Goal: Task Accomplishment & Management: Use online tool/utility

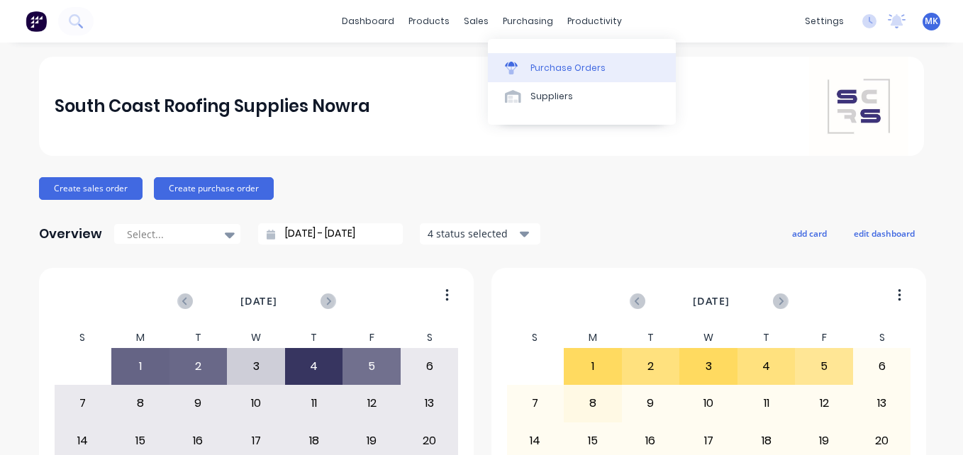
click at [531, 69] on div "Purchase Orders" at bounding box center [567, 68] width 75 height 13
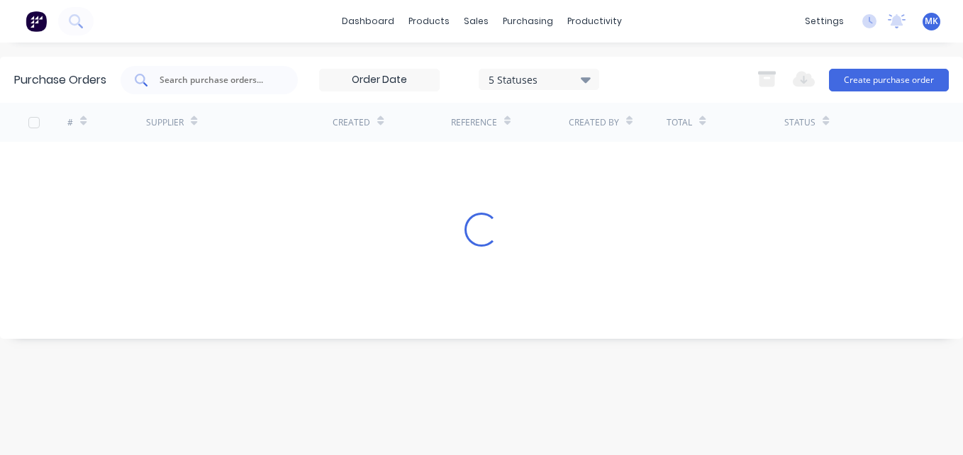
click at [228, 83] on input "text" at bounding box center [217, 80] width 118 height 14
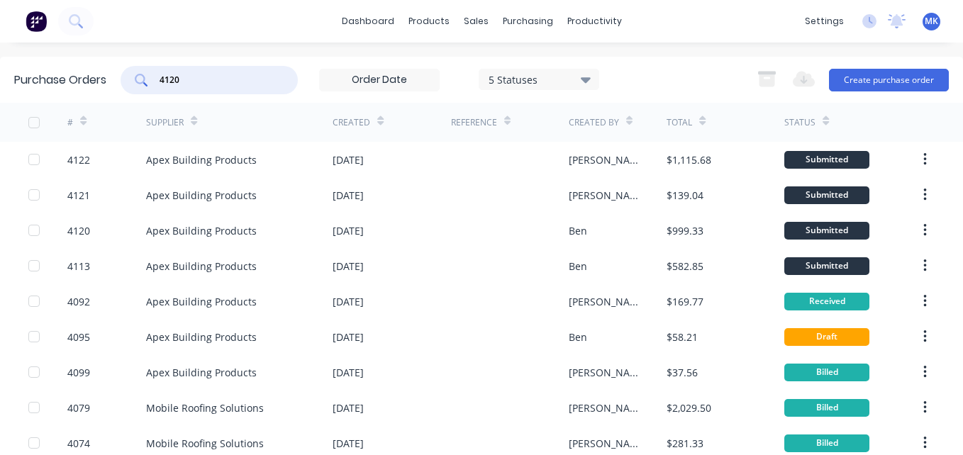
type input "4120"
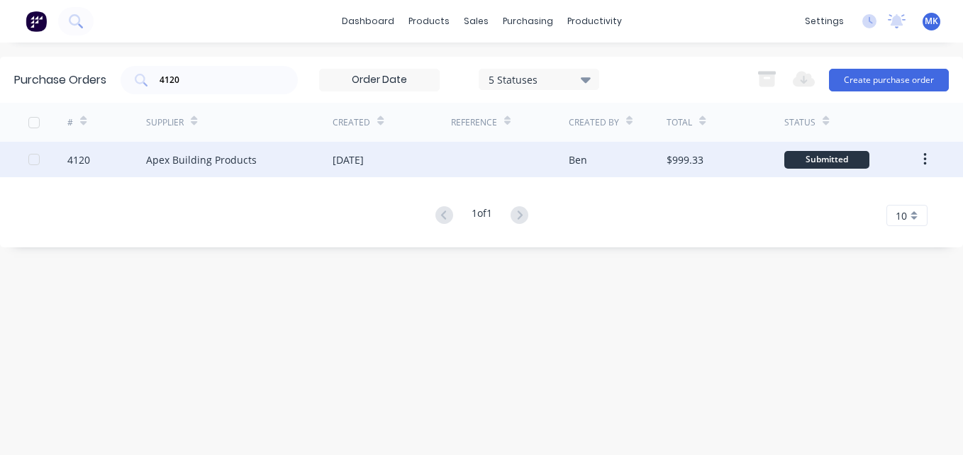
click at [364, 166] on div "[DATE]" at bounding box center [347, 159] width 31 height 15
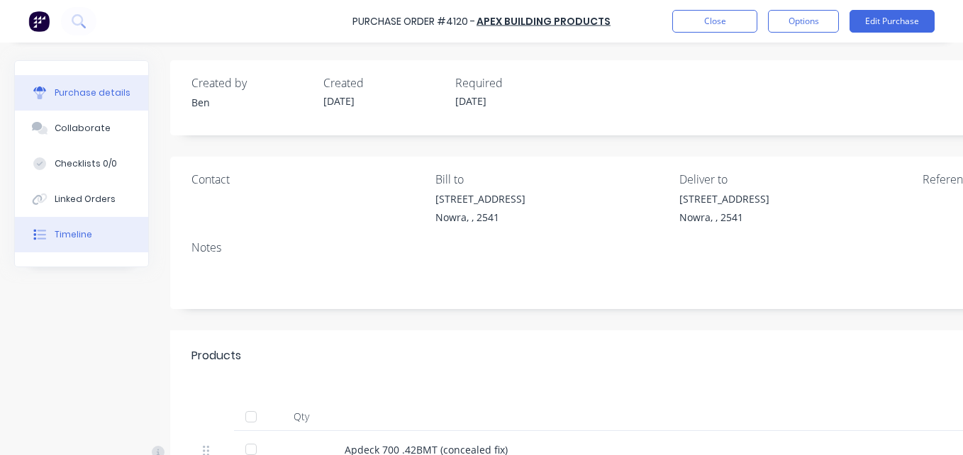
click at [93, 234] on button "Timeline" at bounding box center [81, 234] width 133 height 35
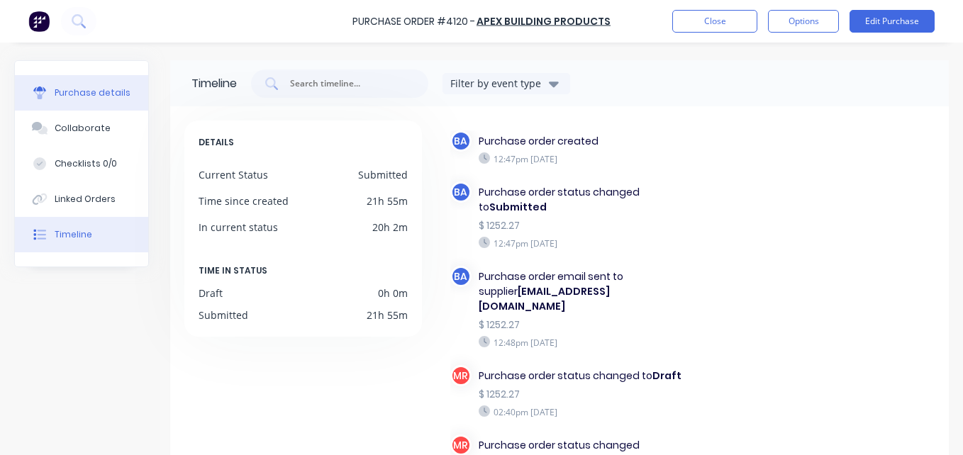
click at [55, 94] on div "Purchase details" at bounding box center [93, 92] width 76 height 13
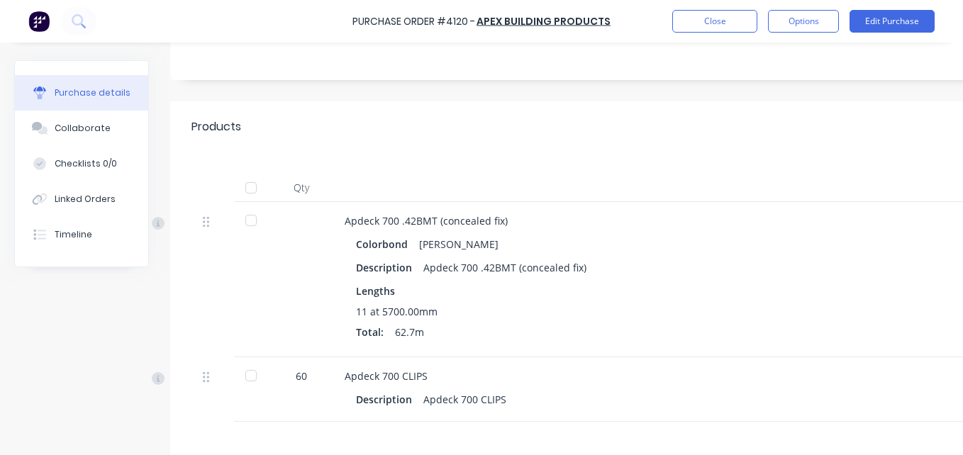
scroll to position [284, 0]
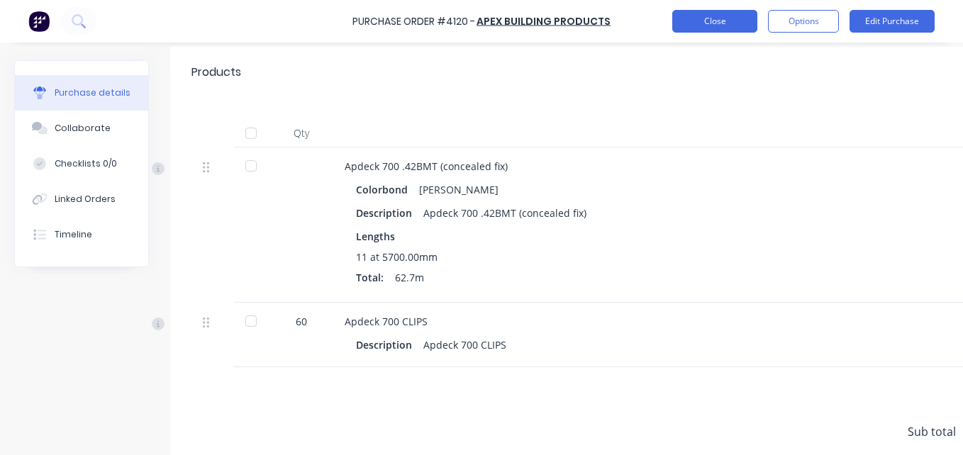
click at [703, 21] on button "Close" at bounding box center [714, 21] width 85 height 23
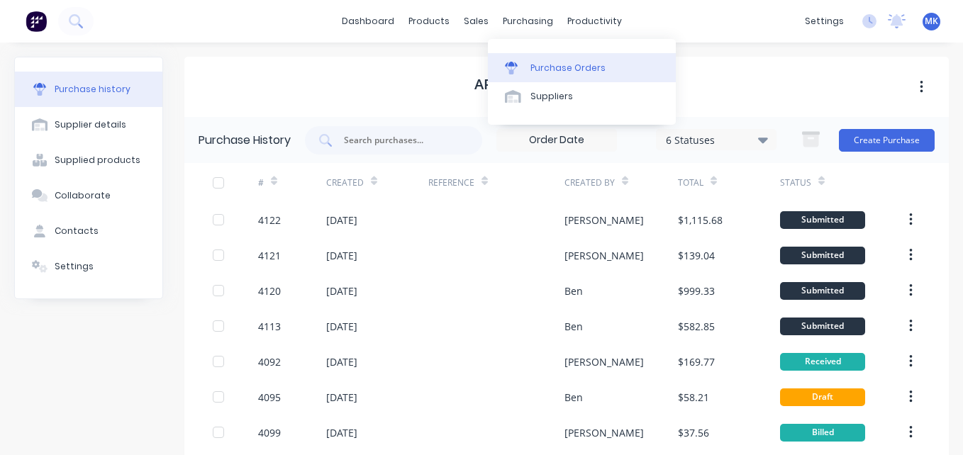
click at [530, 57] on link "Purchase Orders" at bounding box center [582, 67] width 188 height 28
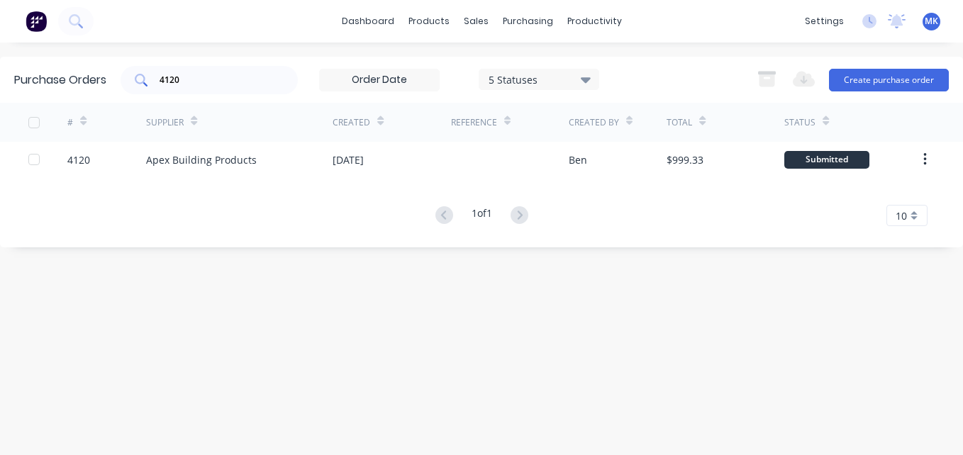
click at [234, 77] on input "4120" at bounding box center [217, 80] width 118 height 14
type input "4107"
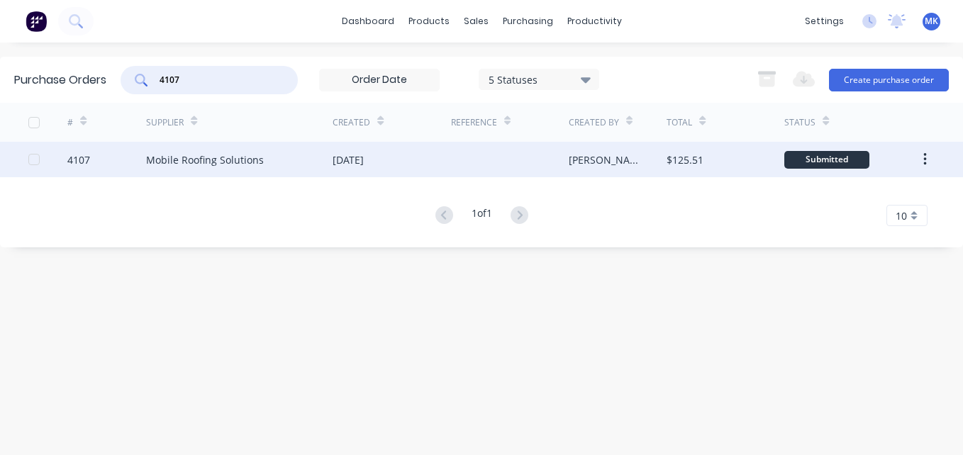
click at [526, 153] on div at bounding box center [510, 159] width 118 height 35
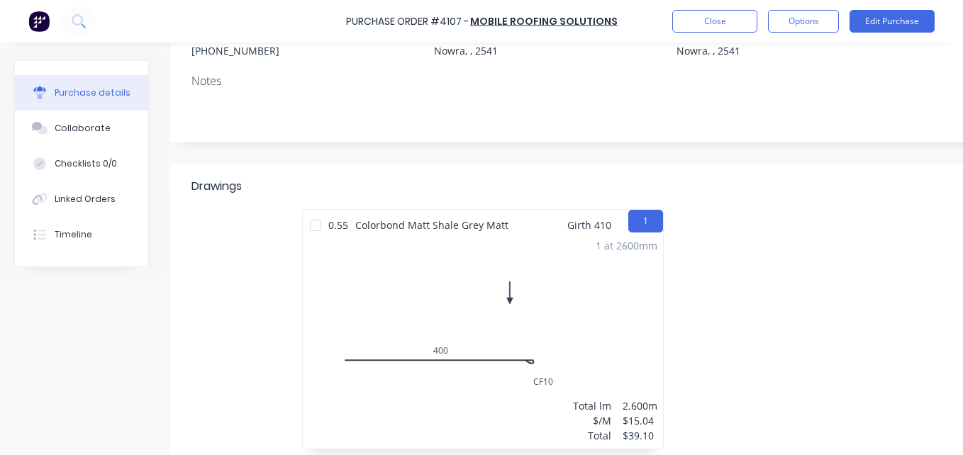
scroll to position [142, 0]
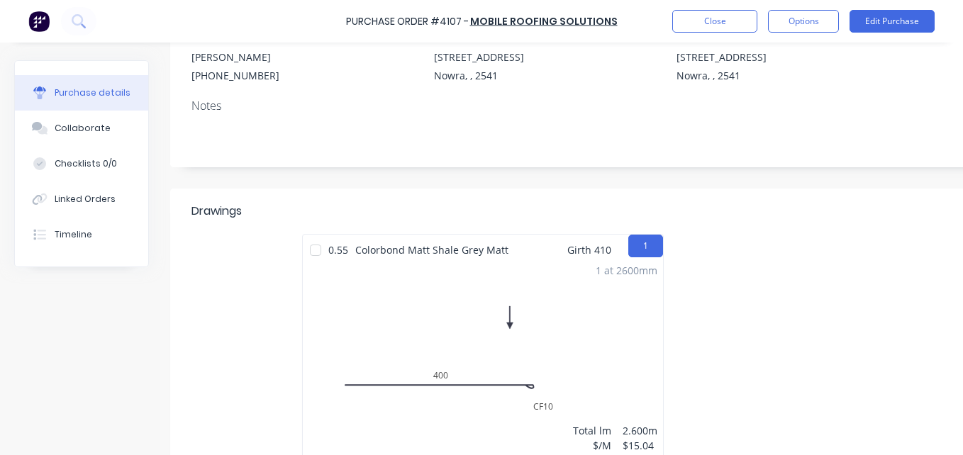
click at [311, 251] on div at bounding box center [315, 250] width 28 height 28
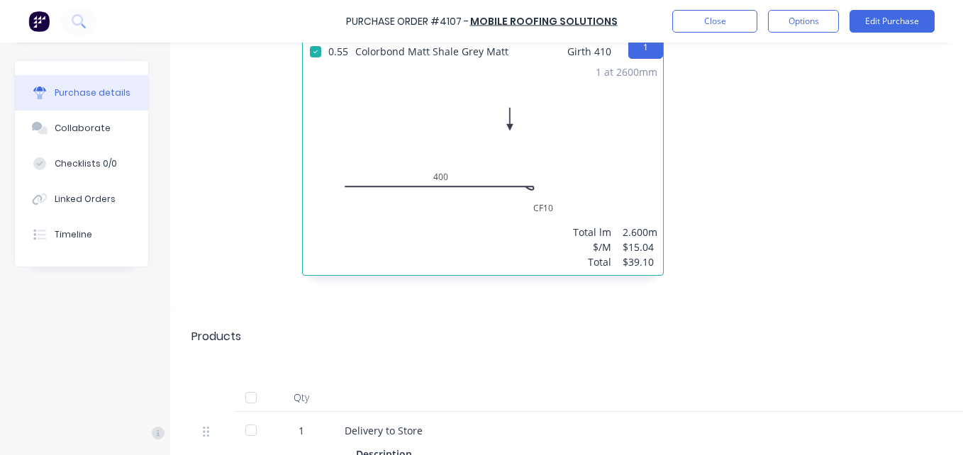
scroll to position [425, 0]
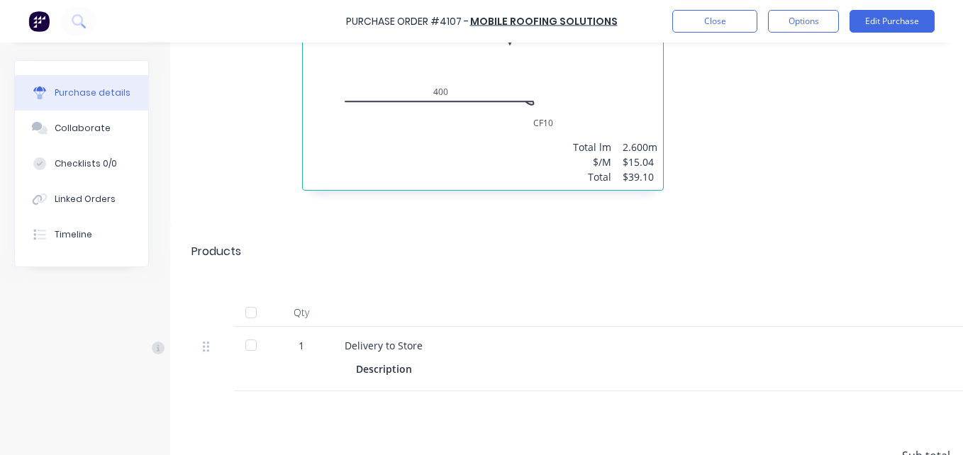
click at [254, 317] on div at bounding box center [251, 312] width 28 height 28
click at [823, 24] on button "Options" at bounding box center [803, 21] width 71 height 23
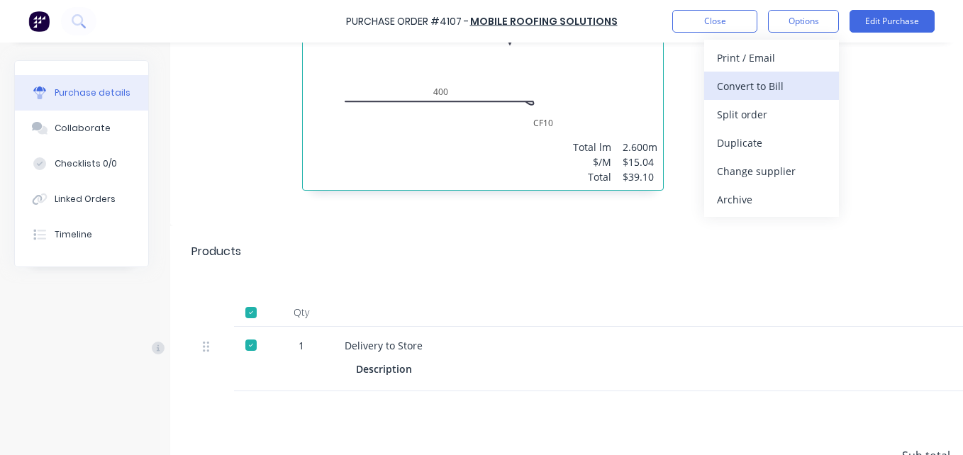
click at [811, 92] on div "Convert to Bill" at bounding box center [771, 86] width 109 height 21
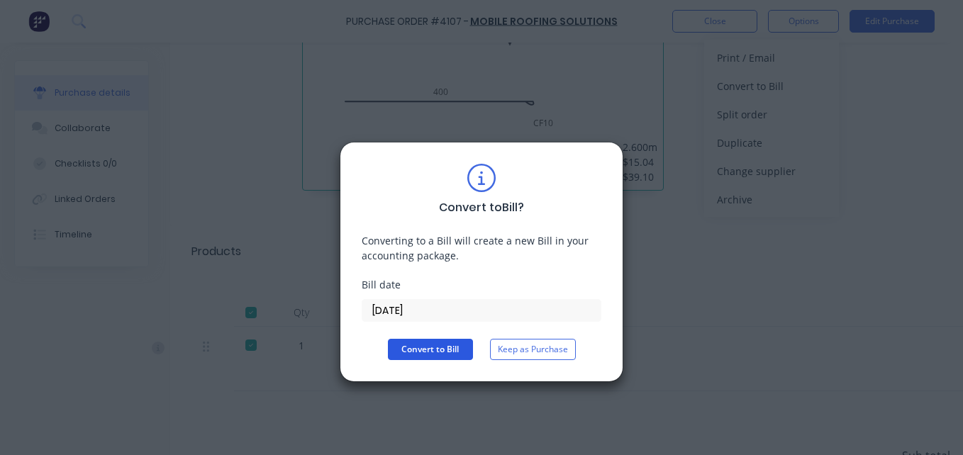
click at [396, 357] on button "Convert to Bill" at bounding box center [430, 349] width 85 height 21
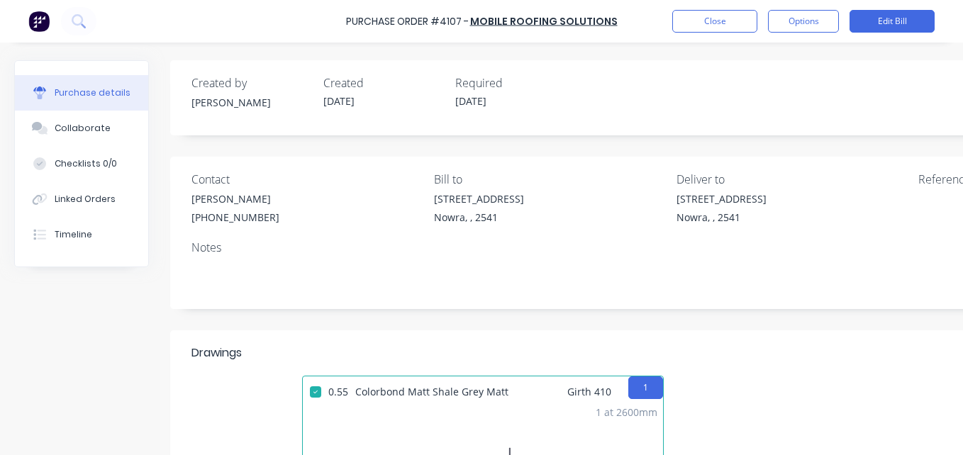
click at [695, 33] on div "Purchase Order #4107 - Mobile Roofing Solutions Close Options Edit Bill" at bounding box center [481, 21] width 963 height 43
click at [698, 29] on button "Close" at bounding box center [714, 21] width 85 height 23
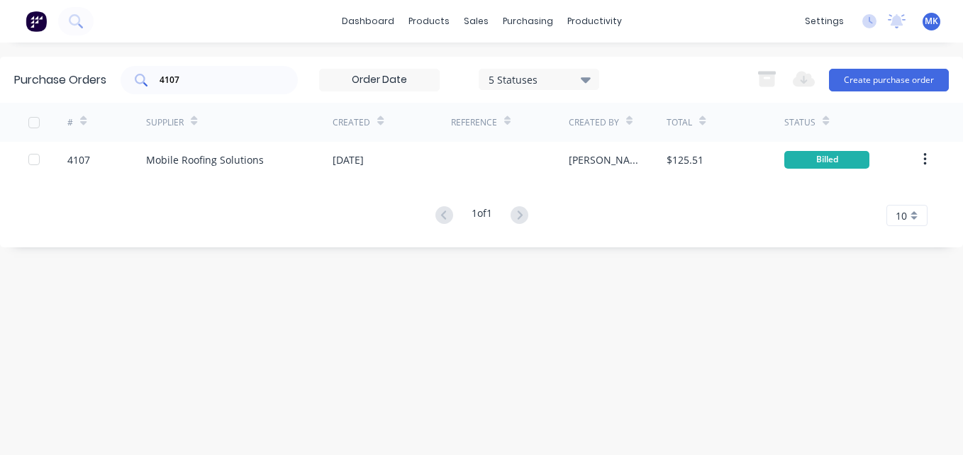
click at [250, 80] on input "4107" at bounding box center [217, 80] width 118 height 14
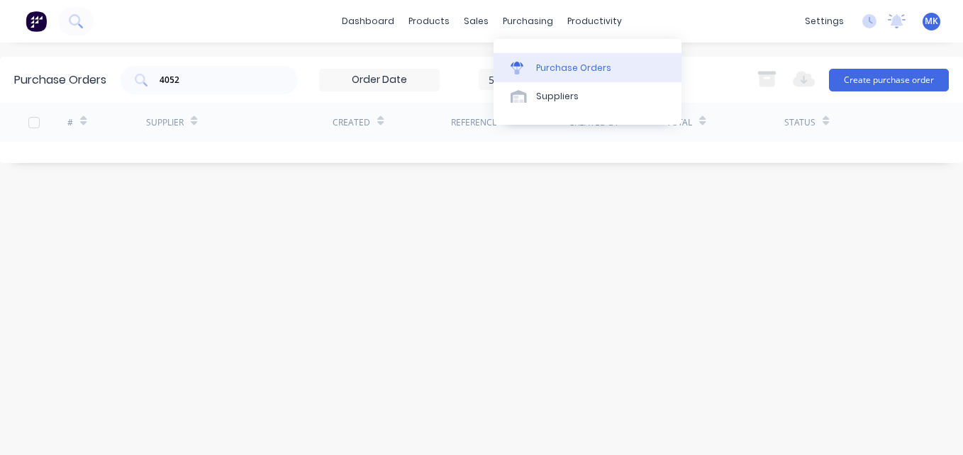
click at [526, 56] on link "Purchase Orders" at bounding box center [587, 67] width 188 height 28
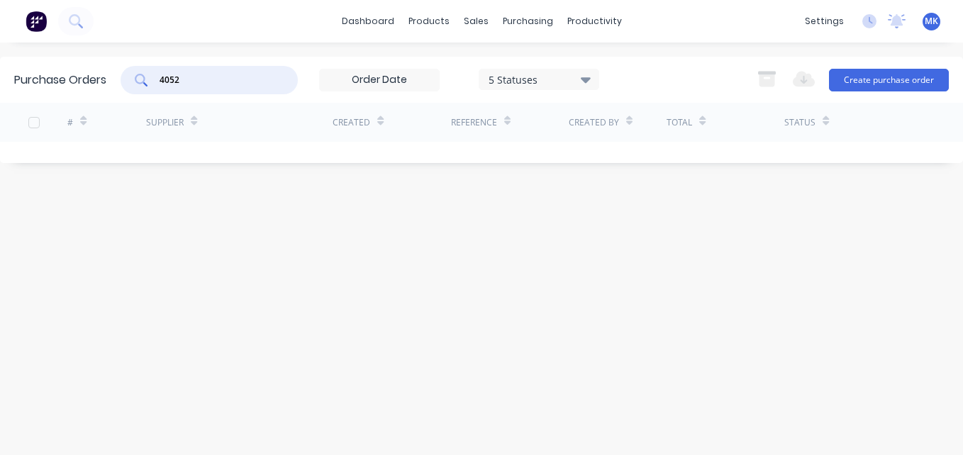
click at [213, 84] on input "4052" at bounding box center [217, 80] width 118 height 14
drag, startPoint x: 213, startPoint y: 84, endPoint x: 223, endPoint y: 80, distance: 10.8
click at [223, 80] on input "4052" at bounding box center [217, 80] width 118 height 14
click at [214, 77] on input "4052" at bounding box center [217, 80] width 118 height 14
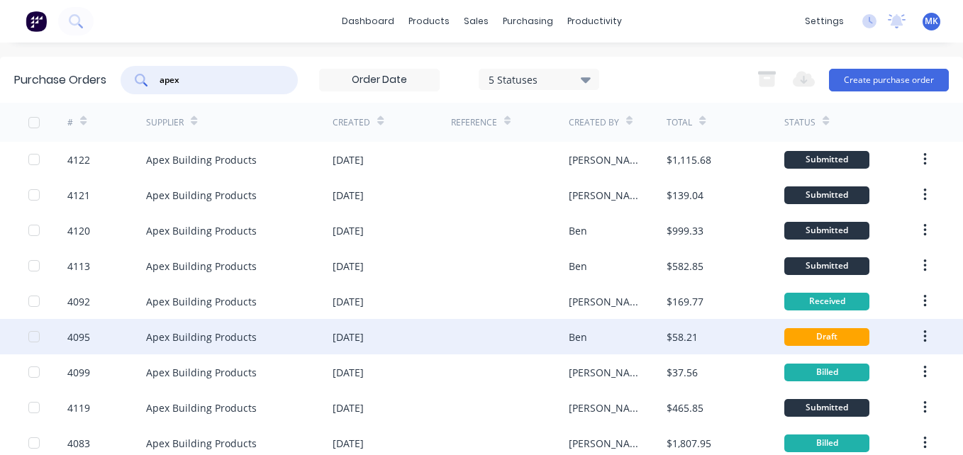
scroll to position [125, 0]
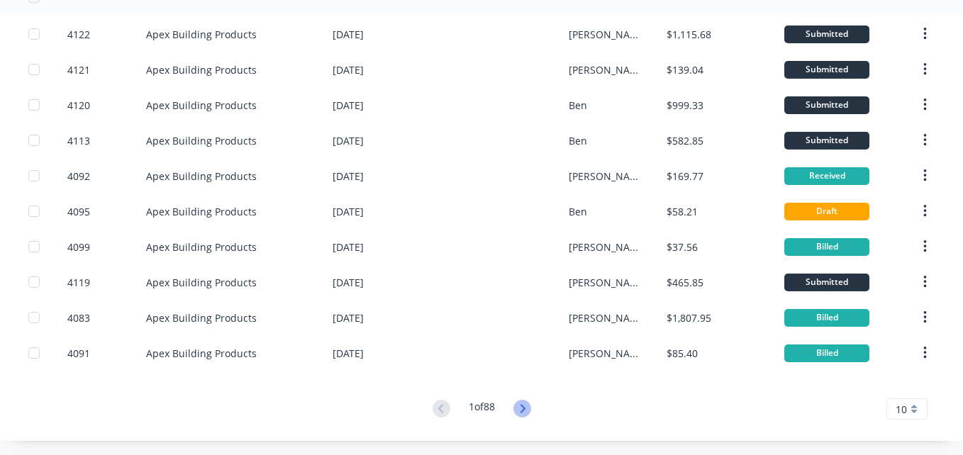
click at [513, 408] on icon at bounding box center [522, 409] width 18 height 18
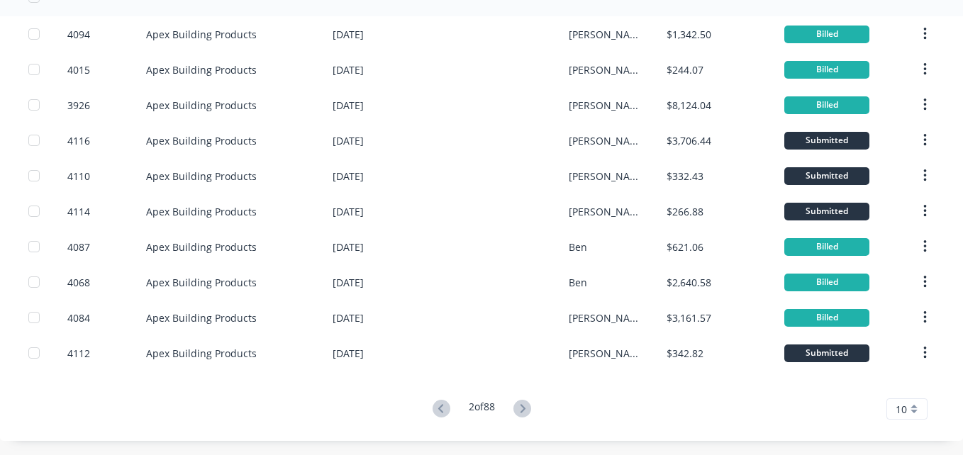
click at [530, 411] on button at bounding box center [522, 409] width 26 height 21
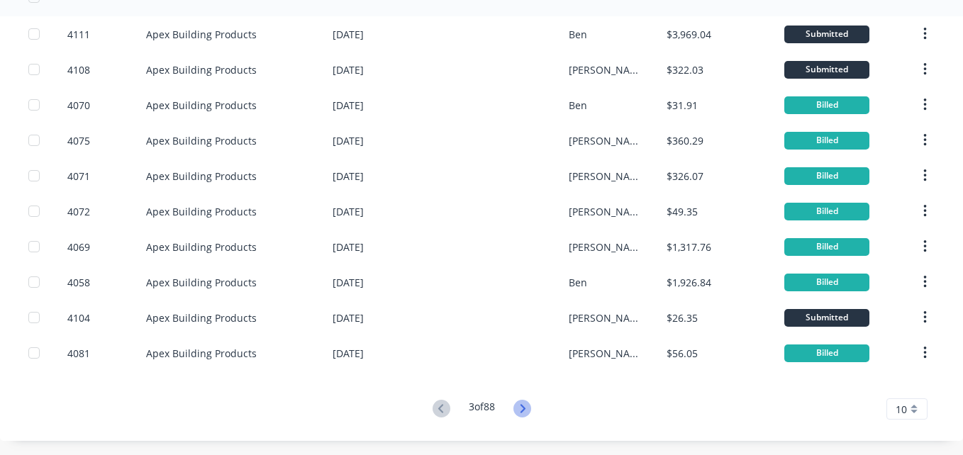
click at [513, 406] on icon at bounding box center [522, 409] width 18 height 18
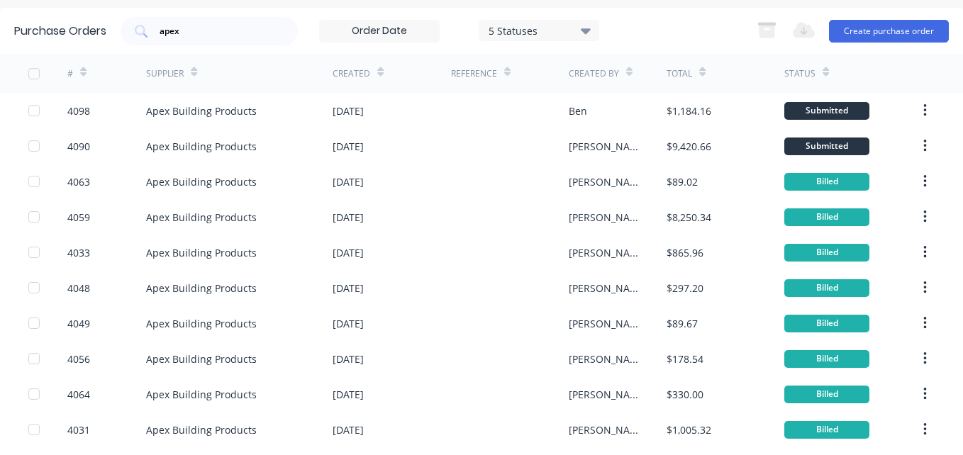
scroll to position [0, 0]
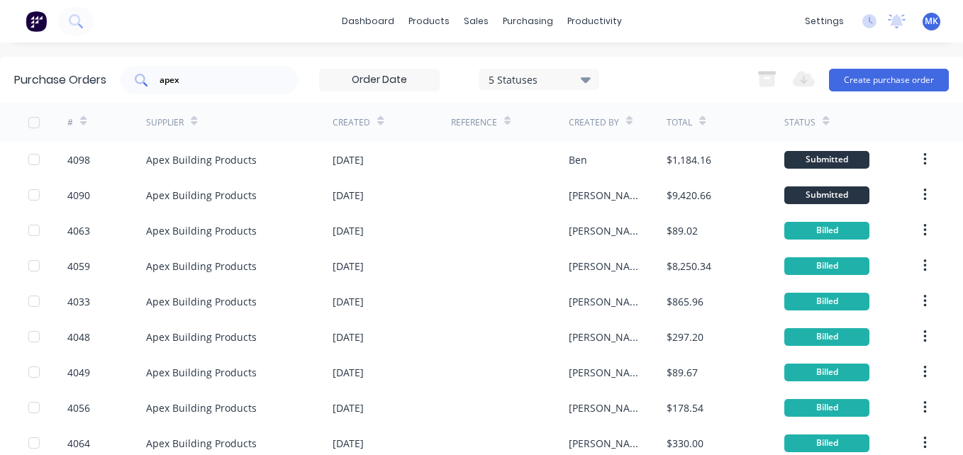
click at [252, 81] on input "apex" at bounding box center [217, 80] width 118 height 14
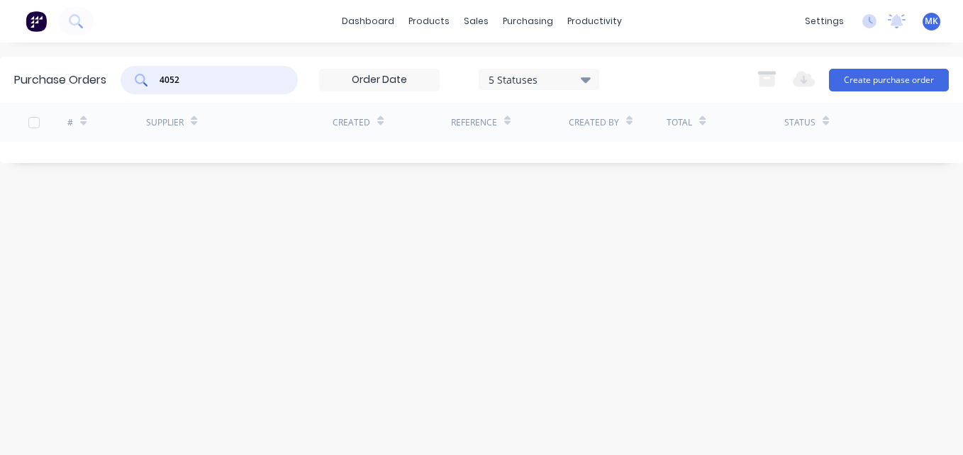
click at [202, 84] on input "4052" at bounding box center [217, 80] width 118 height 14
type input "mossv"
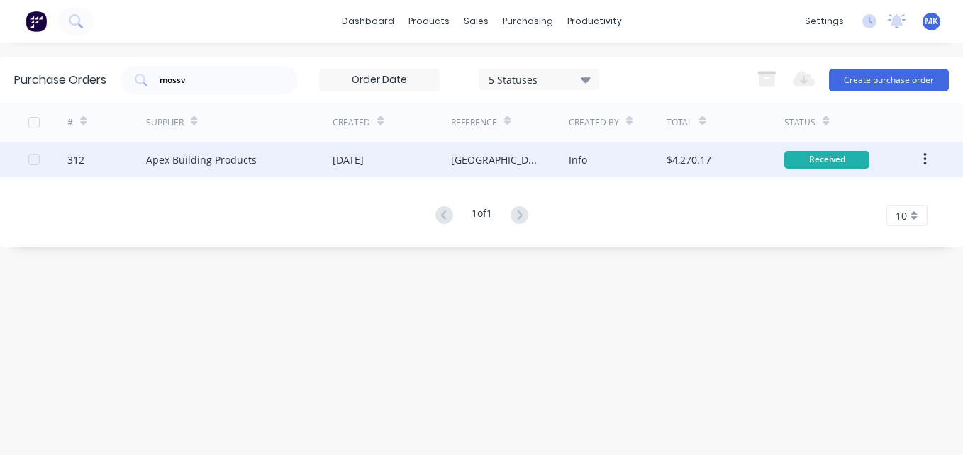
click at [539, 160] on div "[GEOGRAPHIC_DATA]" at bounding box center [510, 159] width 118 height 35
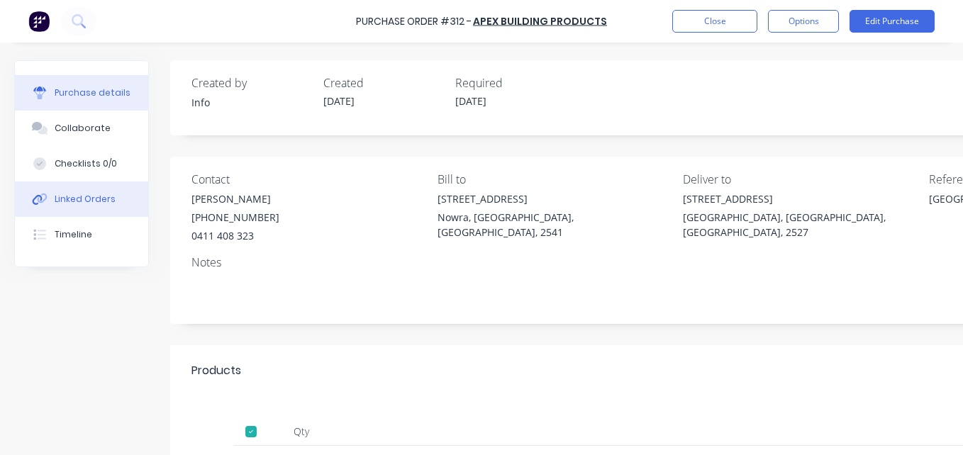
click at [82, 208] on button "Linked Orders" at bounding box center [81, 198] width 133 height 35
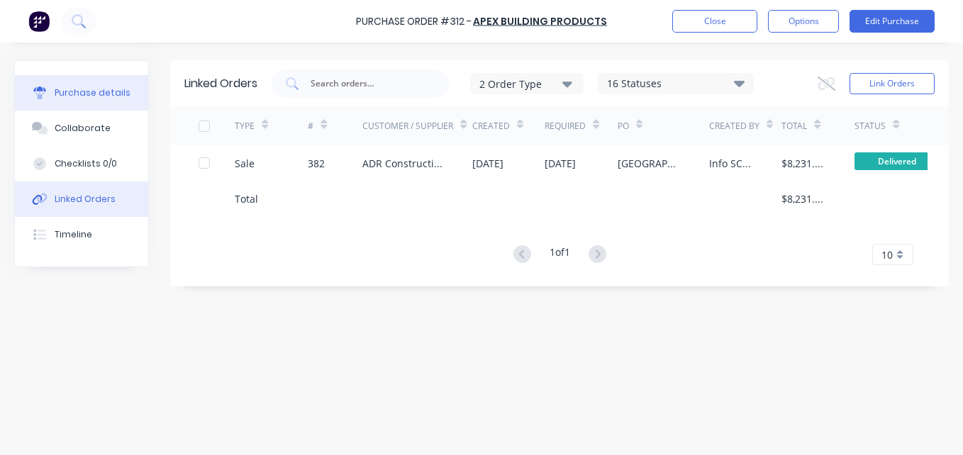
click at [74, 94] on div "Purchase details" at bounding box center [93, 92] width 76 height 13
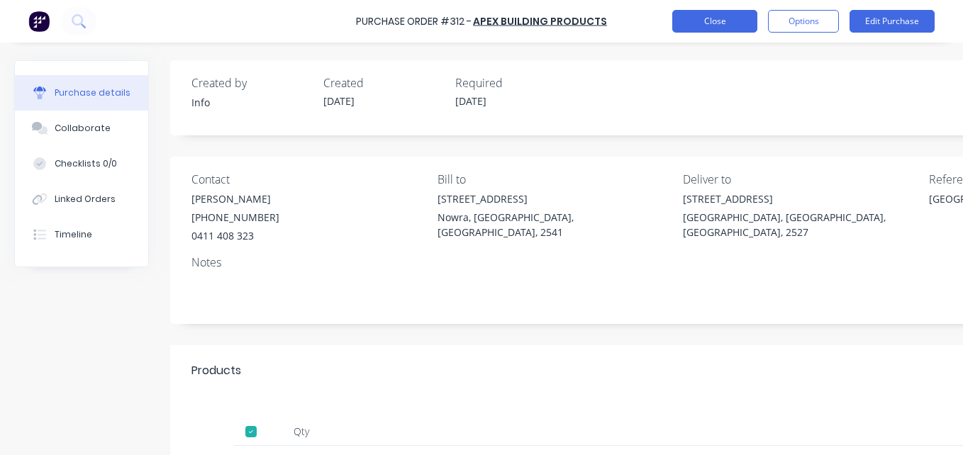
click at [705, 18] on button "Close" at bounding box center [714, 21] width 85 height 23
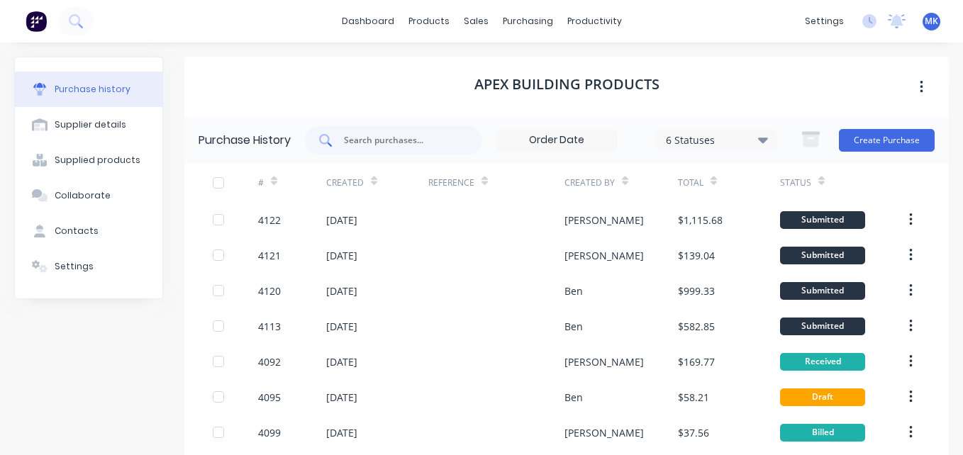
click at [426, 150] on div at bounding box center [393, 140] width 177 height 28
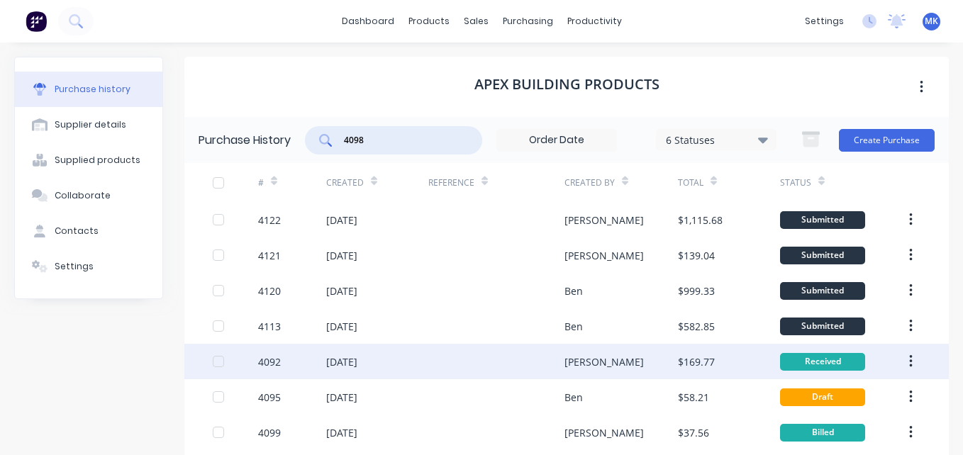
type input "4098"
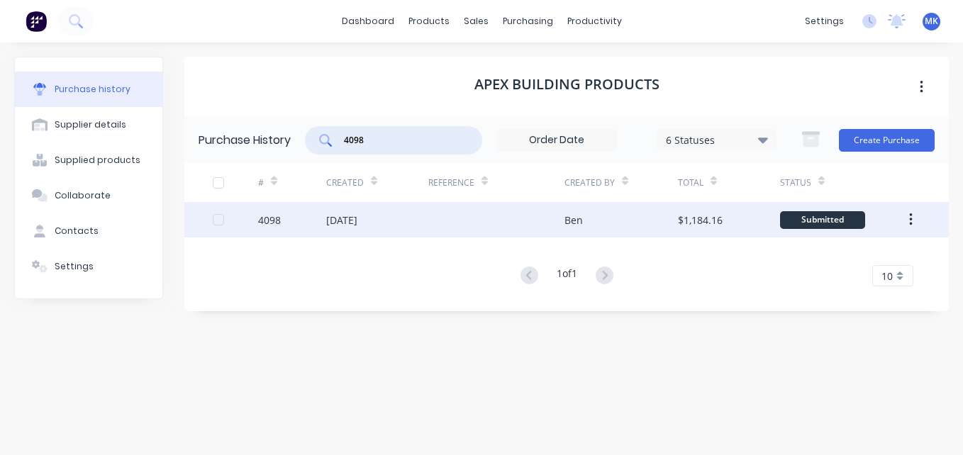
click at [494, 230] on div at bounding box center [496, 219] width 136 height 35
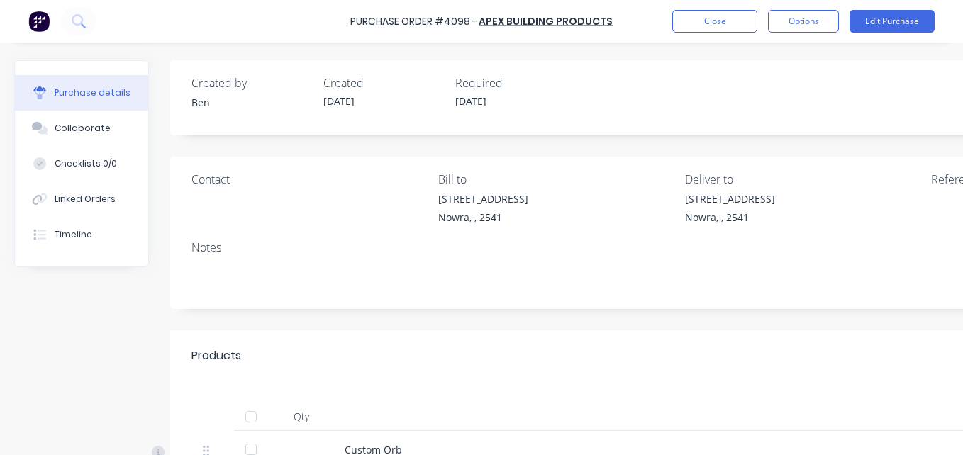
click at [272, 413] on div "Qty" at bounding box center [301, 417] width 64 height 28
click at [247, 416] on div at bounding box center [251, 417] width 28 height 28
click at [803, 28] on button "Options" at bounding box center [803, 21] width 71 height 23
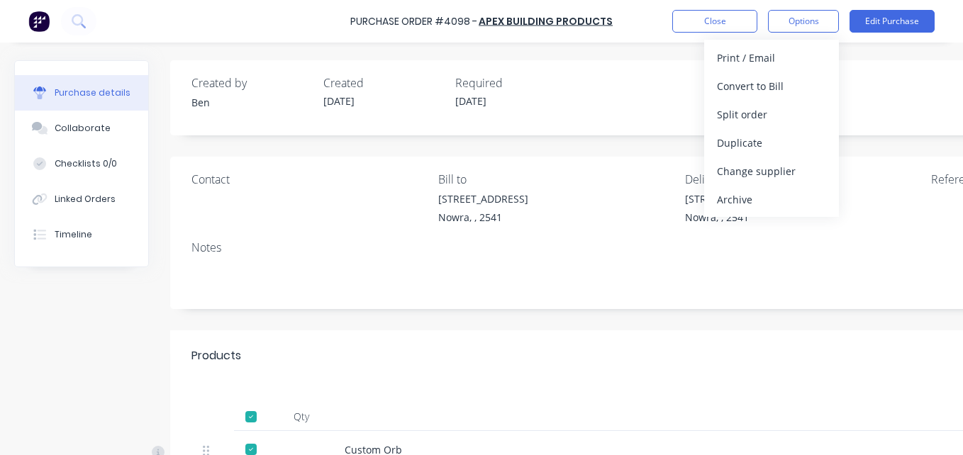
click at [814, 76] on div "Convert to Bill" at bounding box center [771, 86] width 109 height 21
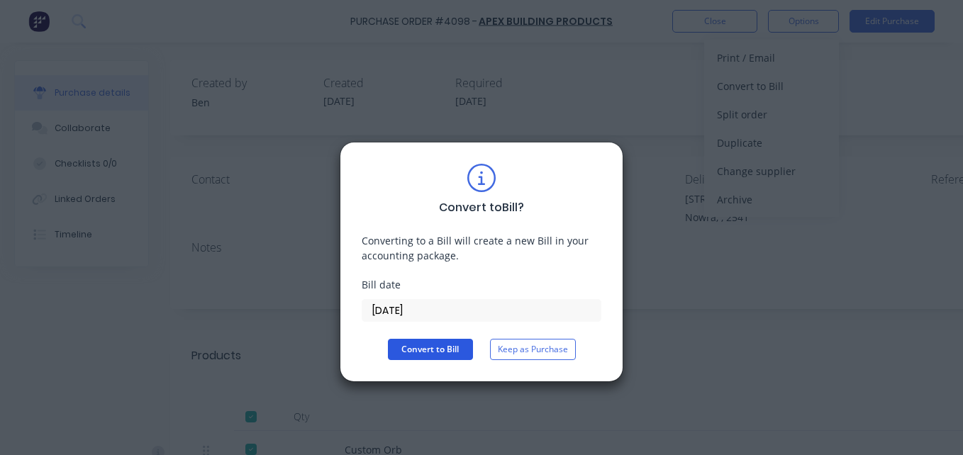
click at [424, 357] on button "Convert to Bill" at bounding box center [430, 349] width 85 height 21
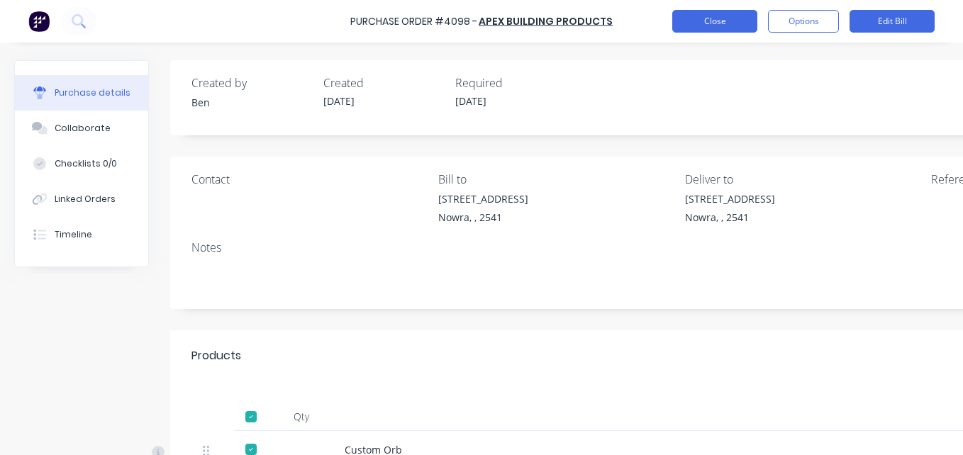
click at [714, 18] on button "Close" at bounding box center [714, 21] width 85 height 23
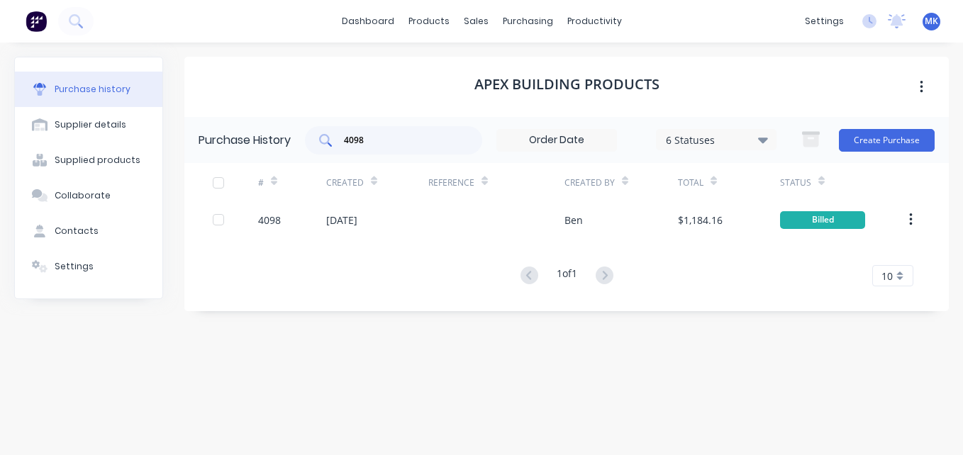
click at [407, 135] on input "4098" at bounding box center [401, 140] width 118 height 14
type input "4104"
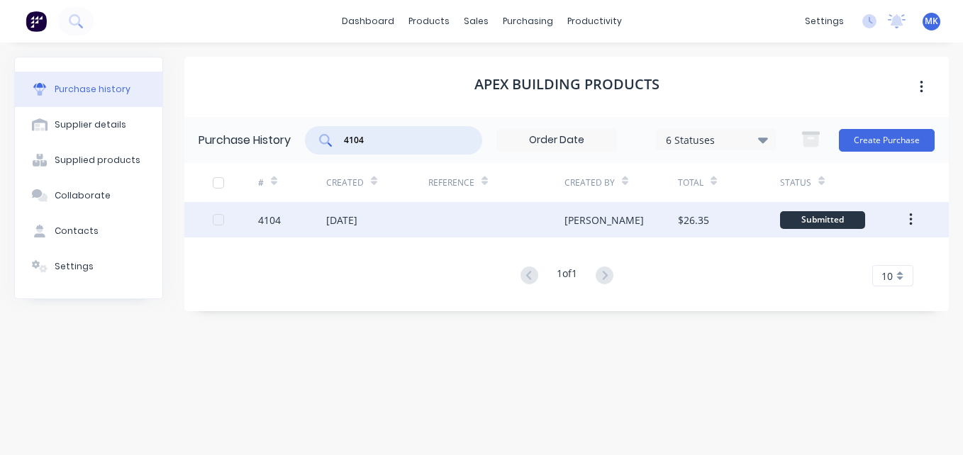
click at [726, 227] on div "$26.35" at bounding box center [729, 219] width 102 height 35
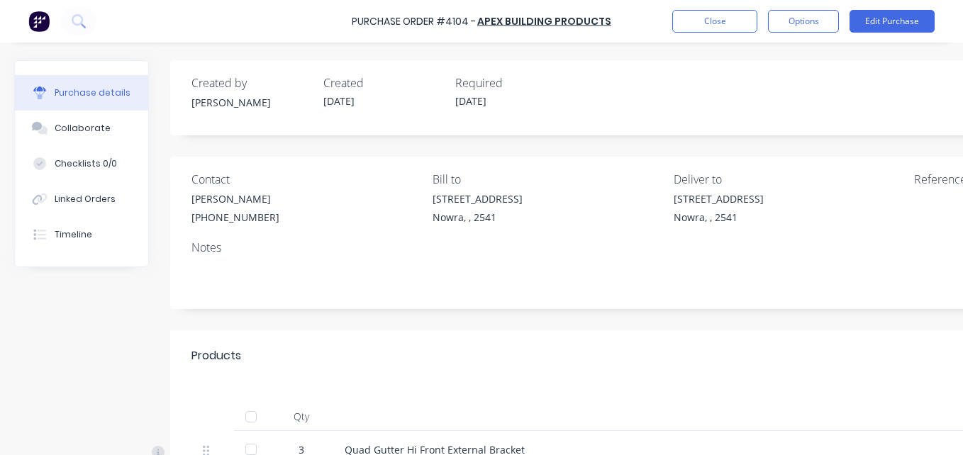
click at [260, 415] on div at bounding box center [251, 417] width 28 height 28
click at [810, 9] on div "Purchase Order #4104 - Apex Building Products Close Options Edit Purchase" at bounding box center [481, 21] width 963 height 43
click at [810, 30] on button "Options" at bounding box center [803, 21] width 71 height 23
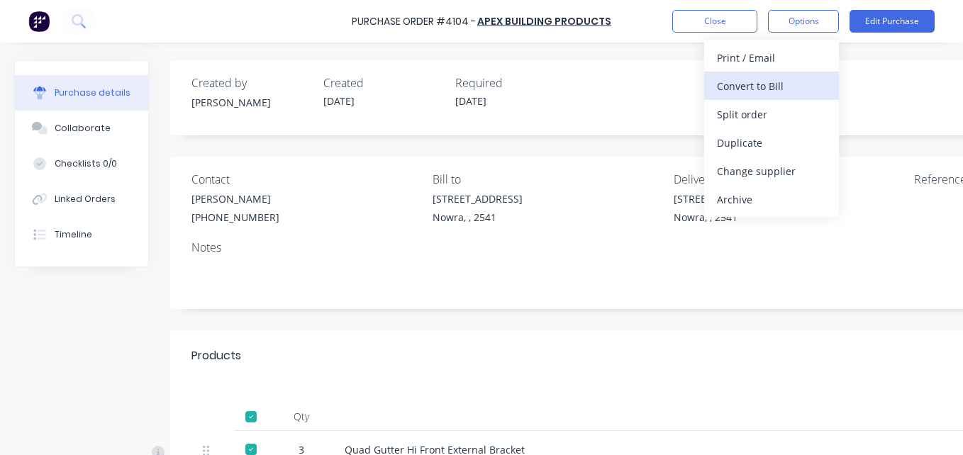
click at [796, 82] on div "Convert to Bill" at bounding box center [771, 86] width 109 height 21
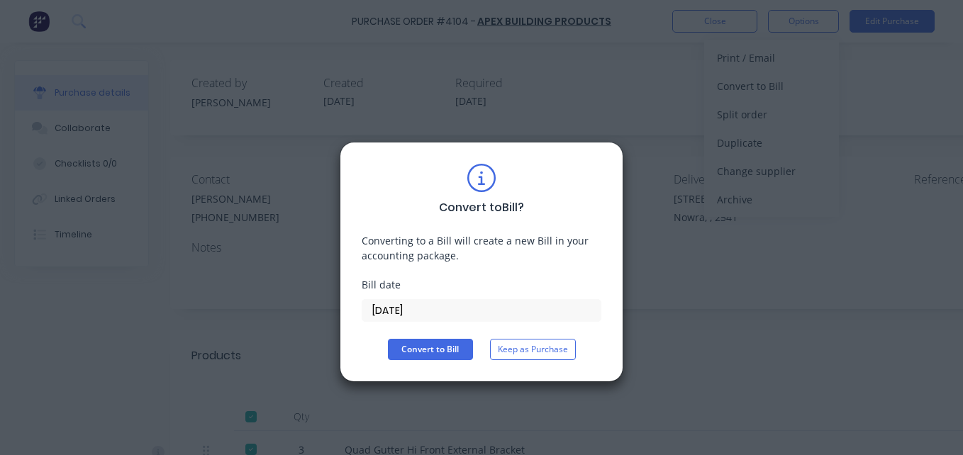
click at [456, 342] on button "Convert to Bill" at bounding box center [430, 349] width 85 height 21
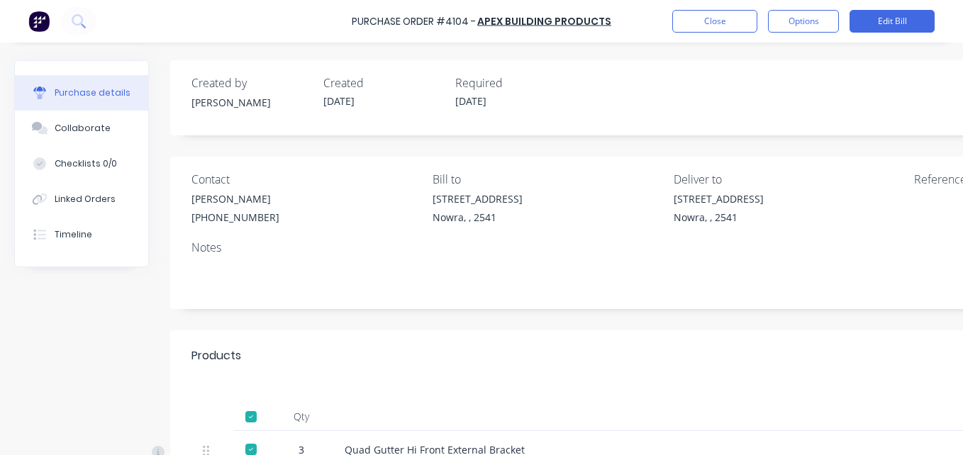
click at [683, 33] on div "Purchase Order #4104 - Apex Building Products Close Options Edit Bill" at bounding box center [481, 21] width 963 height 43
click at [688, 19] on button "Close" at bounding box center [714, 21] width 85 height 23
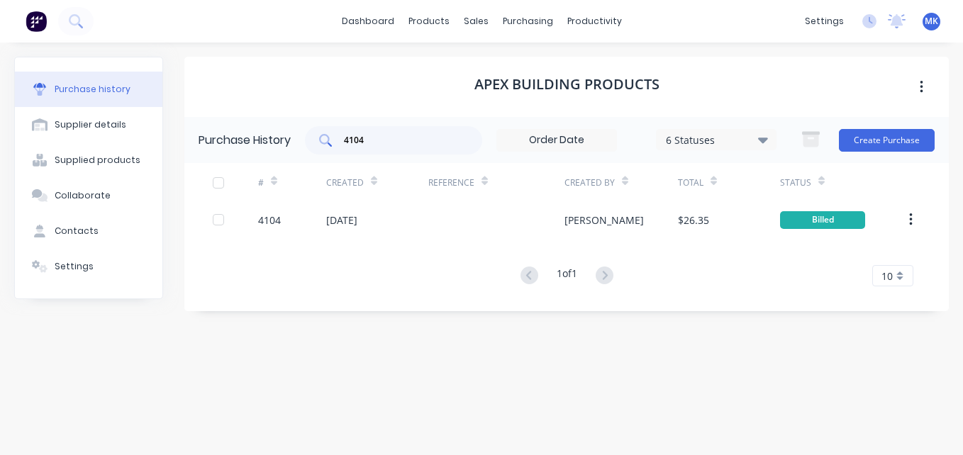
click at [376, 142] on input "4104" at bounding box center [401, 140] width 118 height 14
type input "4096"
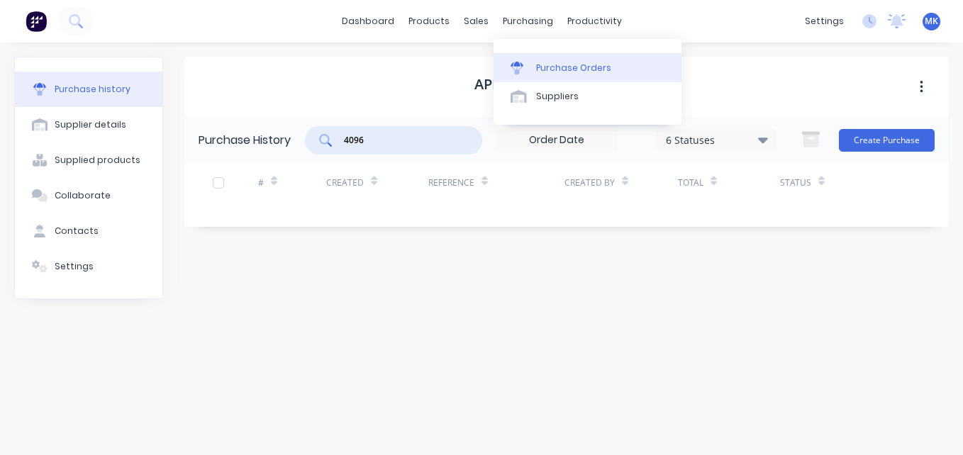
click at [531, 71] on div at bounding box center [520, 68] width 21 height 13
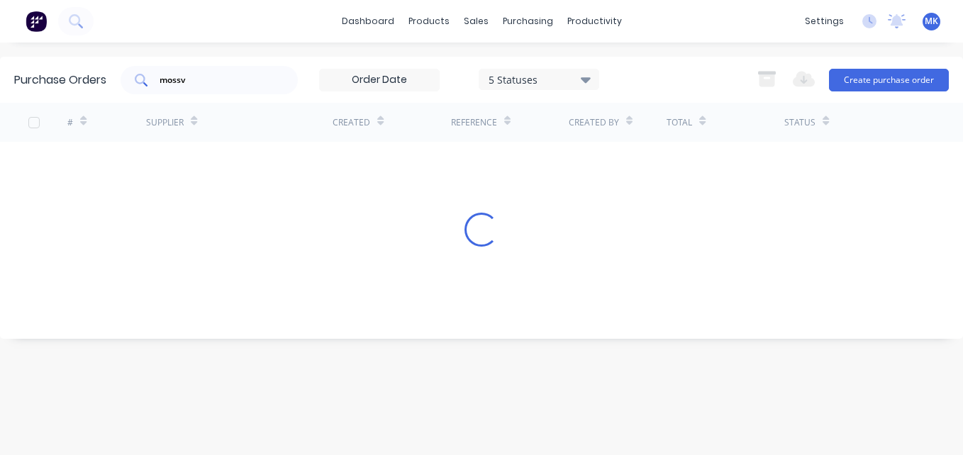
click at [197, 74] on input "mossv" at bounding box center [217, 80] width 118 height 14
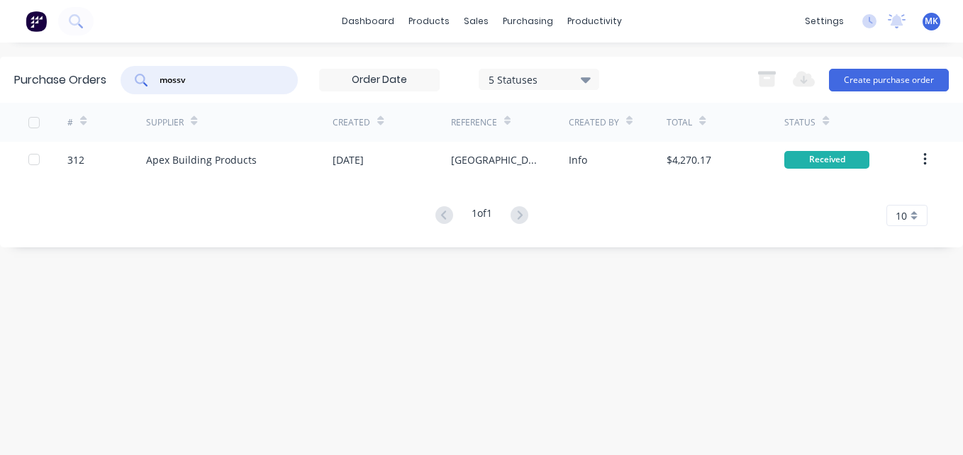
click at [197, 74] on input "mossv" at bounding box center [217, 80] width 118 height 14
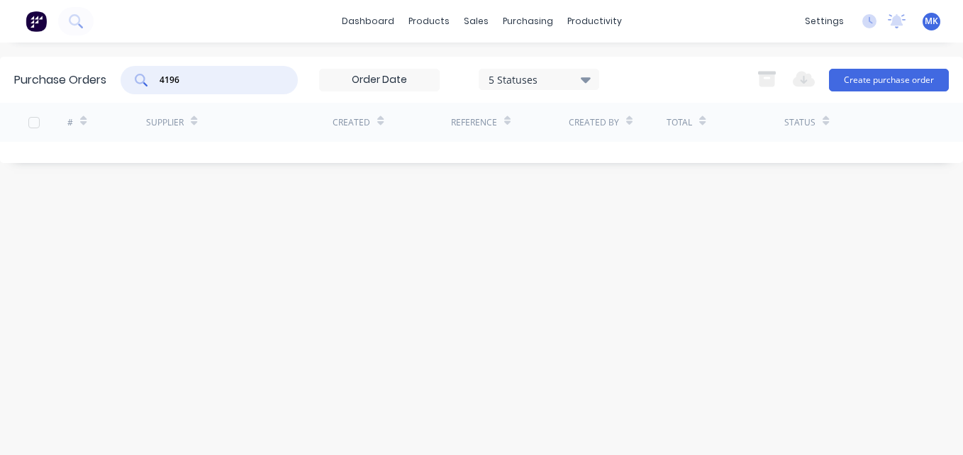
click at [229, 77] on input "4196" at bounding box center [217, 80] width 118 height 14
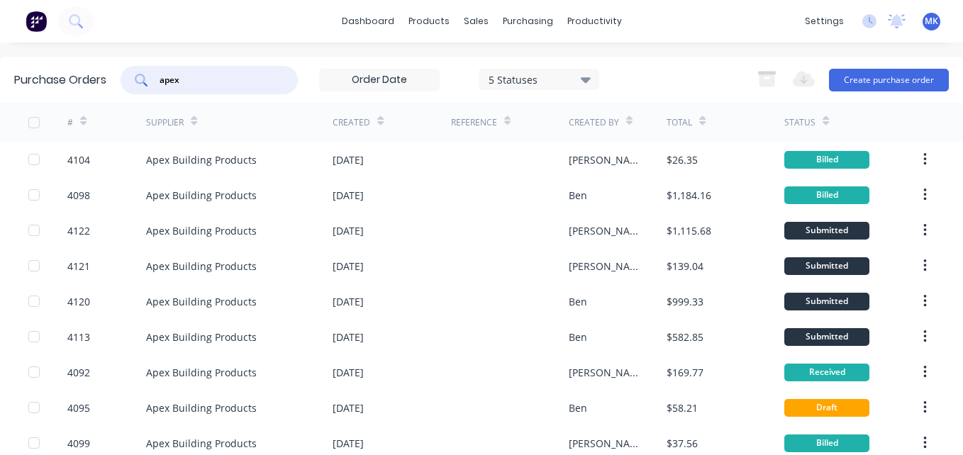
click at [581, 84] on div "5 Statuses" at bounding box center [538, 79] width 101 height 15
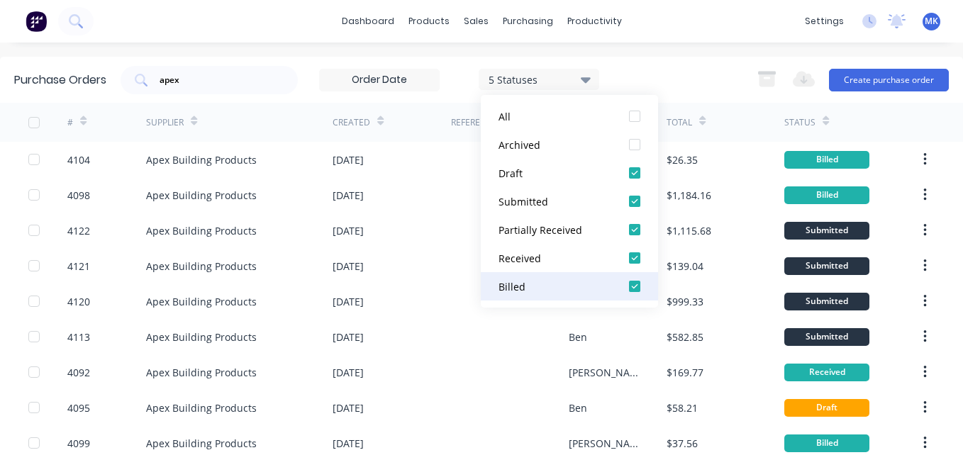
click at [638, 285] on div at bounding box center [634, 286] width 28 height 28
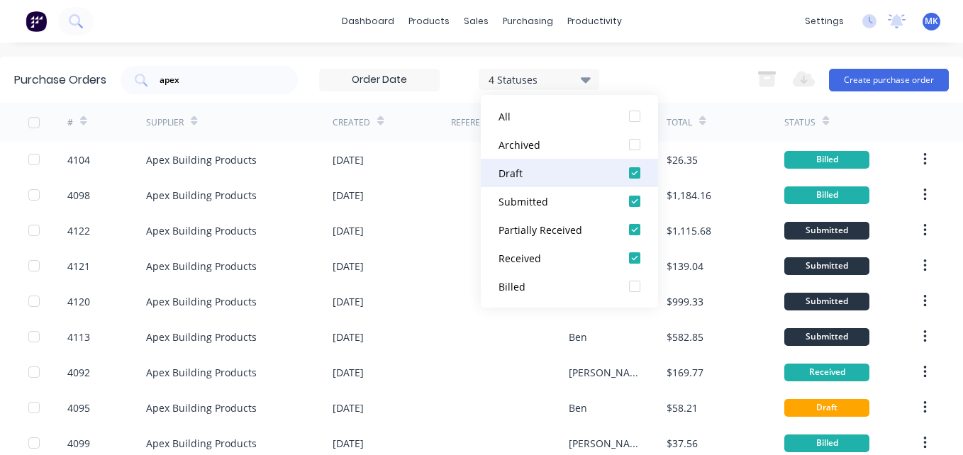
click at [637, 172] on div at bounding box center [634, 173] width 28 height 28
click at [695, 69] on div "apex 3 Statuses 3 Statuses Export to Excel (XLSX) Create purchase order" at bounding box center [535, 80] width 828 height 28
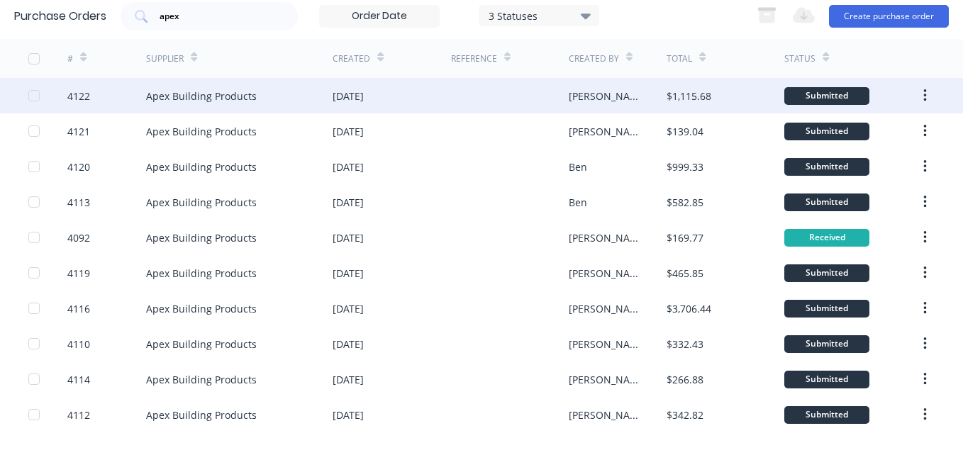
scroll to position [125, 0]
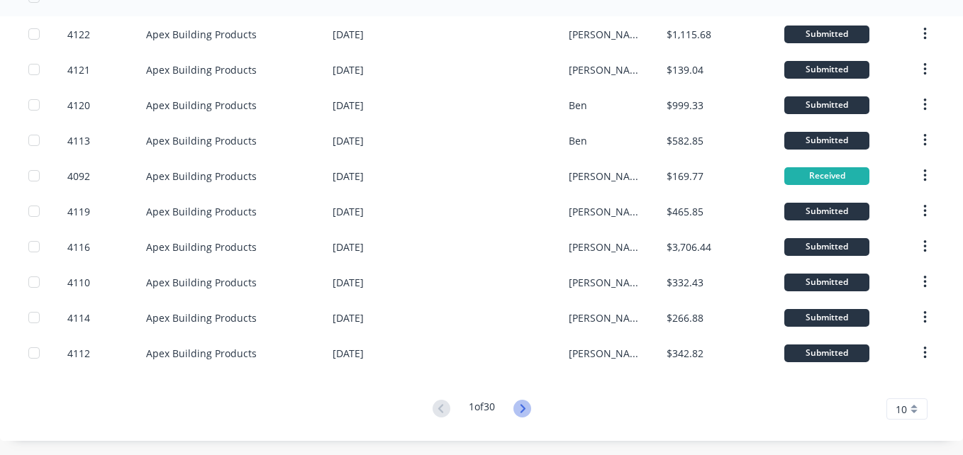
click at [514, 402] on icon at bounding box center [522, 409] width 18 height 18
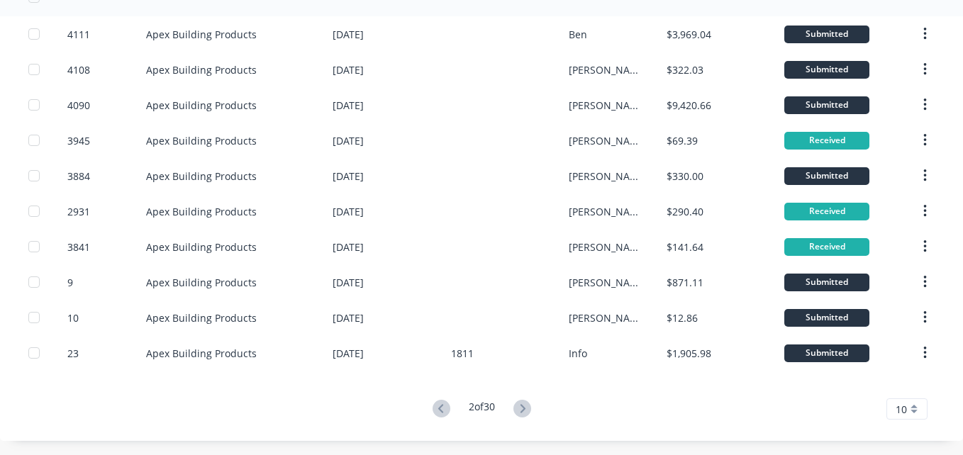
click at [428, 407] on button at bounding box center [441, 409] width 26 height 21
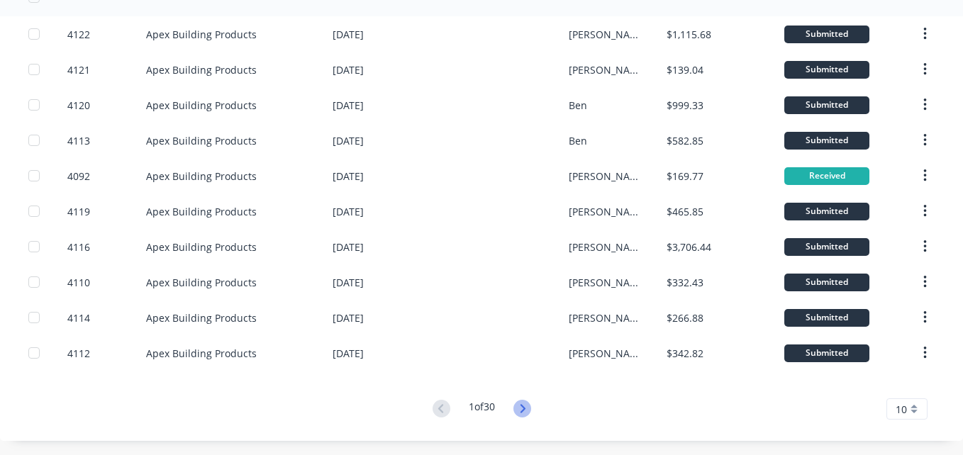
click at [514, 410] on icon at bounding box center [522, 409] width 18 height 18
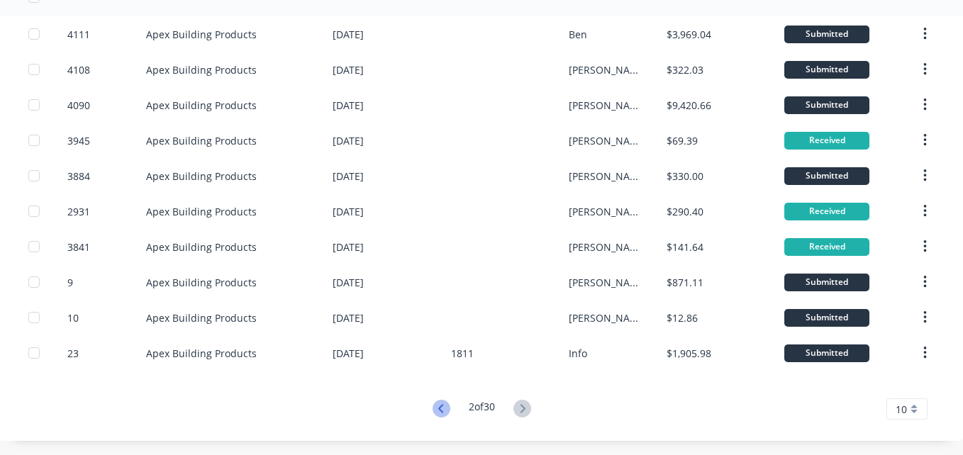
click at [432, 415] on icon at bounding box center [441, 409] width 18 height 18
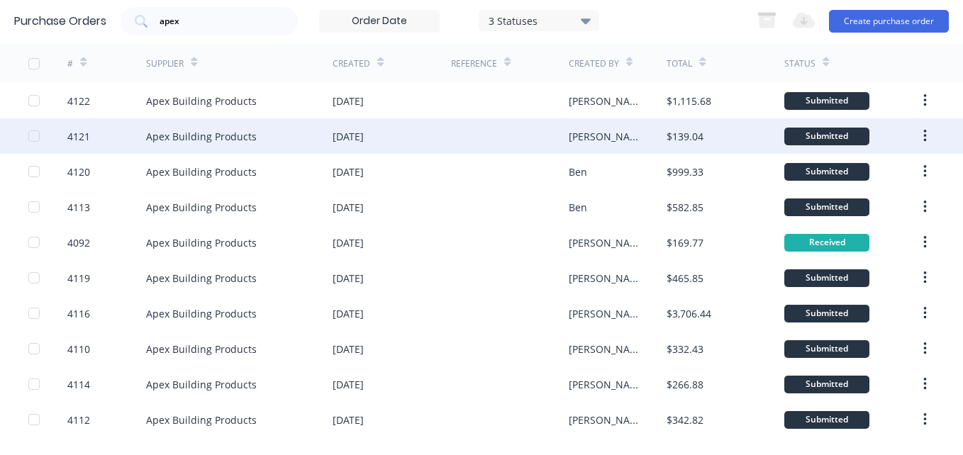
scroll to position [0, 0]
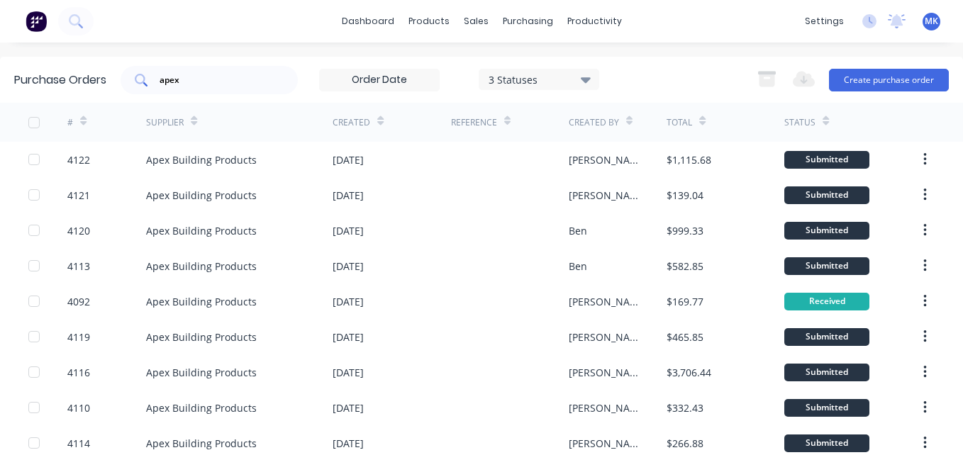
click at [208, 84] on input "apex" at bounding box center [217, 80] width 118 height 14
type input "4108"
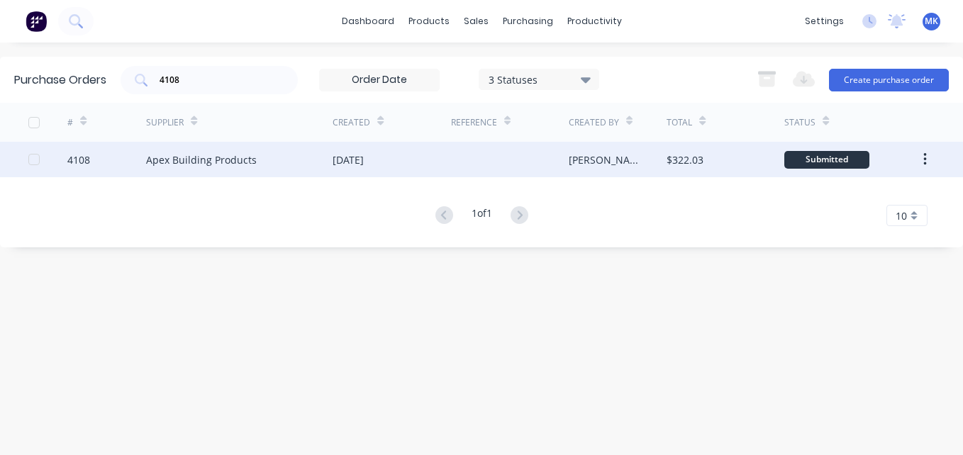
click at [237, 162] on div "Apex Building Products" at bounding box center [201, 159] width 111 height 15
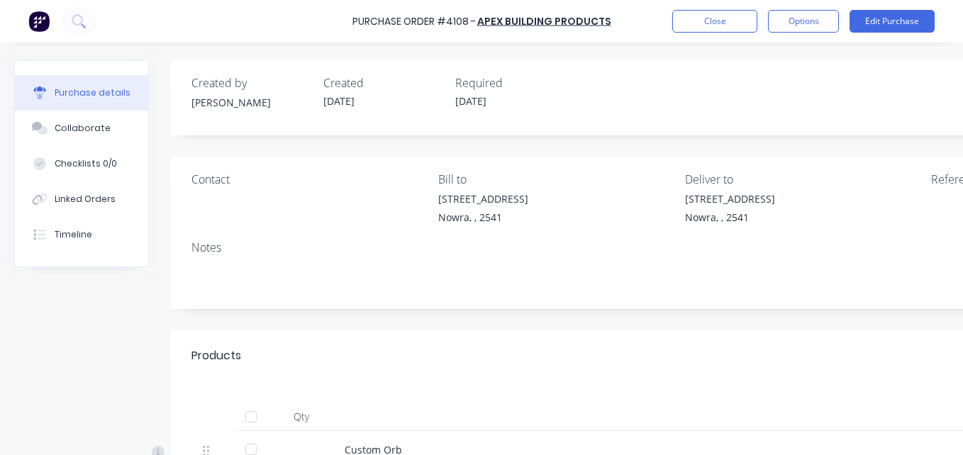
drag, startPoint x: 254, startPoint y: 413, endPoint x: 829, endPoint y: 51, distance: 679.2
click at [256, 413] on div at bounding box center [251, 417] width 28 height 28
click at [825, 21] on button "Options" at bounding box center [803, 21] width 71 height 23
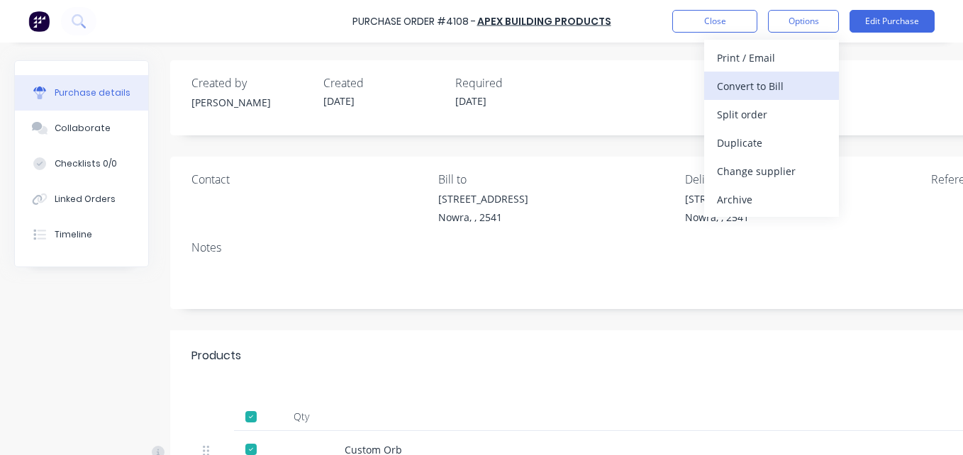
click at [817, 79] on div "Convert to Bill" at bounding box center [771, 86] width 109 height 21
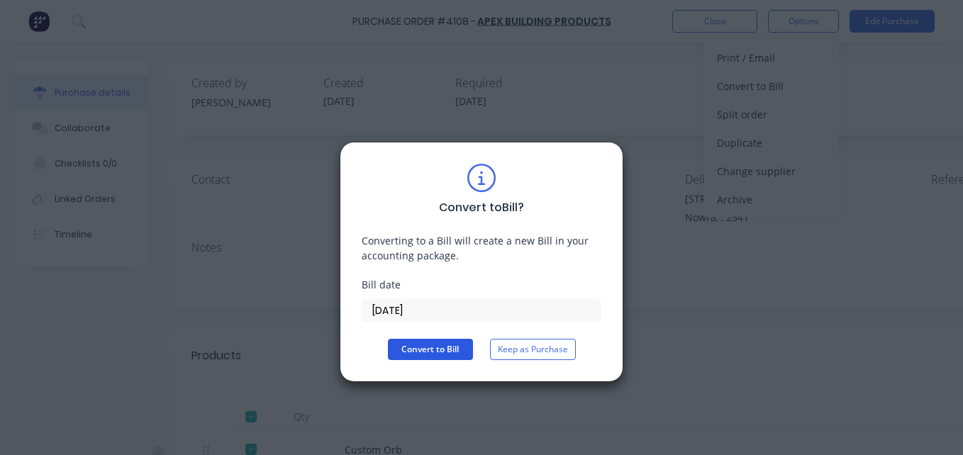
click at [453, 357] on button "Convert to Bill" at bounding box center [430, 349] width 85 height 21
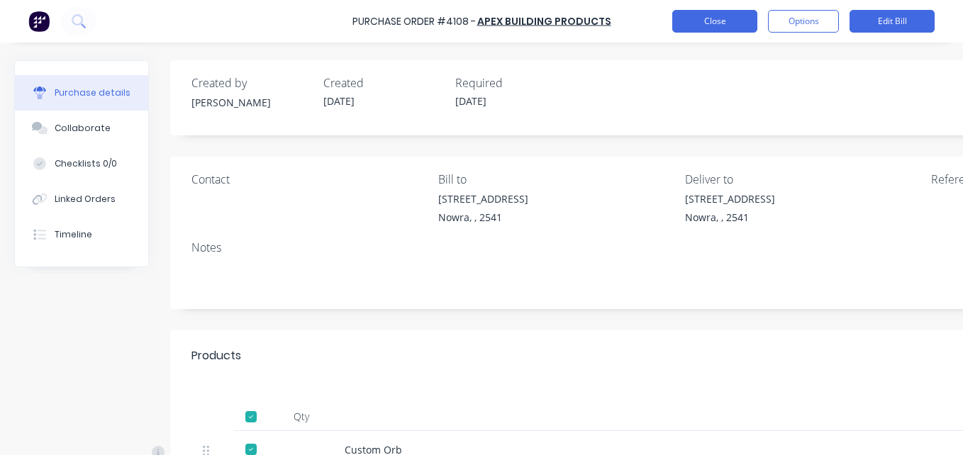
click at [705, 21] on button "Close" at bounding box center [714, 21] width 85 height 23
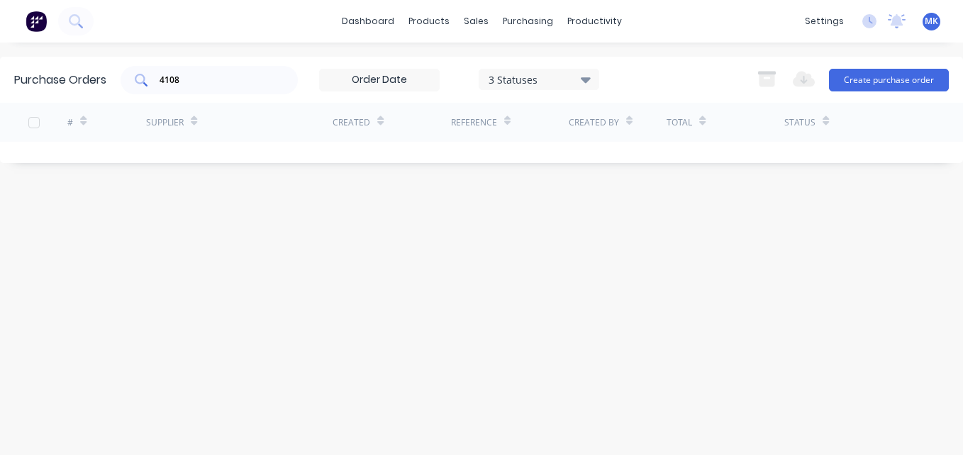
click at [219, 79] on input "4108" at bounding box center [217, 80] width 118 height 14
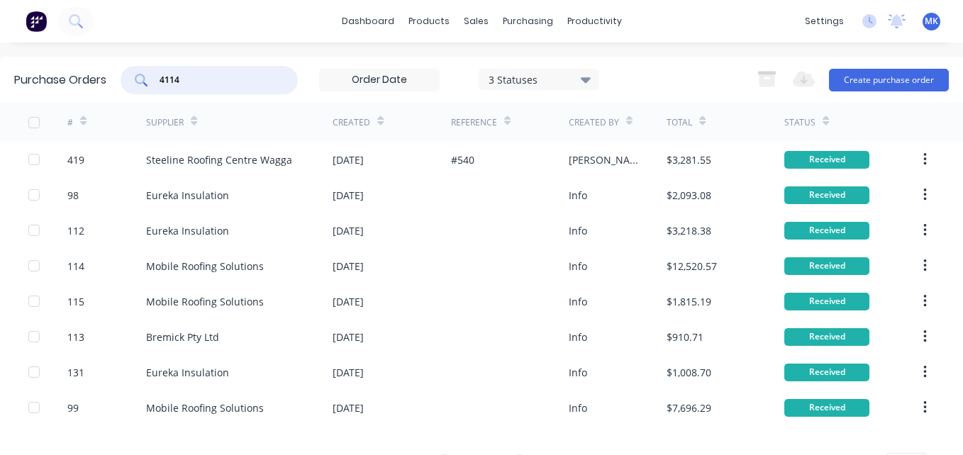
type input "4114"
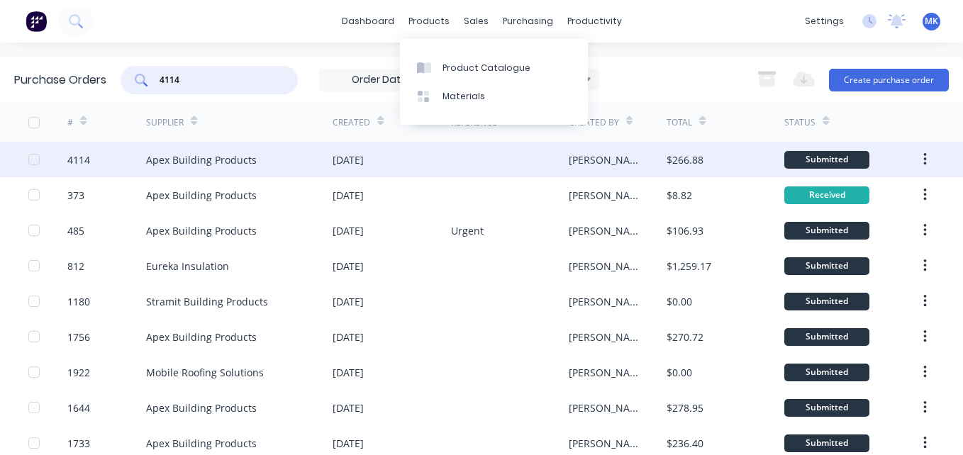
click at [610, 166] on div "[PERSON_NAME]" at bounding box center [618, 159] width 99 height 35
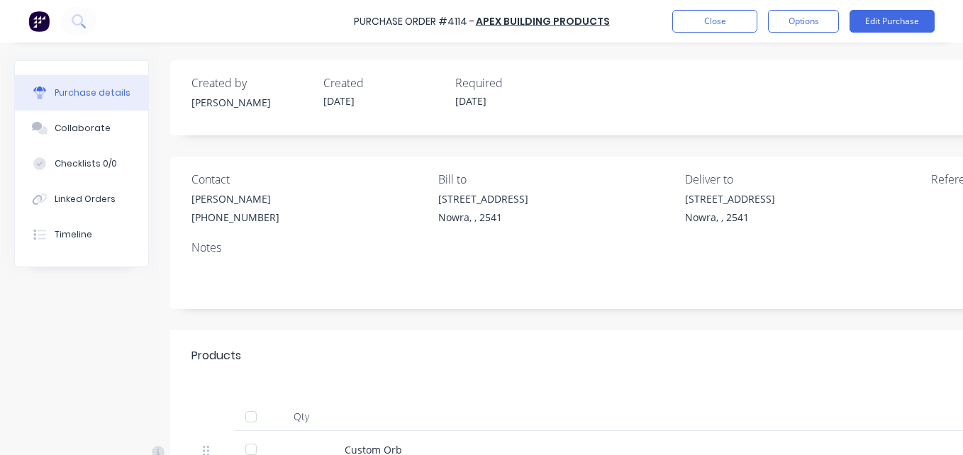
click at [259, 417] on div at bounding box center [251, 417] width 28 height 28
click at [815, 23] on button "Options" at bounding box center [803, 21] width 71 height 23
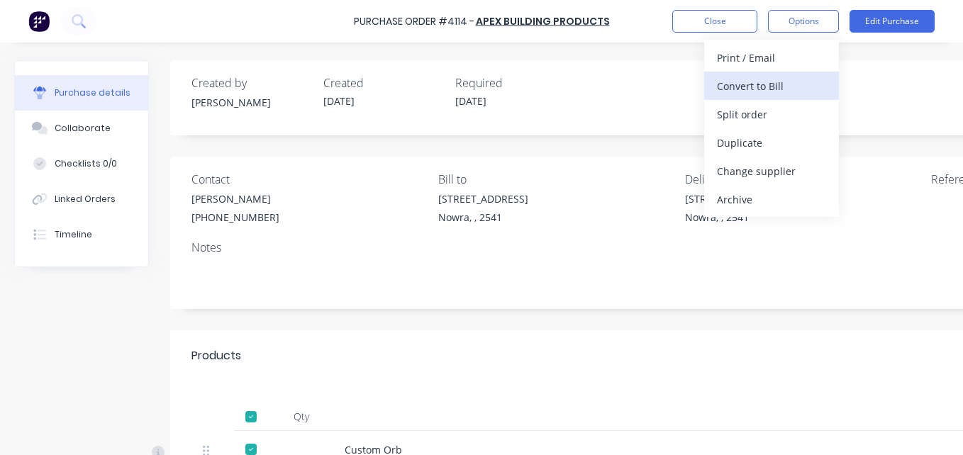
click at [815, 76] on div "Convert to Bill" at bounding box center [771, 86] width 109 height 21
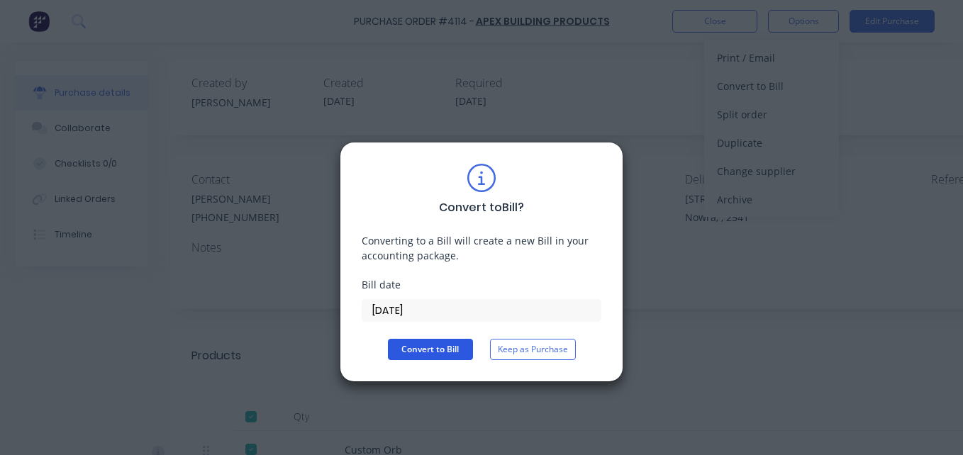
click at [442, 344] on button "Convert to Bill" at bounding box center [430, 349] width 85 height 21
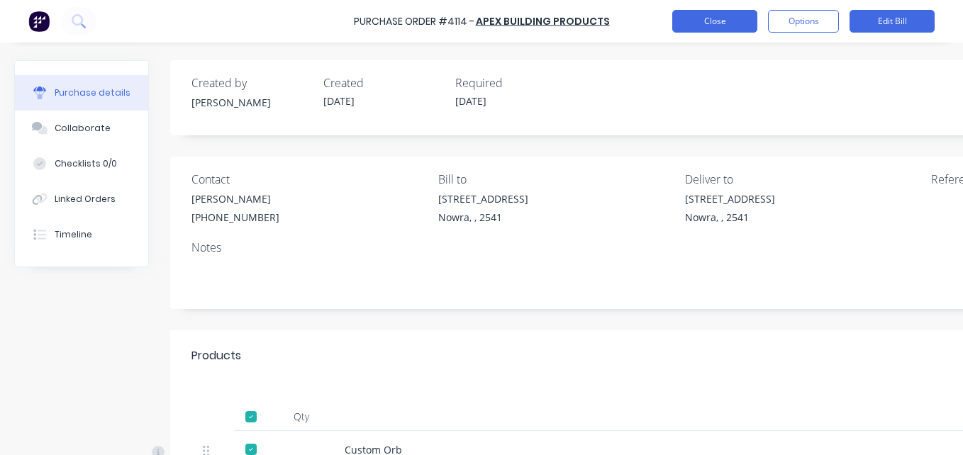
click at [724, 30] on button "Close" at bounding box center [714, 21] width 85 height 23
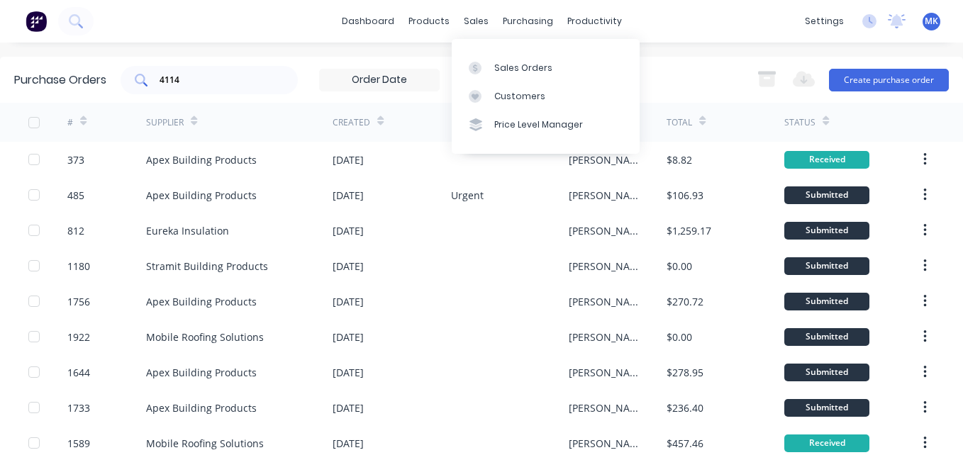
click at [184, 90] on div "4114" at bounding box center [209, 80] width 177 height 28
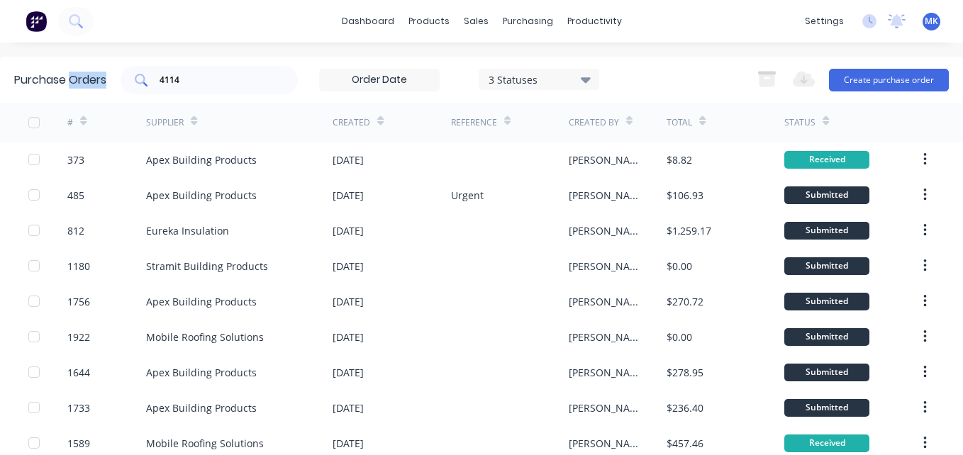
click at [184, 90] on div "4114" at bounding box center [209, 80] width 177 height 28
click at [192, 88] on div "4114" at bounding box center [209, 80] width 177 height 28
click at [199, 79] on input "4114" at bounding box center [217, 80] width 118 height 14
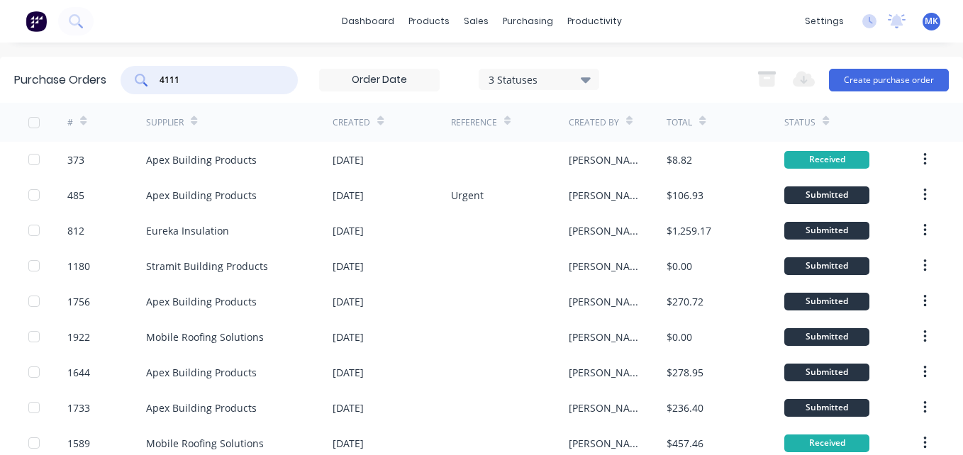
type input "4111"
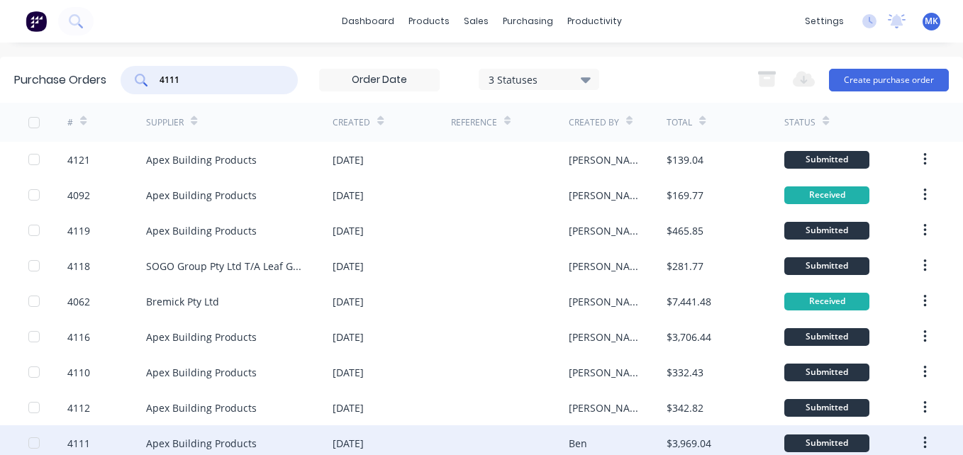
click at [537, 435] on div at bounding box center [510, 442] width 118 height 35
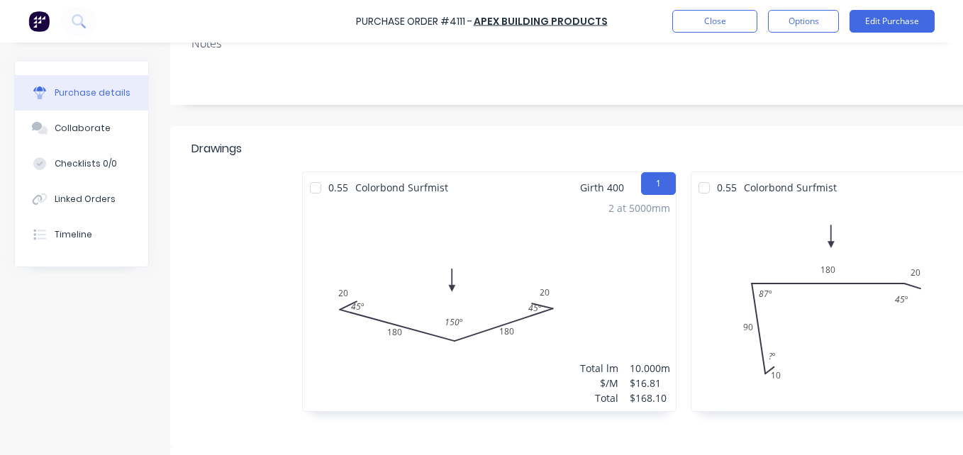
scroll to position [284, 0]
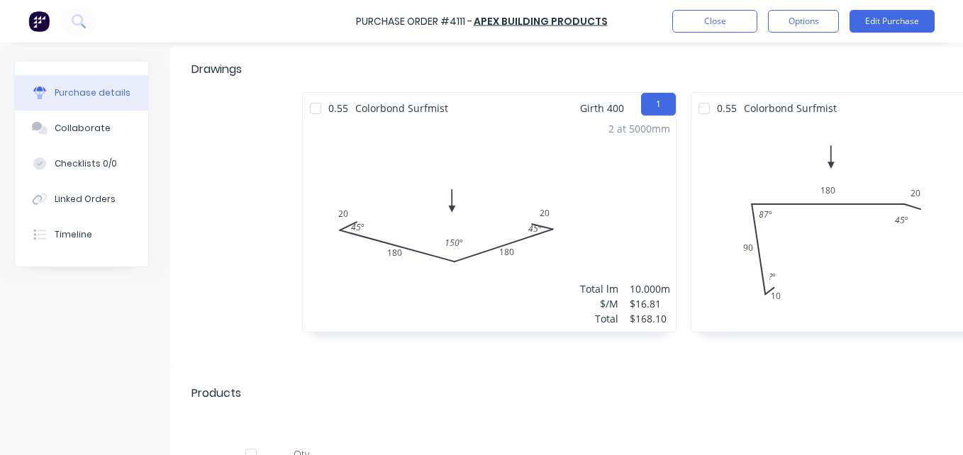
drag, startPoint x: 669, startPoint y: 442, endPoint x: 884, endPoint y: 432, distance: 215.0
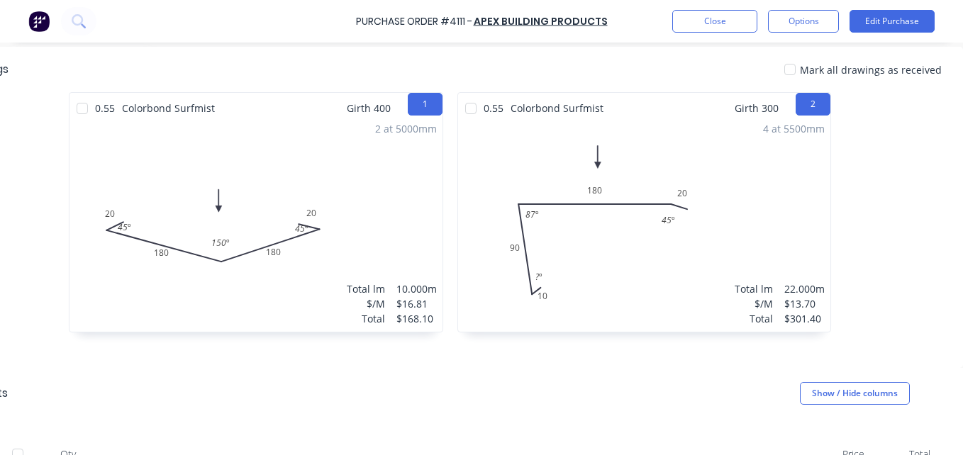
click at [805, 76] on span "Mark all drawings as received" at bounding box center [871, 69] width 142 height 15
click at [782, 73] on div at bounding box center [790, 69] width 28 height 28
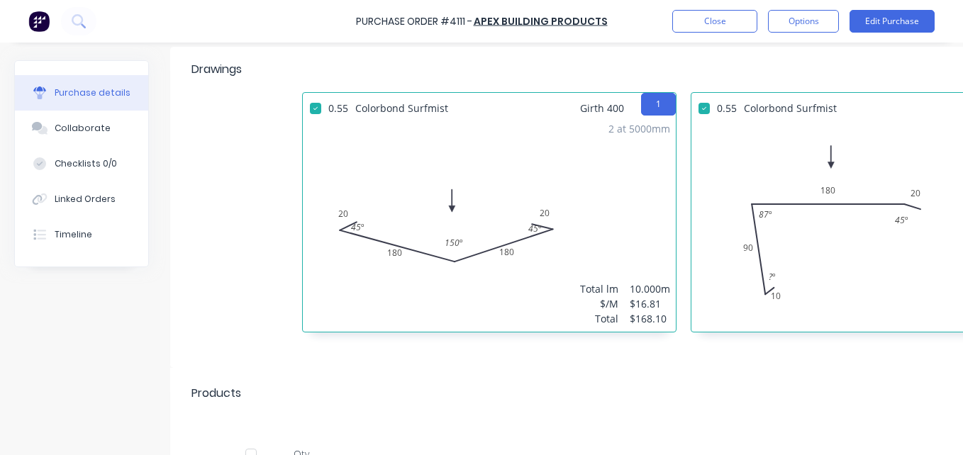
scroll to position [496, 0]
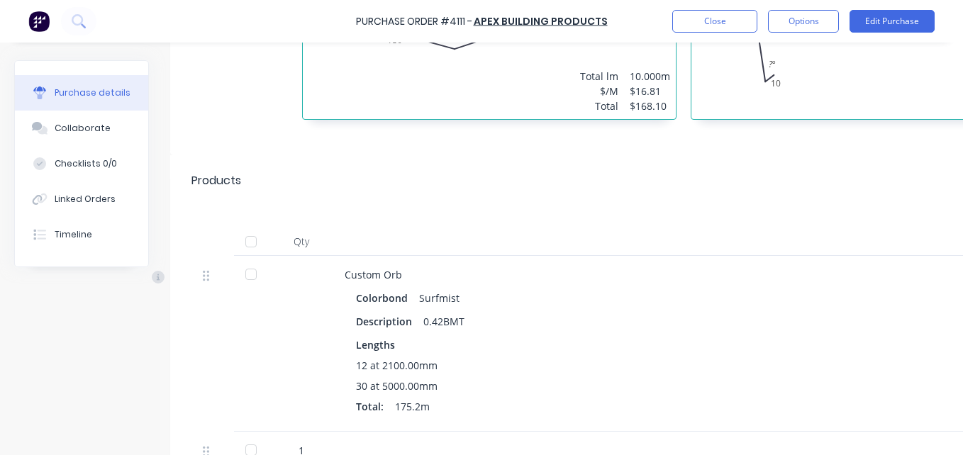
click at [253, 240] on div at bounding box center [251, 242] width 28 height 28
click at [707, 19] on button "Close" at bounding box center [714, 21] width 85 height 23
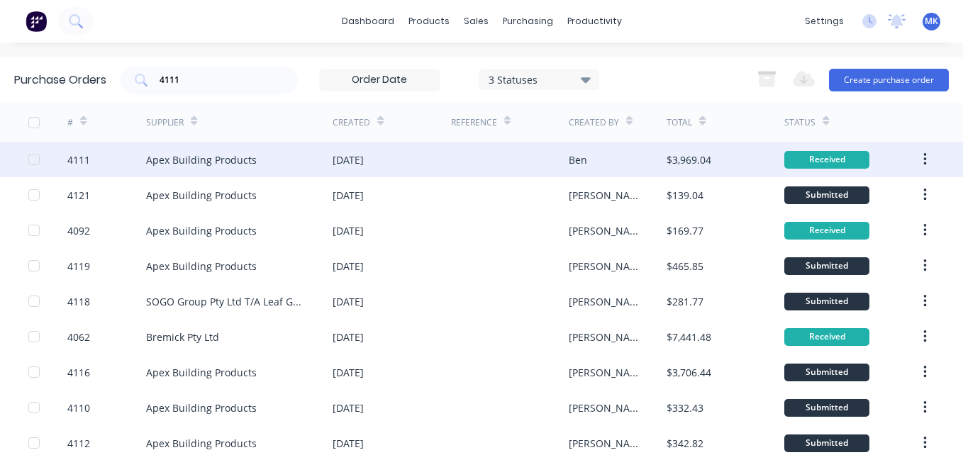
click at [622, 165] on div "Ben" at bounding box center [618, 159] width 99 height 35
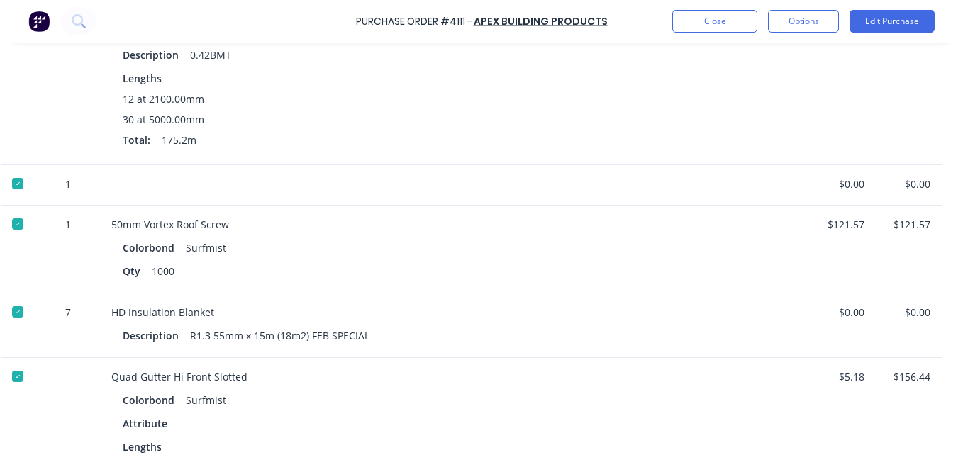
scroll to position [780, 244]
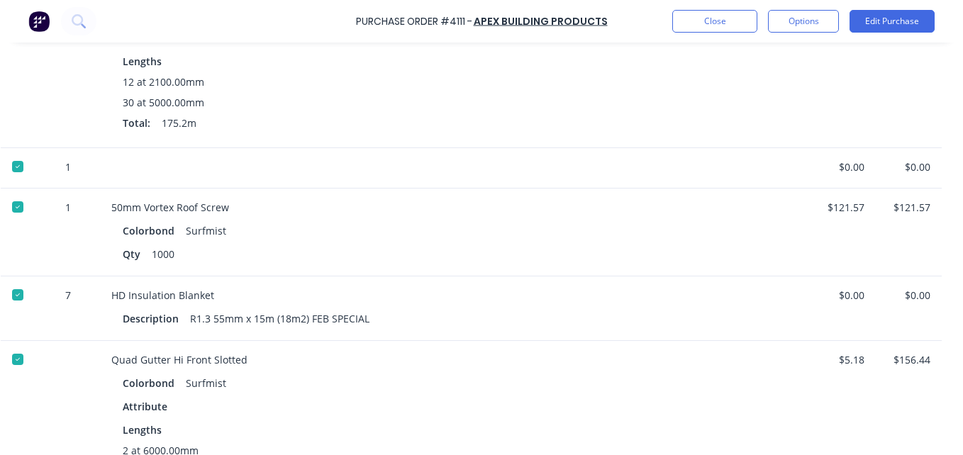
click at [4, 166] on div at bounding box center [18, 166] width 28 height 28
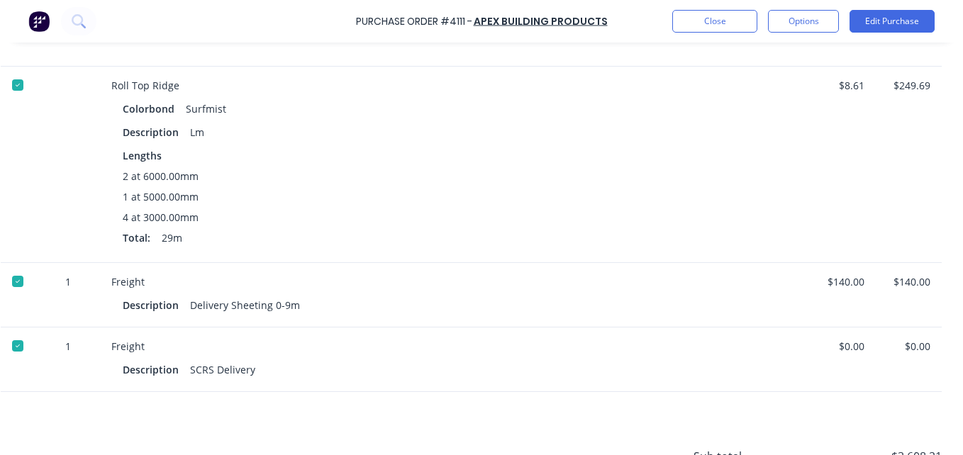
scroll to position [1922, 244]
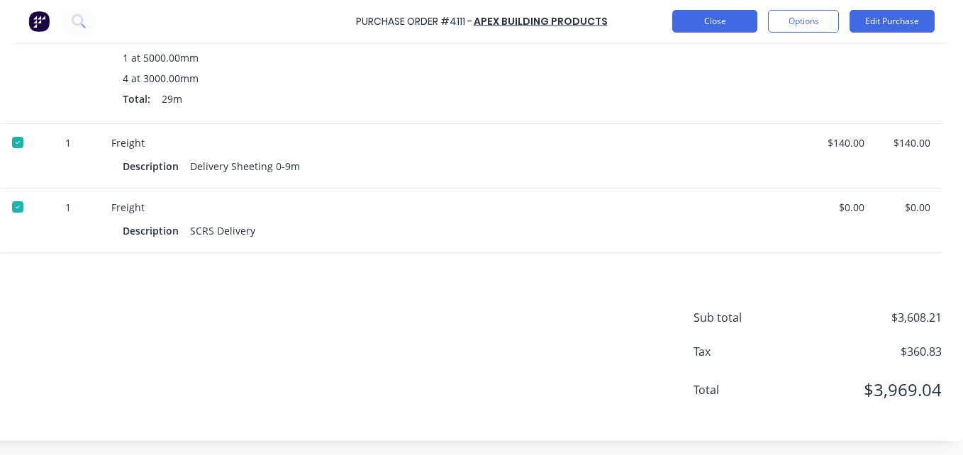
click at [686, 13] on button "Close" at bounding box center [714, 21] width 85 height 23
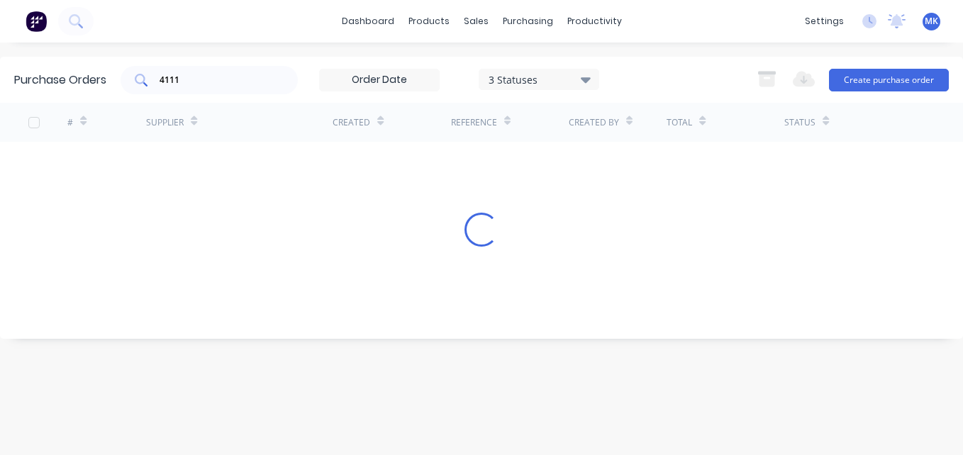
click at [210, 83] on input "4111" at bounding box center [217, 80] width 118 height 14
type input "4110"
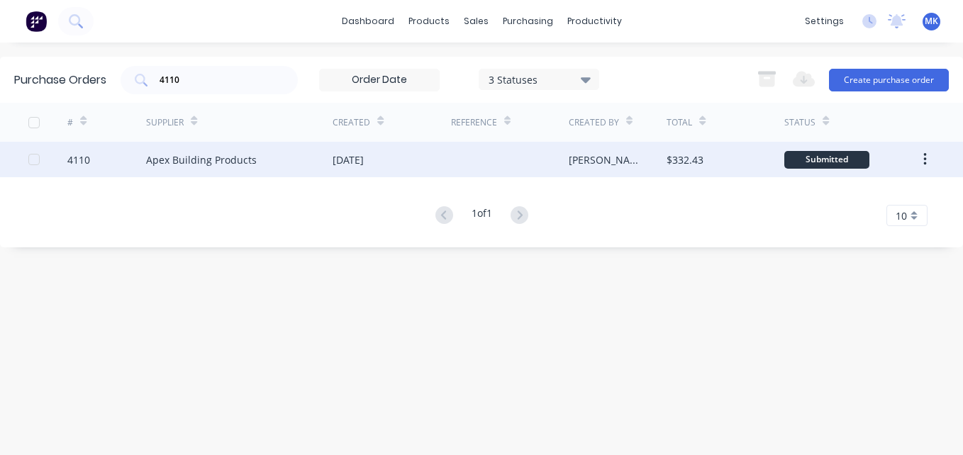
click at [753, 164] on div "$332.43" at bounding box center [725, 159] width 118 height 35
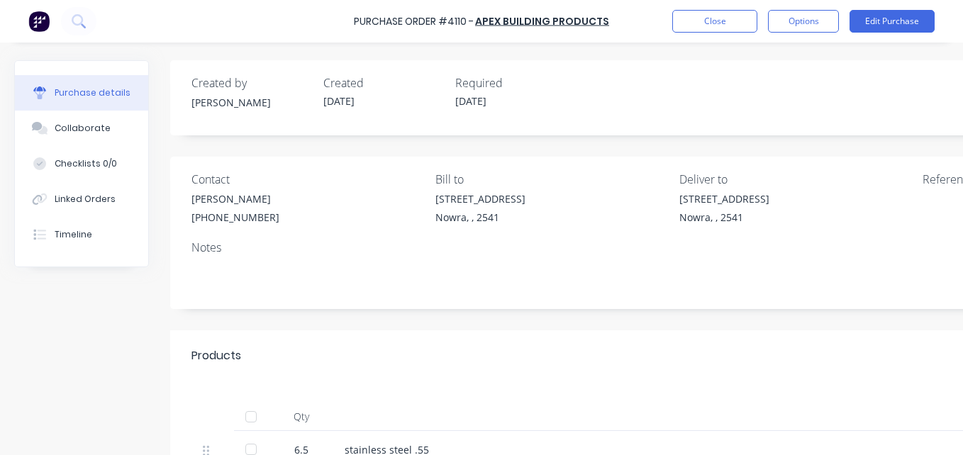
click at [251, 419] on div at bounding box center [251, 417] width 28 height 28
click at [810, 12] on button "Options" at bounding box center [803, 21] width 71 height 23
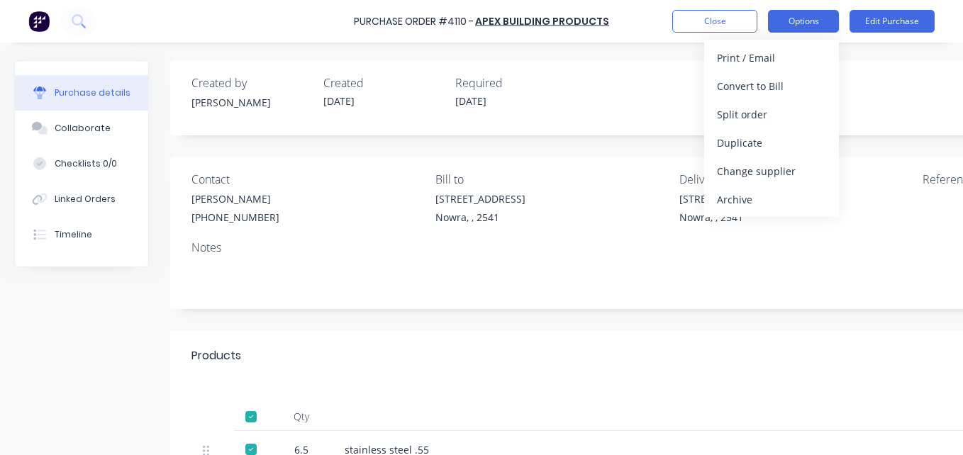
click at [810, 23] on button "Options" at bounding box center [803, 21] width 71 height 23
click at [810, 21] on button "Options" at bounding box center [803, 21] width 71 height 23
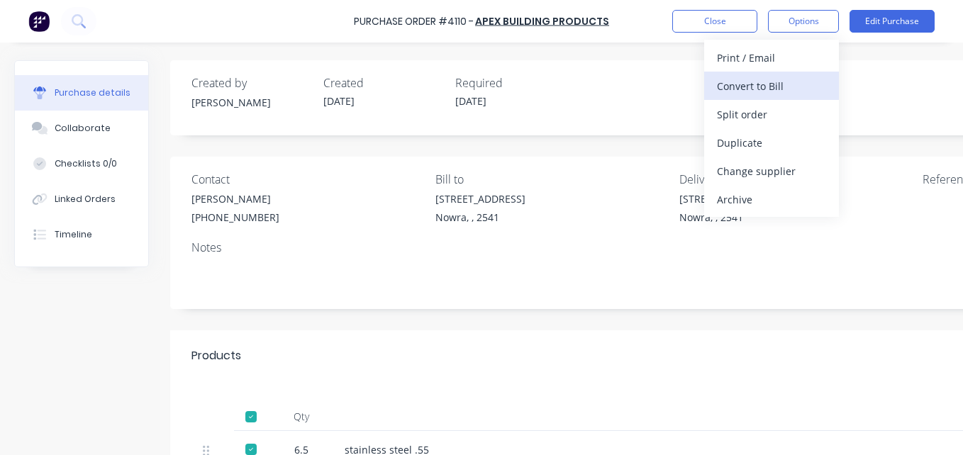
click at [778, 93] on div "Convert to Bill" at bounding box center [771, 86] width 109 height 21
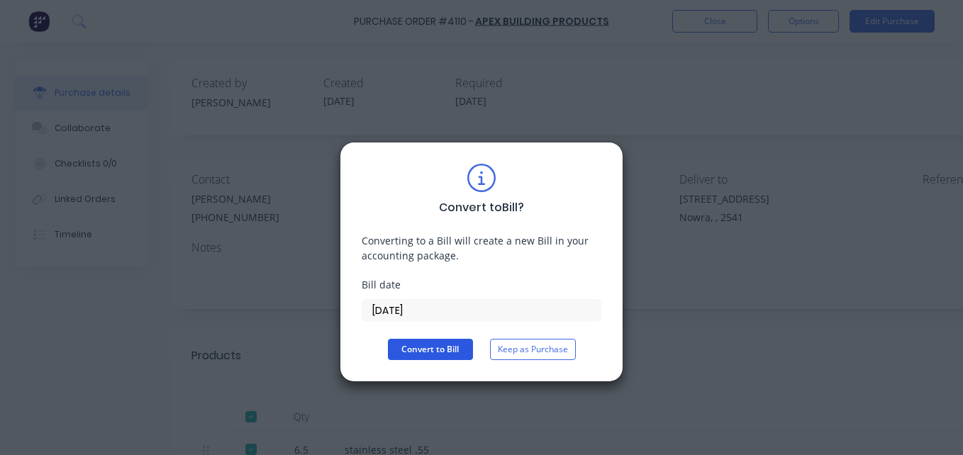
click at [433, 347] on button "Convert to Bill" at bounding box center [430, 349] width 85 height 21
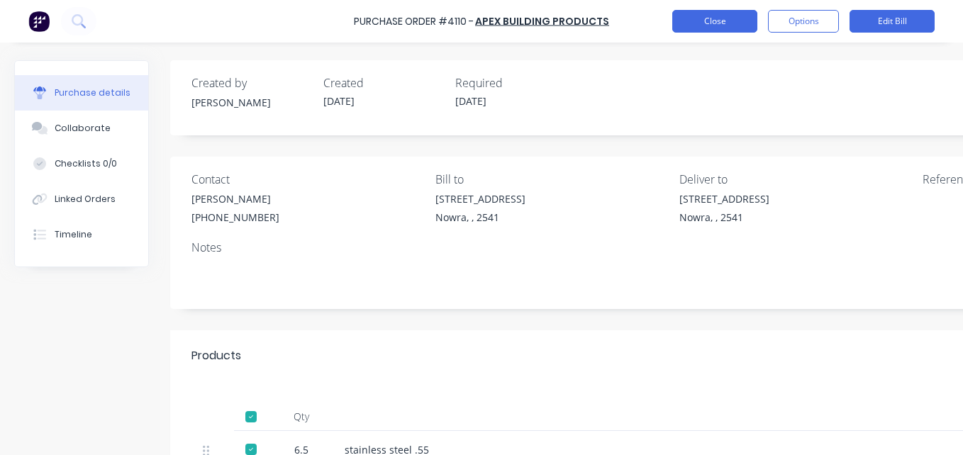
click at [727, 23] on button "Close" at bounding box center [714, 21] width 85 height 23
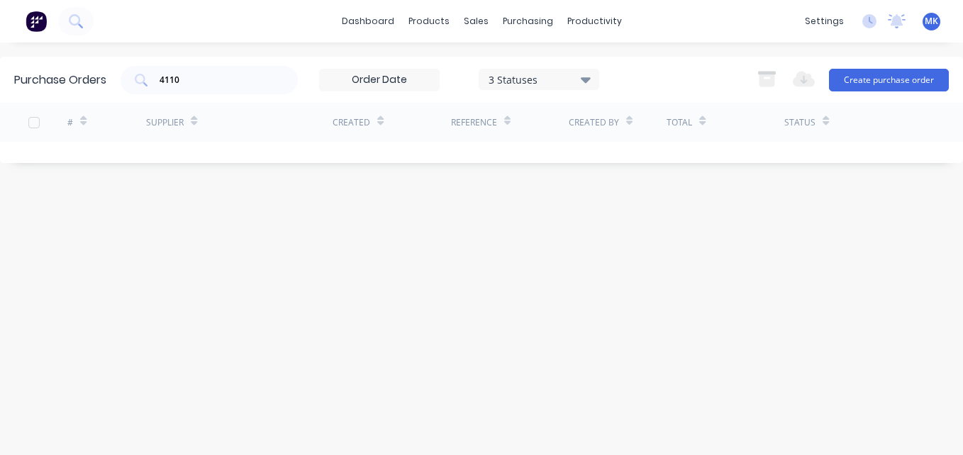
click at [237, 64] on div "Purchase Orders 4110 3 Statuses 3 Statuses Export to Excel (XLSX) Create purcha…" at bounding box center [481, 80] width 963 height 46
click at [235, 73] on input "4110" at bounding box center [217, 80] width 118 height 14
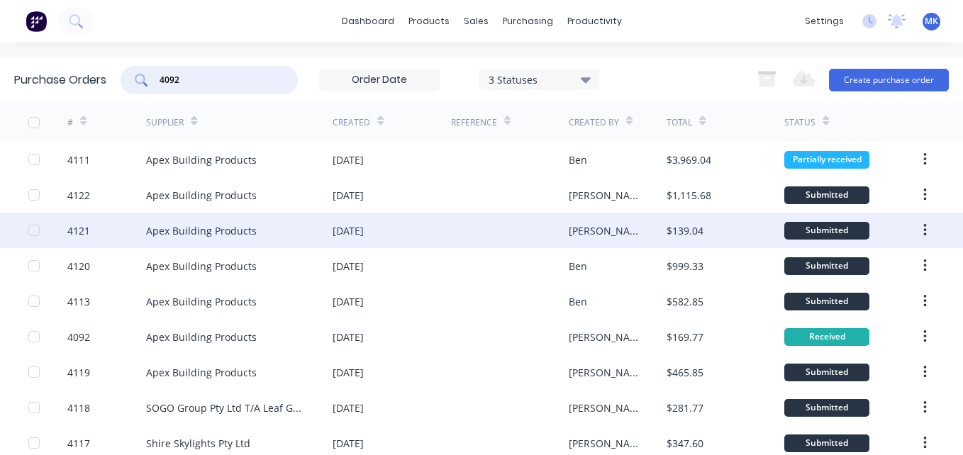
scroll to position [125, 0]
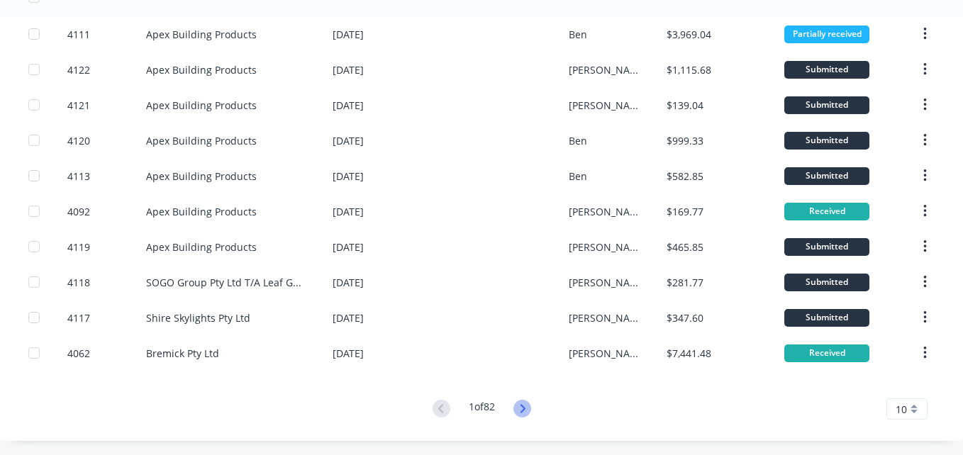
click at [517, 413] on icon at bounding box center [522, 409] width 18 height 18
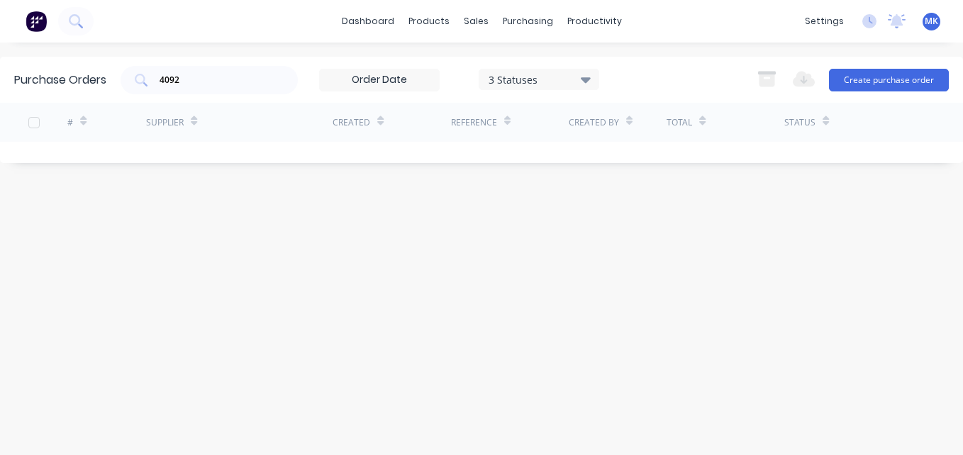
click at [543, 78] on div "3 Statuses" at bounding box center [538, 79] width 101 height 15
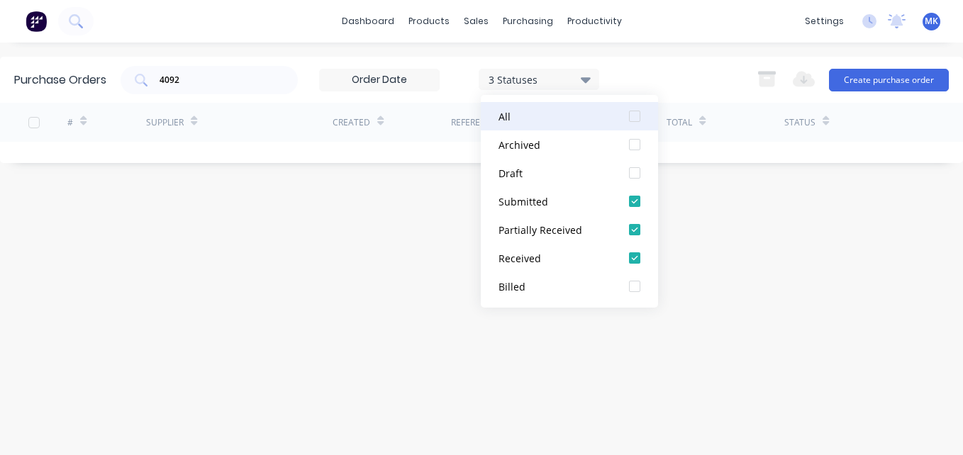
click at [630, 123] on div at bounding box center [634, 116] width 28 height 28
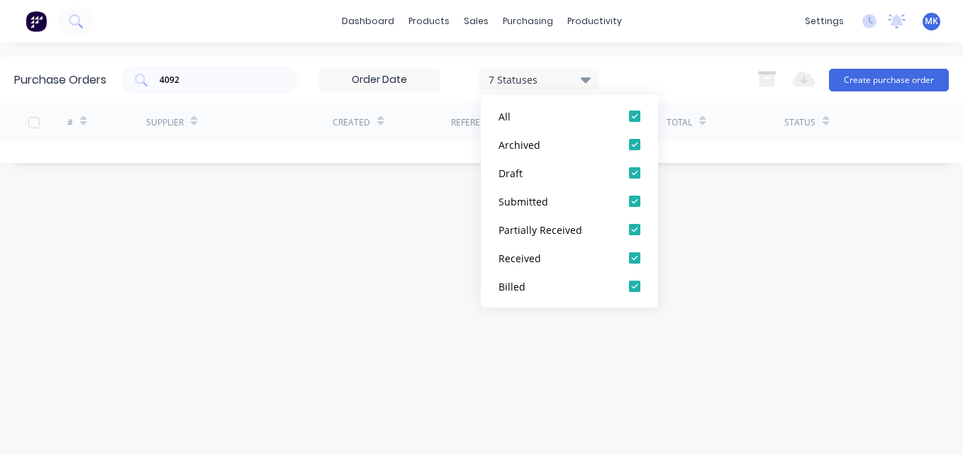
click at [657, 77] on div "4092 7 Statuses 7 Statuses Export to Excel (XLSX) Create purchase order" at bounding box center [535, 80] width 828 height 28
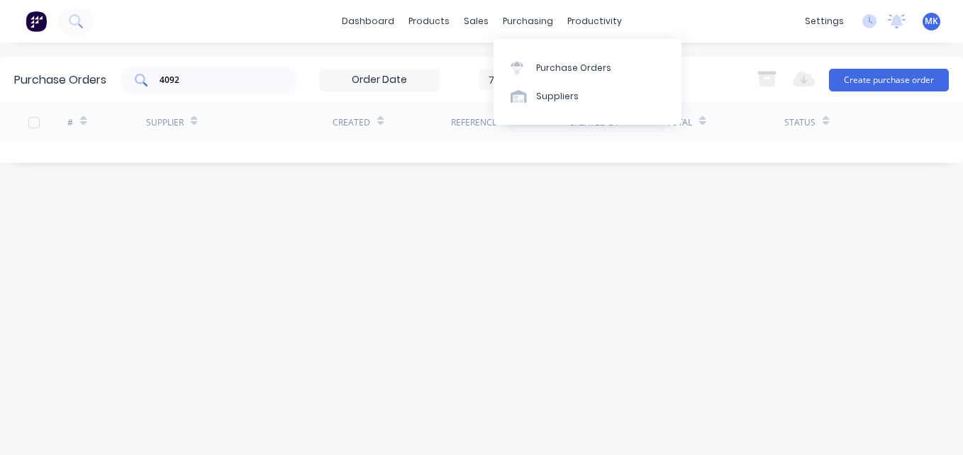
click at [256, 67] on div "4092" at bounding box center [209, 80] width 177 height 28
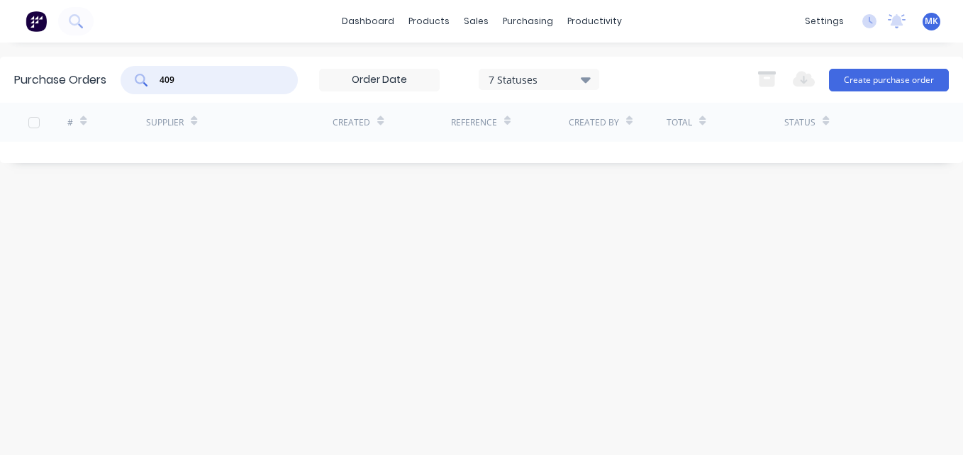
type input "4092"
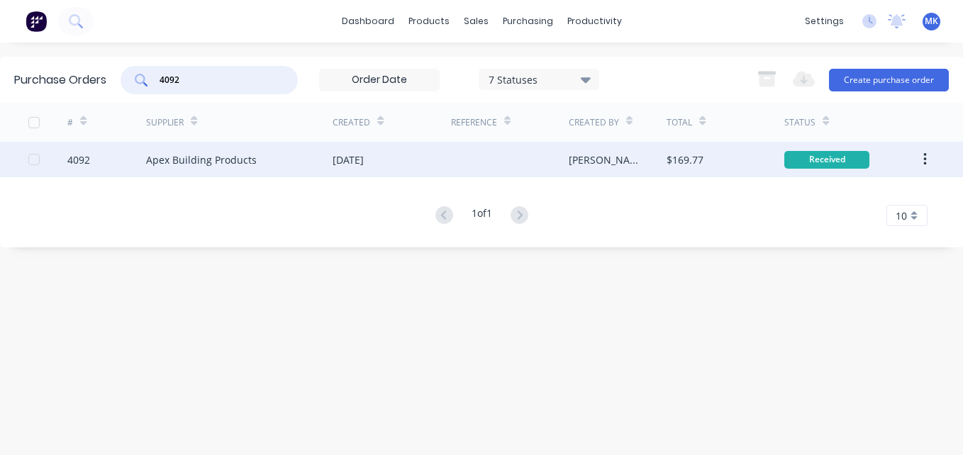
click at [533, 156] on div at bounding box center [510, 159] width 118 height 35
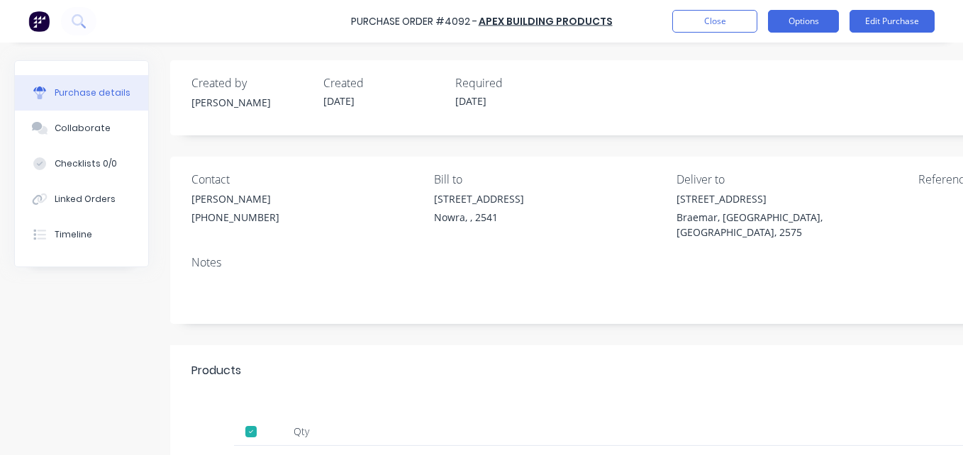
click at [801, 27] on button "Options" at bounding box center [803, 21] width 71 height 23
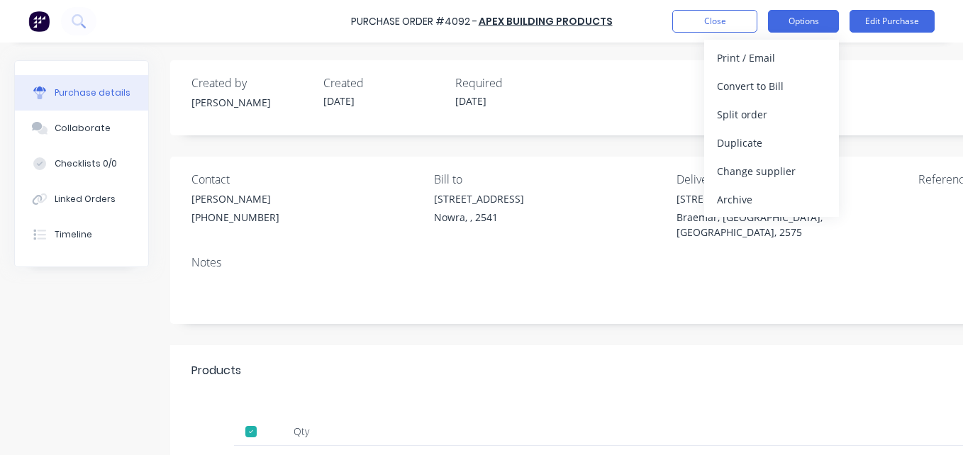
click at [799, 89] on div "Convert to Bill" at bounding box center [771, 86] width 109 height 21
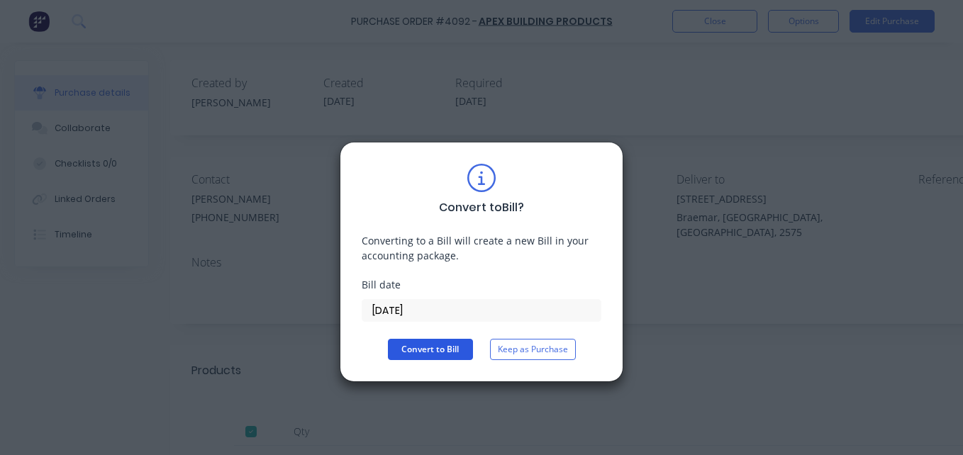
click at [428, 359] on button "Convert to Bill" at bounding box center [430, 349] width 85 height 21
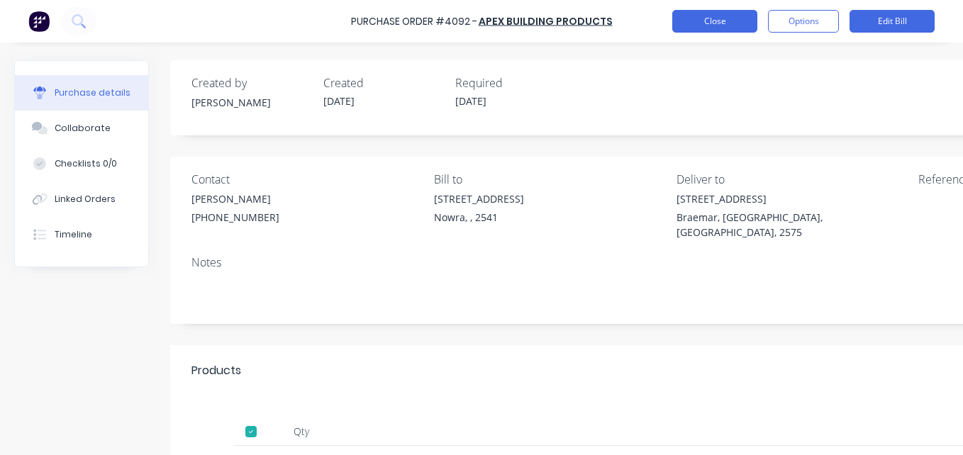
click at [697, 28] on button "Close" at bounding box center [714, 21] width 85 height 23
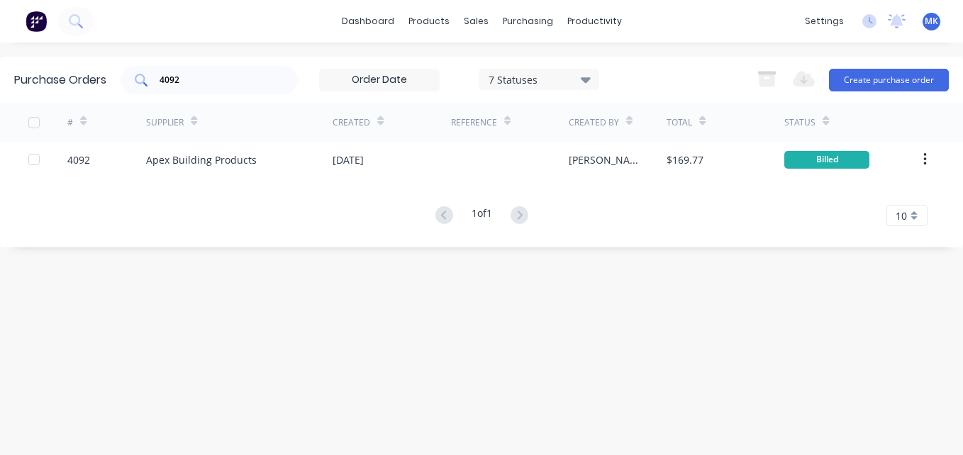
click at [210, 74] on input "4092" at bounding box center [217, 80] width 118 height 14
type input "4096"
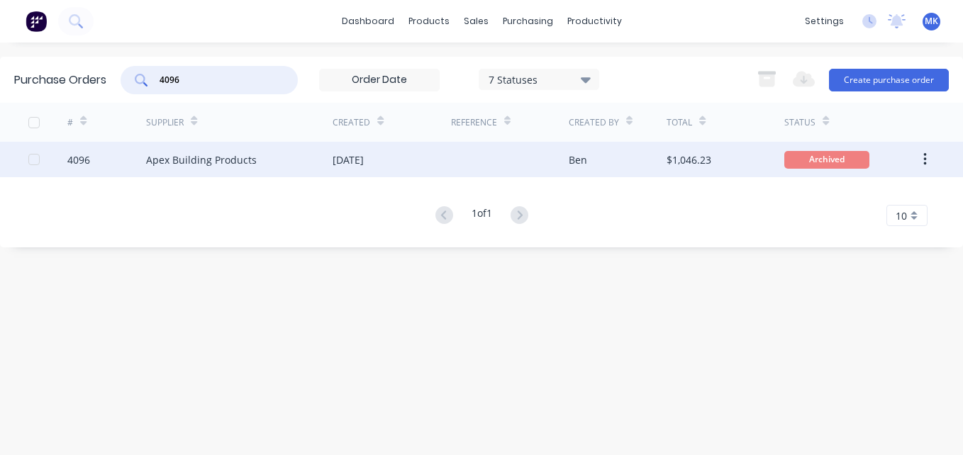
click at [667, 167] on div "$1,046.23" at bounding box center [688, 159] width 45 height 15
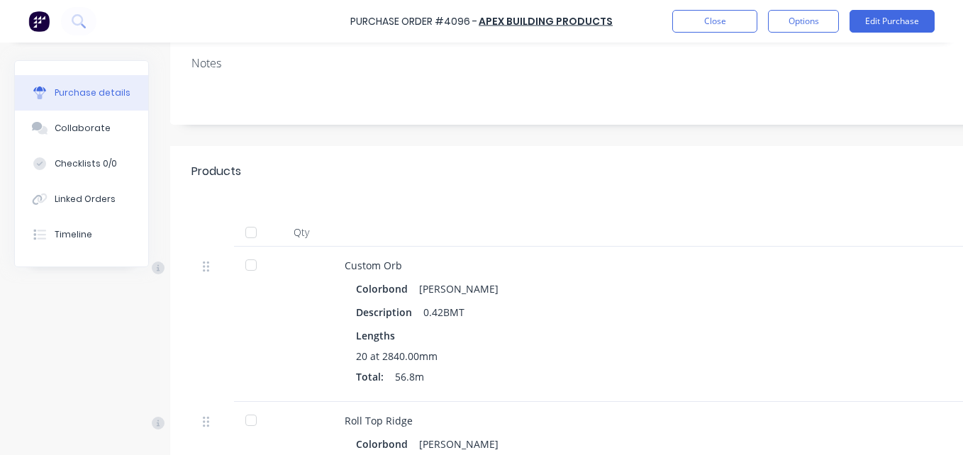
scroll to position [284, 0]
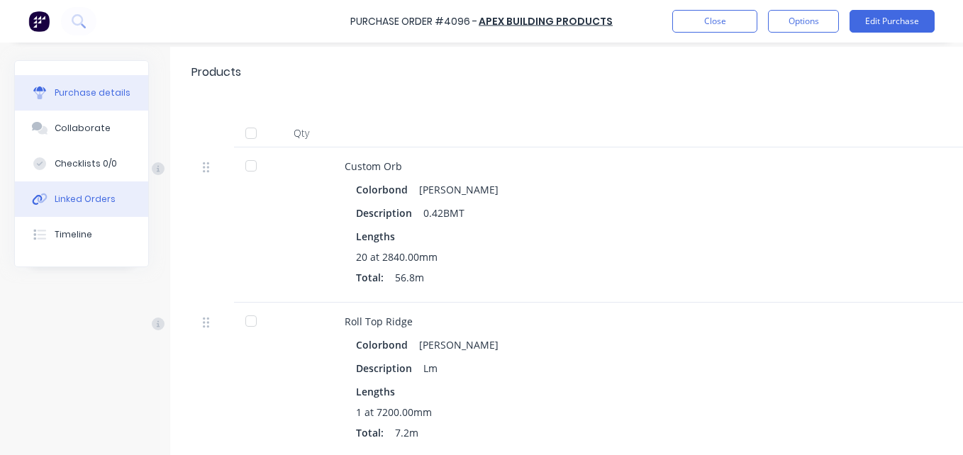
click at [67, 204] on div "Linked Orders" at bounding box center [85, 199] width 61 height 13
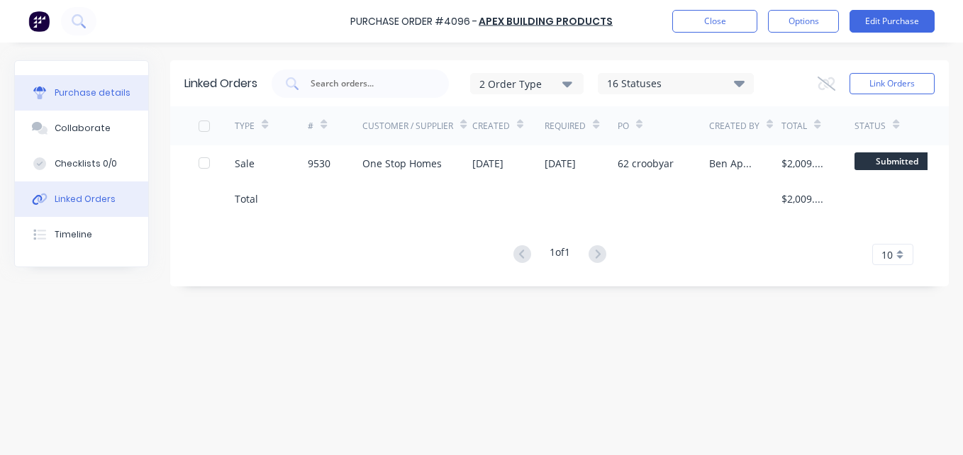
click at [64, 76] on button "Purchase details" at bounding box center [81, 92] width 133 height 35
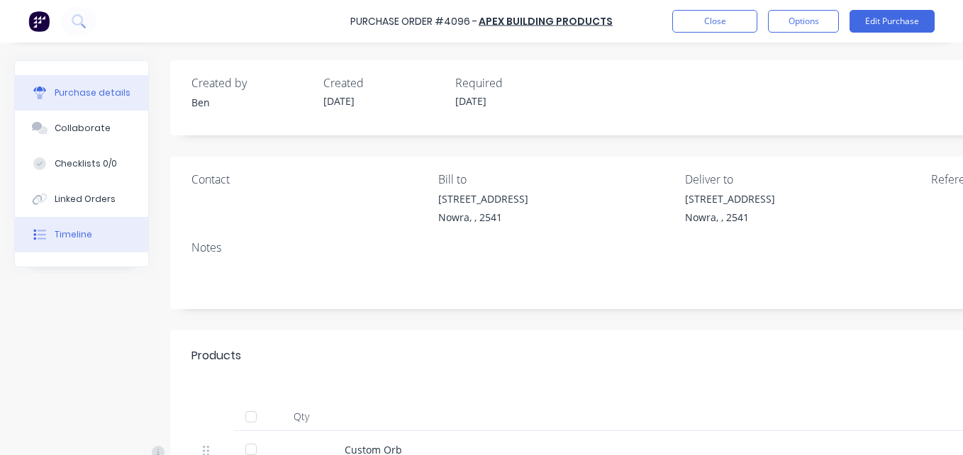
click at [69, 244] on button "Timeline" at bounding box center [81, 234] width 133 height 35
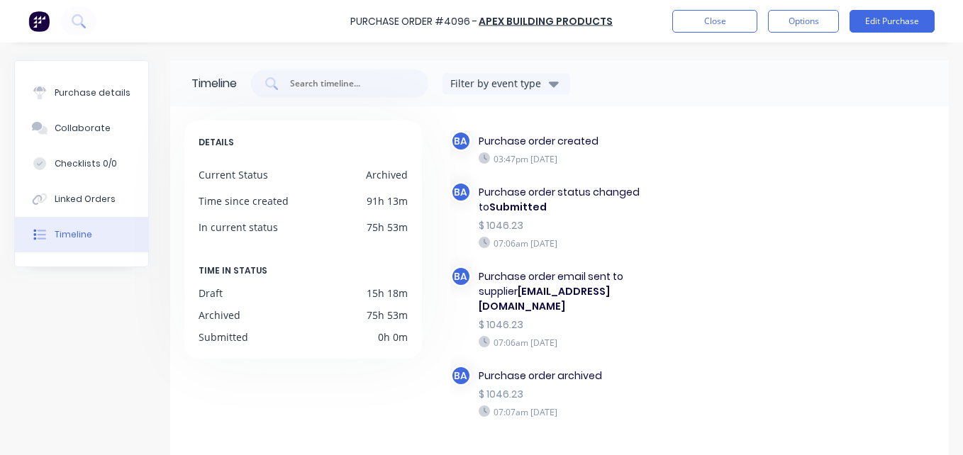
scroll to position [74, 0]
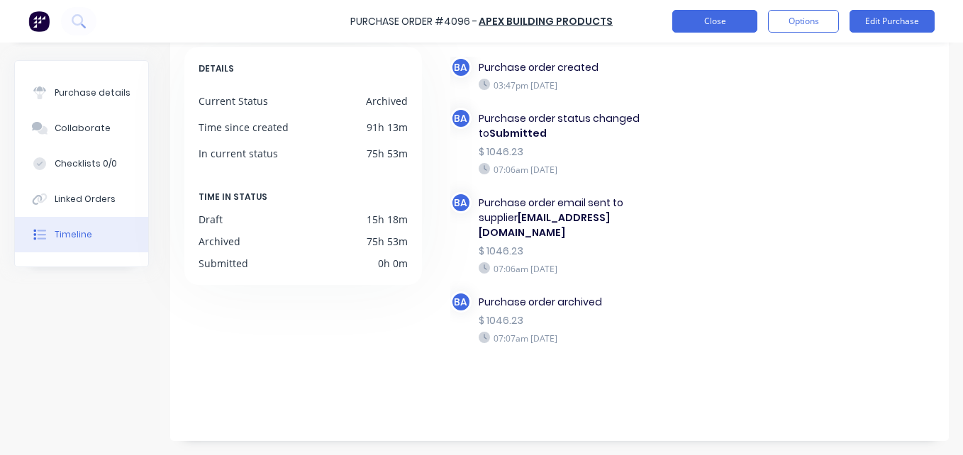
click at [719, 13] on button "Close" at bounding box center [714, 21] width 85 height 23
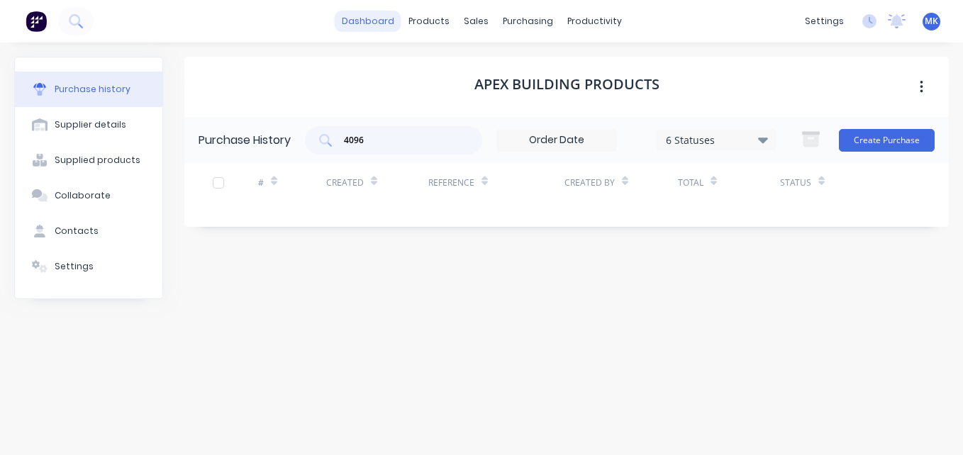
click at [375, 23] on link "dashboard" at bounding box center [368, 21] width 67 height 21
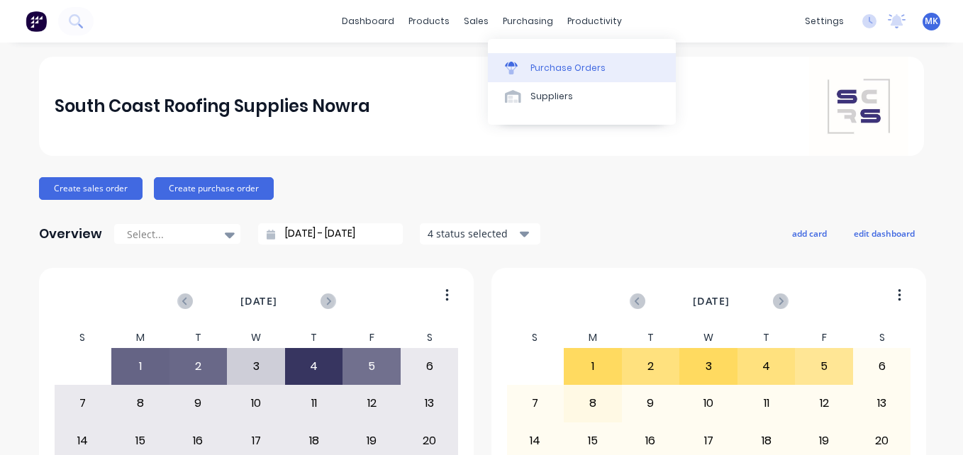
click at [534, 69] on div "Purchase Orders" at bounding box center [567, 68] width 75 height 13
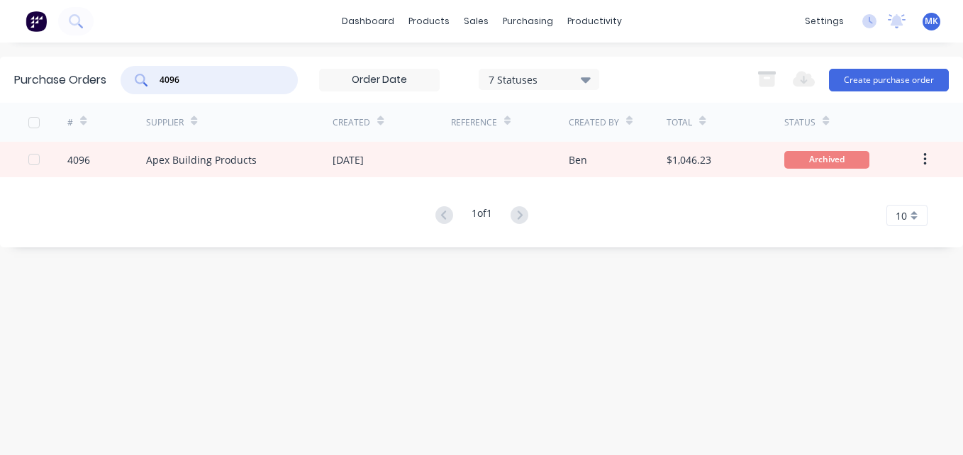
click at [212, 86] on input "4096" at bounding box center [217, 80] width 118 height 14
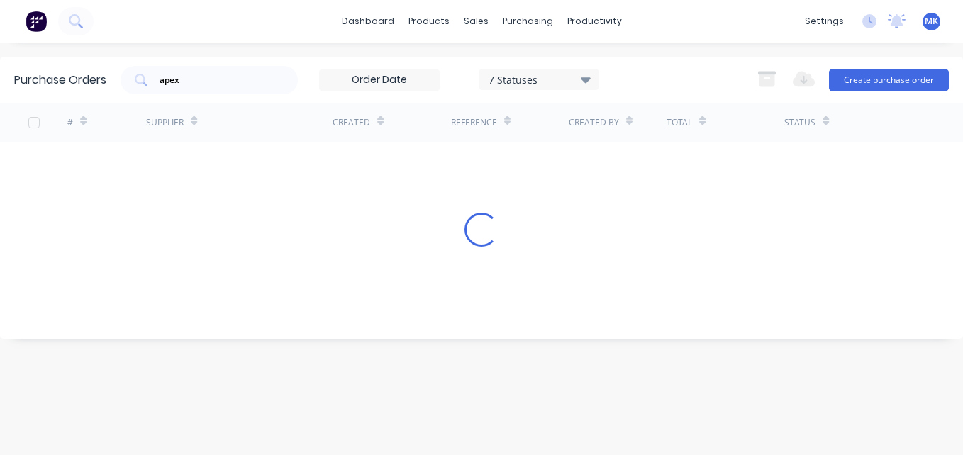
click at [542, 82] on div "7 Statuses" at bounding box center [538, 79] width 101 height 15
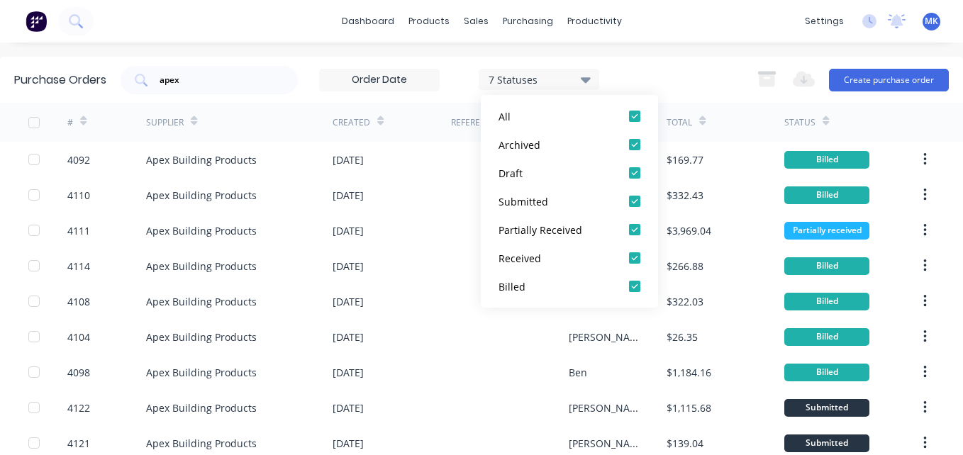
click at [654, 79] on div "apex 7 Statuses 7 Statuses Export to Excel (XLSX) Create purchase order" at bounding box center [535, 80] width 828 height 28
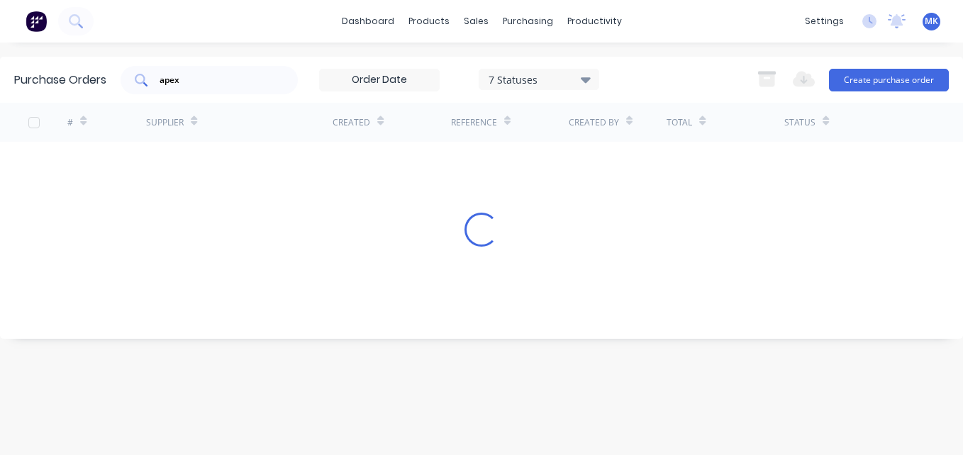
click at [226, 79] on input "apex" at bounding box center [217, 80] width 118 height 14
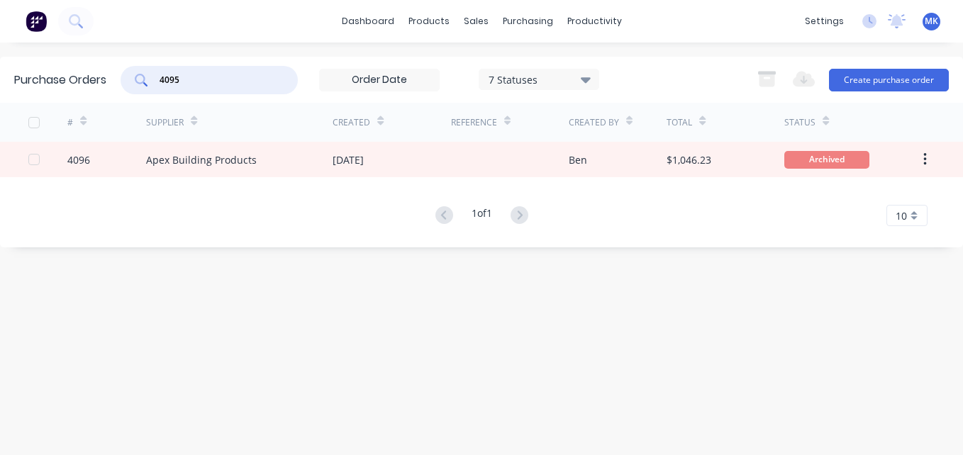
type input "4095"
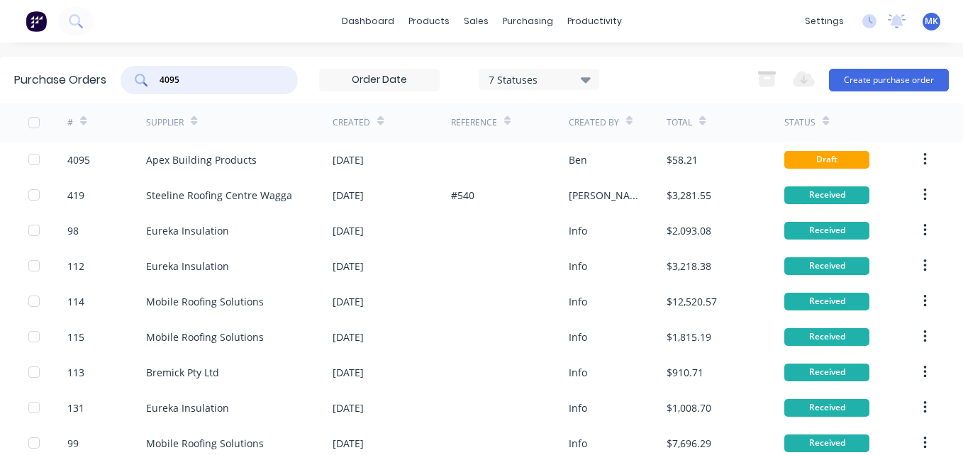
click at [218, 78] on input "4095" at bounding box center [217, 80] width 118 height 14
type input "4096"
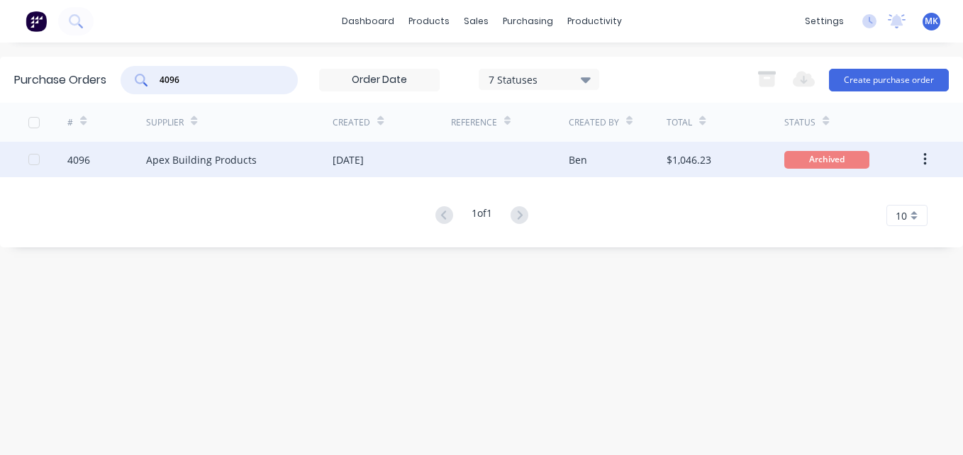
click at [439, 152] on div "[DATE]" at bounding box center [391, 159] width 118 height 35
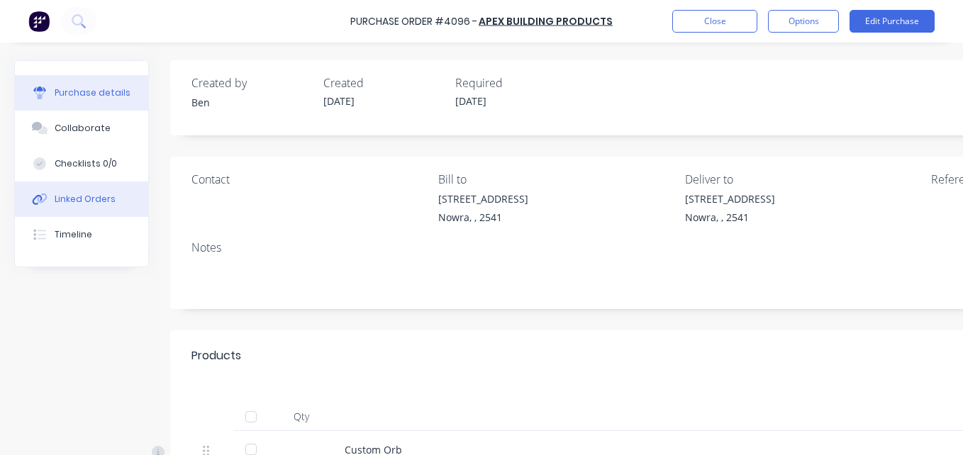
click at [77, 194] on div "Linked Orders" at bounding box center [85, 199] width 61 height 13
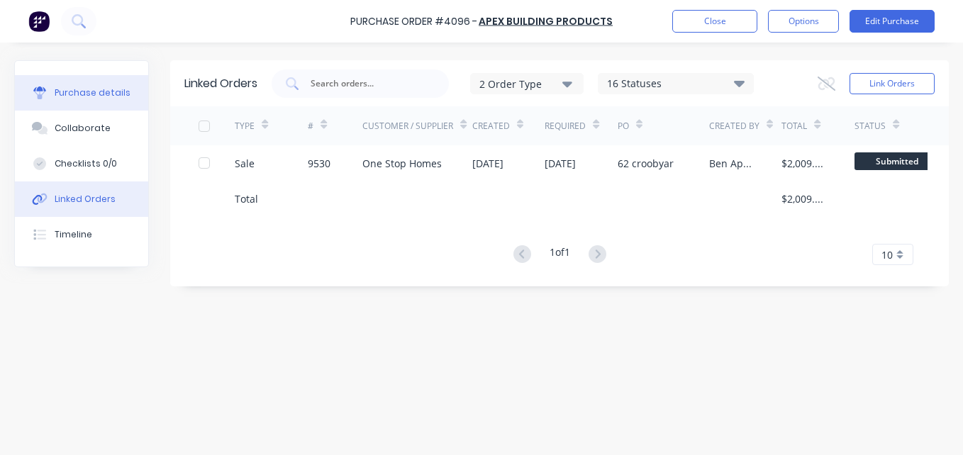
click at [48, 96] on div at bounding box center [39, 92] width 21 height 13
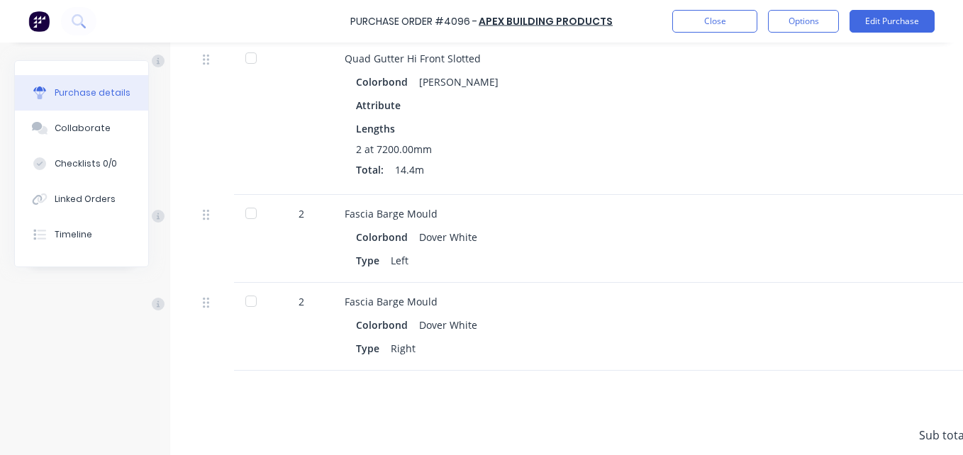
scroll to position [895, 0]
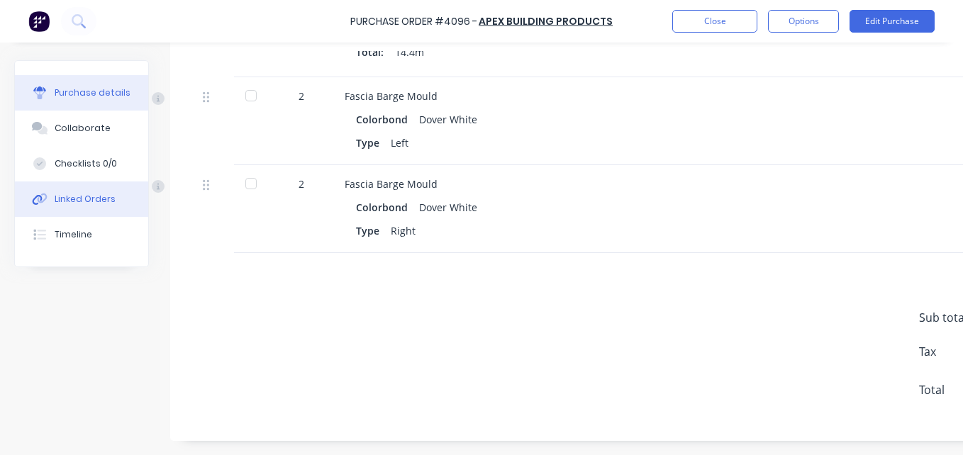
click at [110, 201] on div "Linked Orders" at bounding box center [85, 199] width 61 height 13
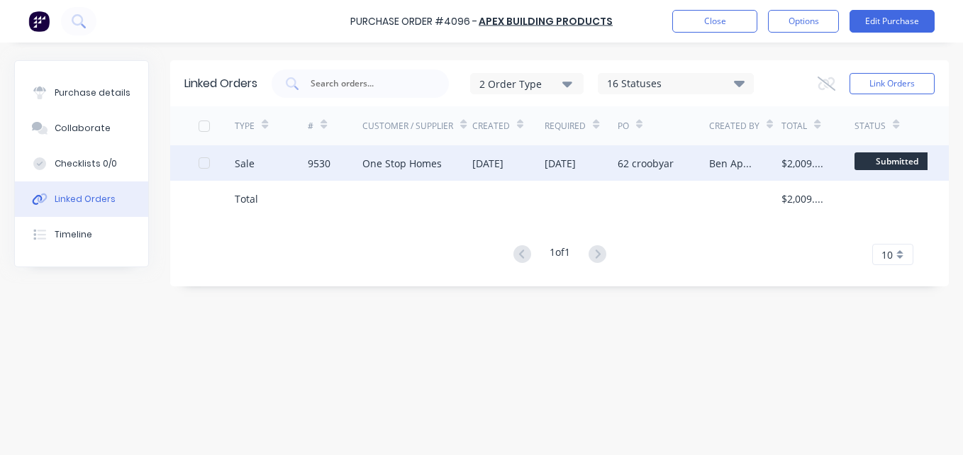
click at [703, 172] on div "62 croobyar" at bounding box center [662, 162] width 91 height 35
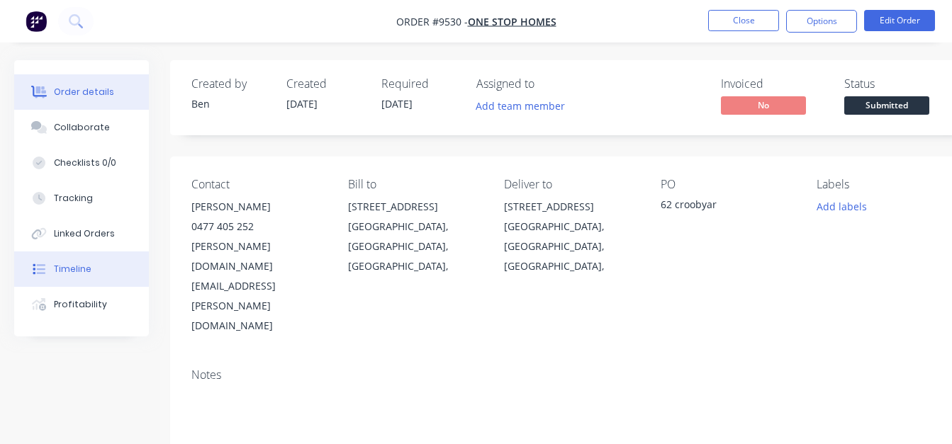
click at [108, 261] on button "Timeline" at bounding box center [81, 269] width 135 height 35
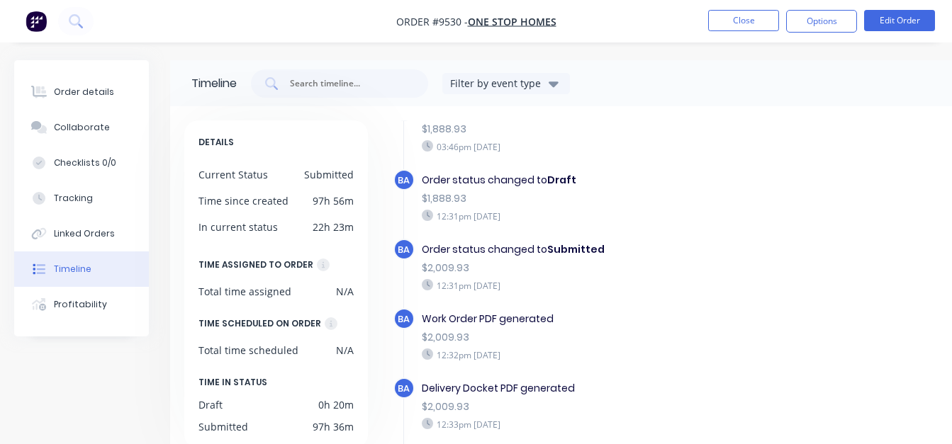
scroll to position [432, 0]
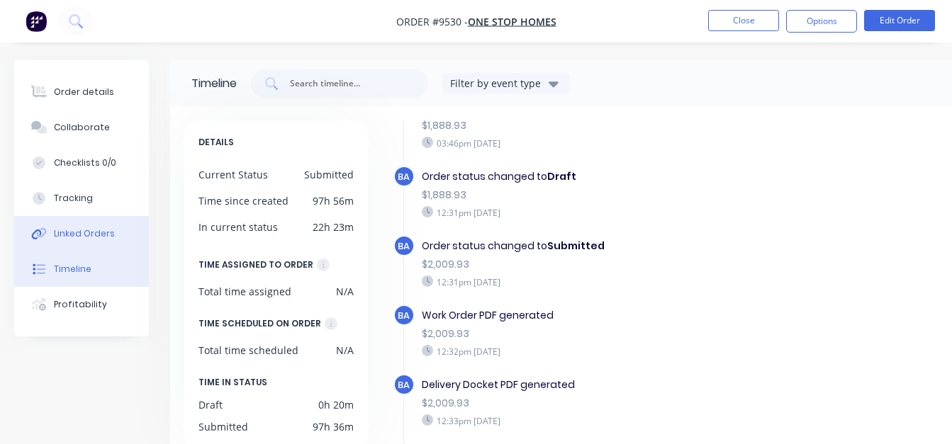
click at [97, 228] on div "Linked Orders" at bounding box center [84, 234] width 61 height 13
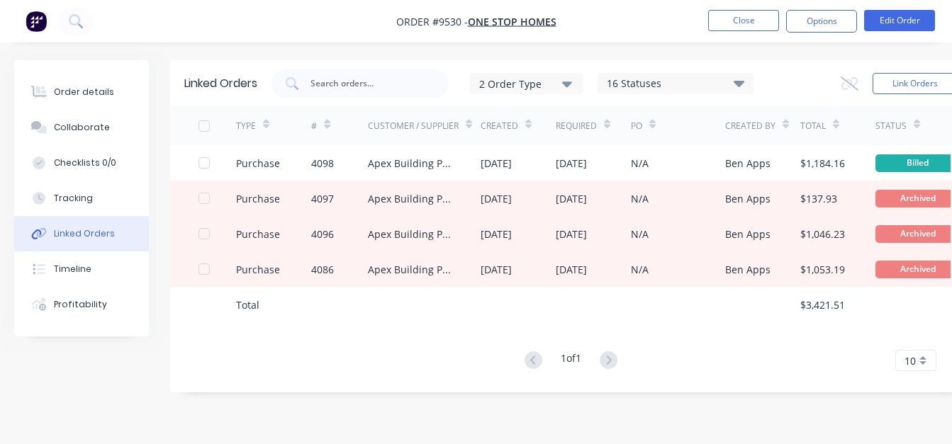
scroll to position [0, 34]
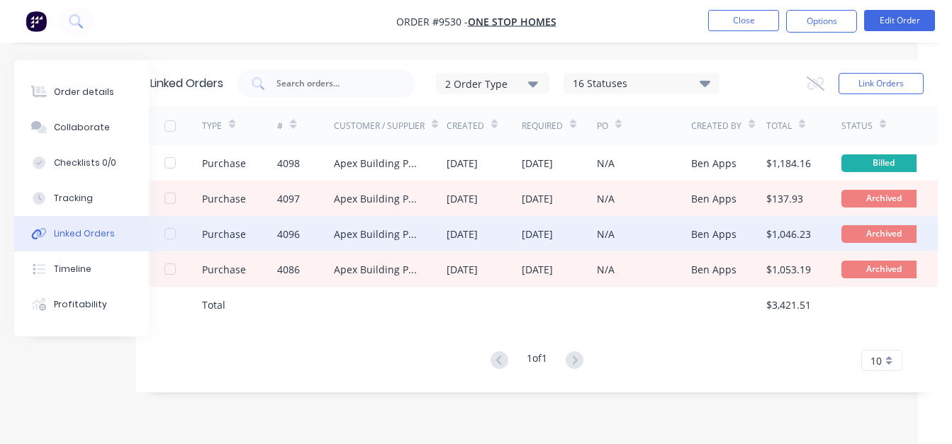
click at [666, 241] on div "N/A" at bounding box center [644, 233] width 94 height 35
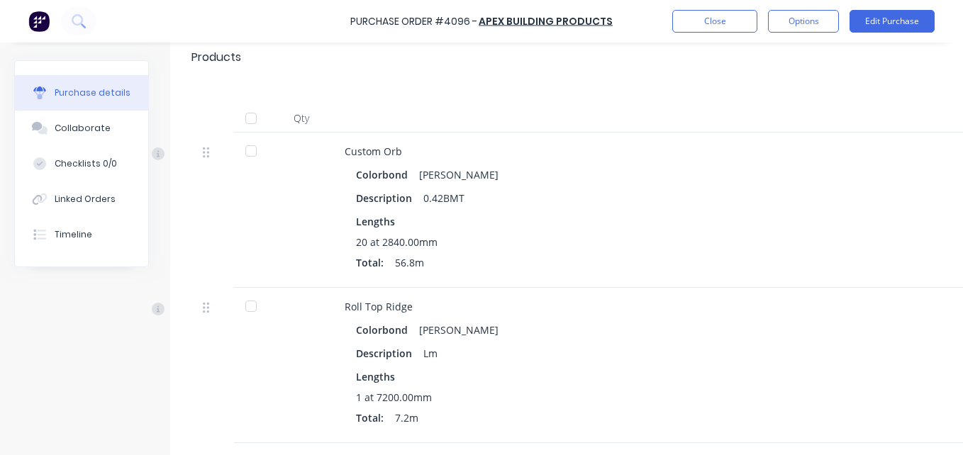
scroll to position [213, 0]
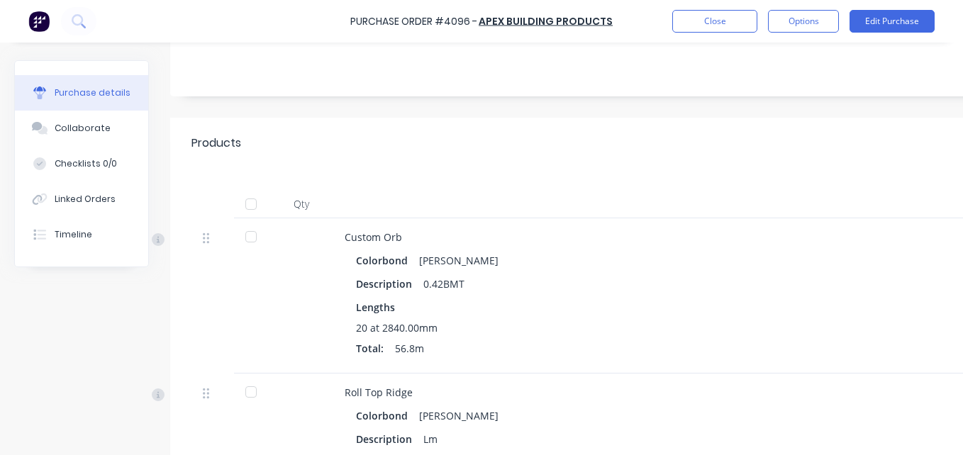
click at [706, 35] on div "Purchase Order #4096 - Apex Building Products Close Options Edit Purchase" at bounding box center [481, 21] width 963 height 43
click at [713, 26] on button "Close" at bounding box center [714, 21] width 85 height 23
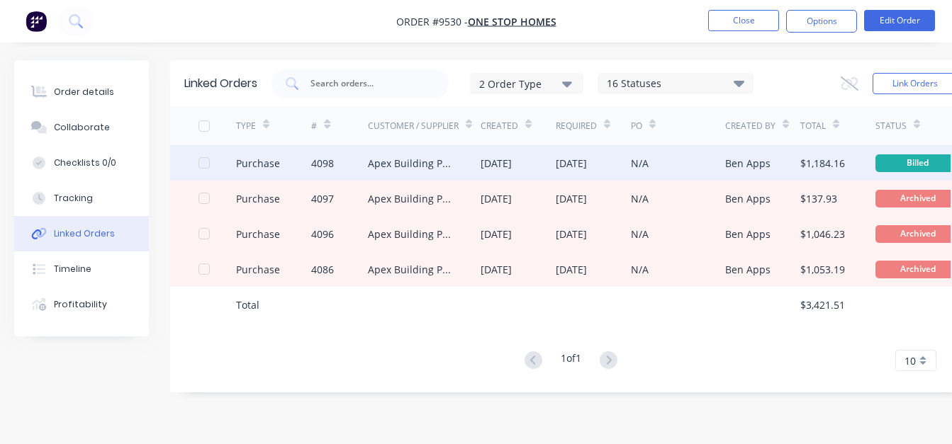
click at [587, 169] on div "[DATE]" at bounding box center [571, 163] width 31 height 15
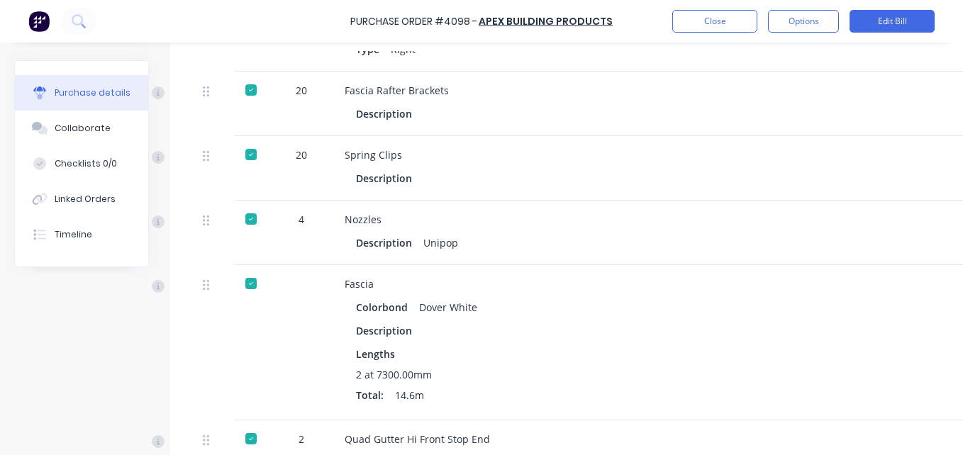
scroll to position [922, 0]
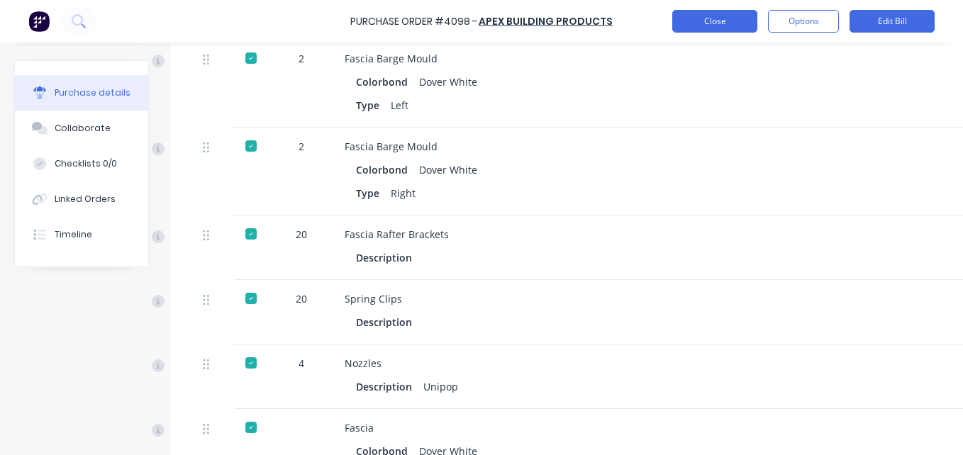
click at [686, 26] on button "Close" at bounding box center [714, 21] width 85 height 23
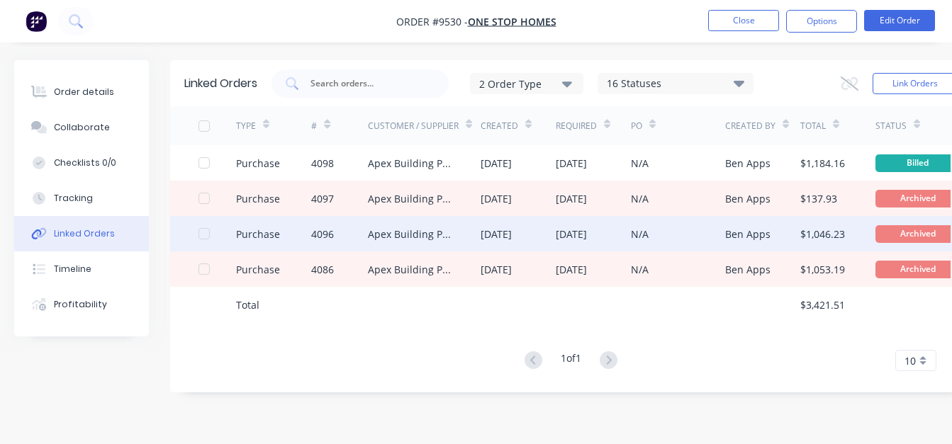
click at [684, 234] on div "N/A" at bounding box center [678, 233] width 94 height 35
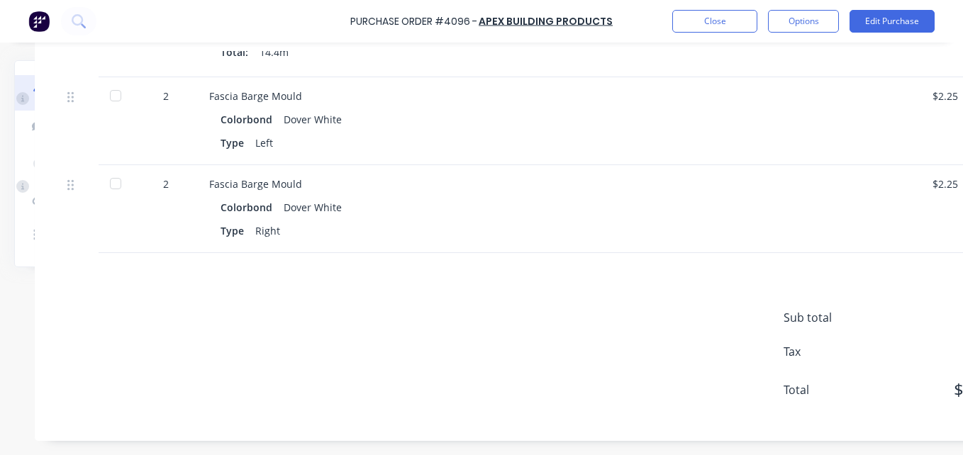
scroll to position [895, 135]
drag, startPoint x: 616, startPoint y: 443, endPoint x: 868, endPoint y: 445, distance: 252.4
click at [868, 445] on div "Purchase Order #4096 - Apex Building Products Close Options Edit Purchase Purch…" at bounding box center [481, 227] width 963 height 455
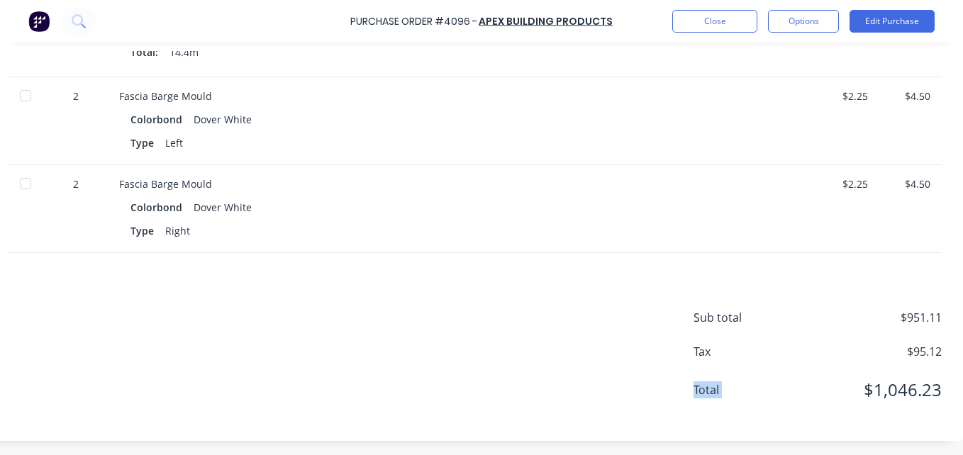
click at [669, 413] on div "Sub total $951.11 Tax $95.12 Total $1,046.23" at bounding box center [454, 347] width 1018 height 188
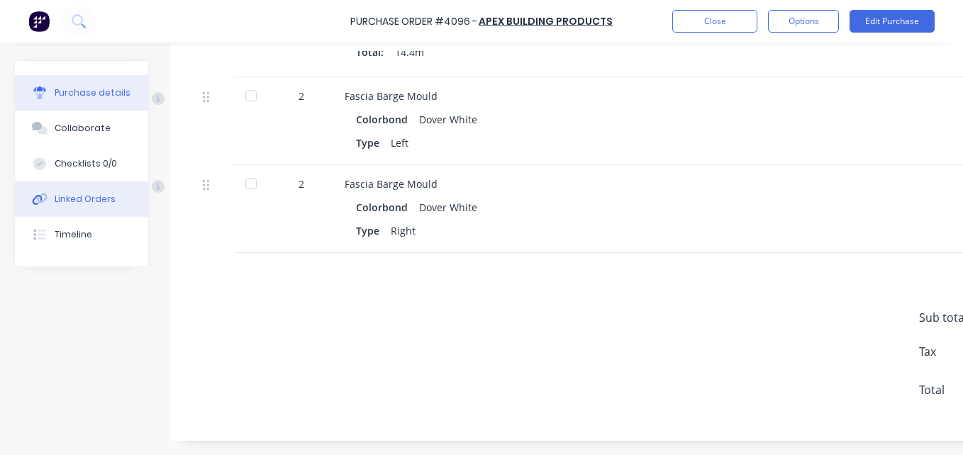
click at [74, 184] on button "Linked Orders" at bounding box center [81, 198] width 133 height 35
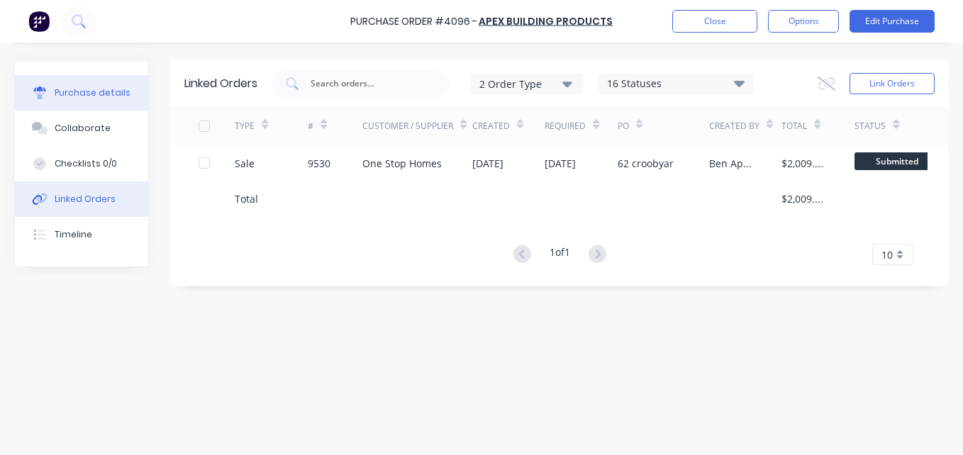
click at [76, 76] on button "Purchase details" at bounding box center [81, 92] width 133 height 35
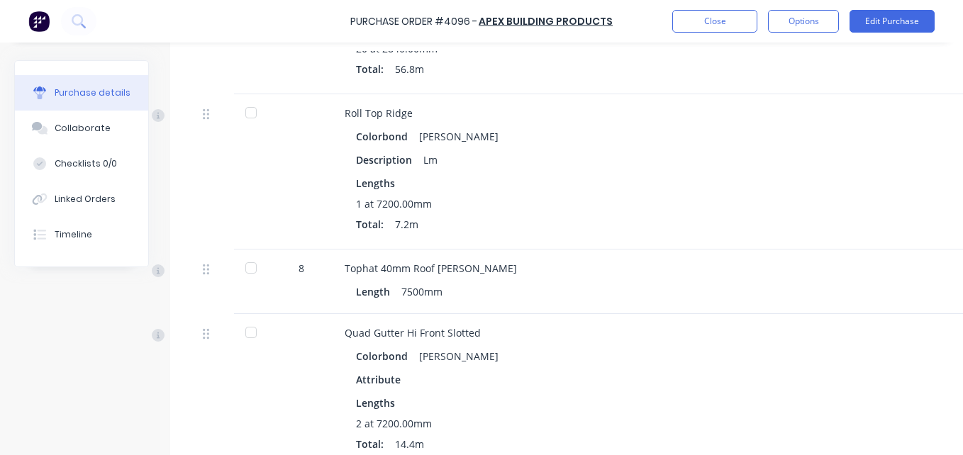
scroll to position [496, 0]
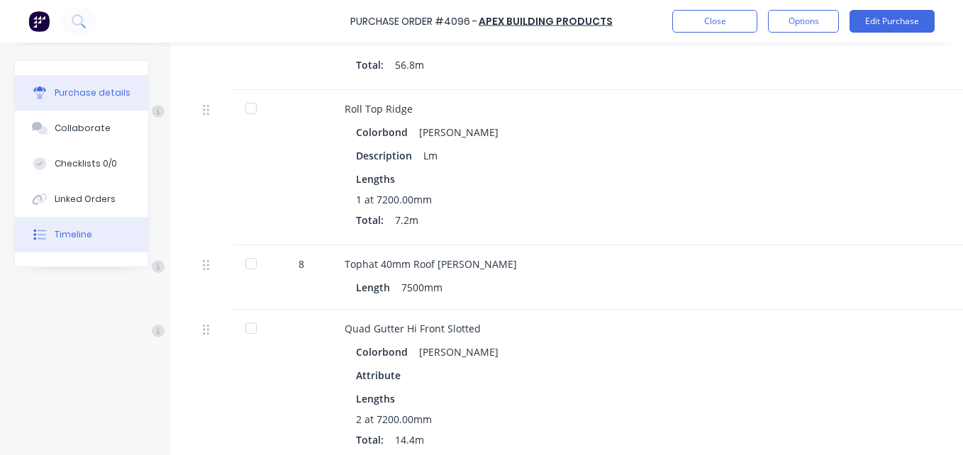
click at [82, 224] on button "Timeline" at bounding box center [81, 234] width 133 height 35
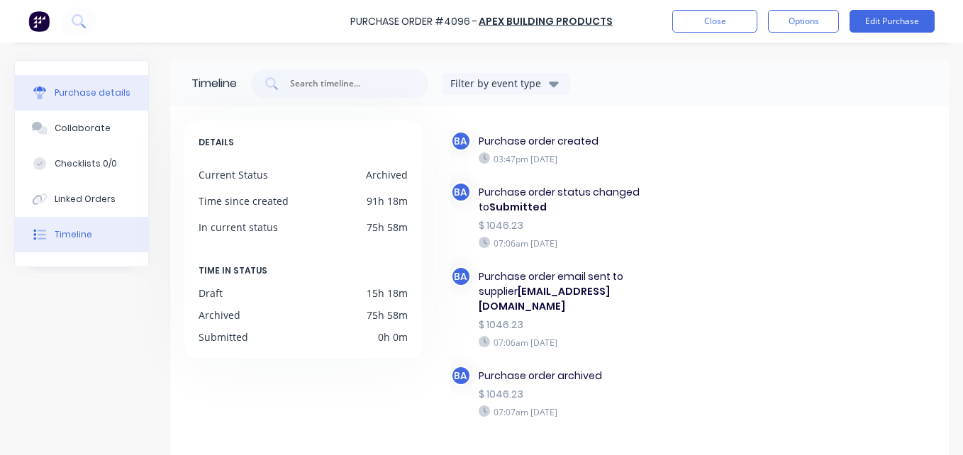
click at [99, 100] on button "Purchase details" at bounding box center [81, 92] width 133 height 35
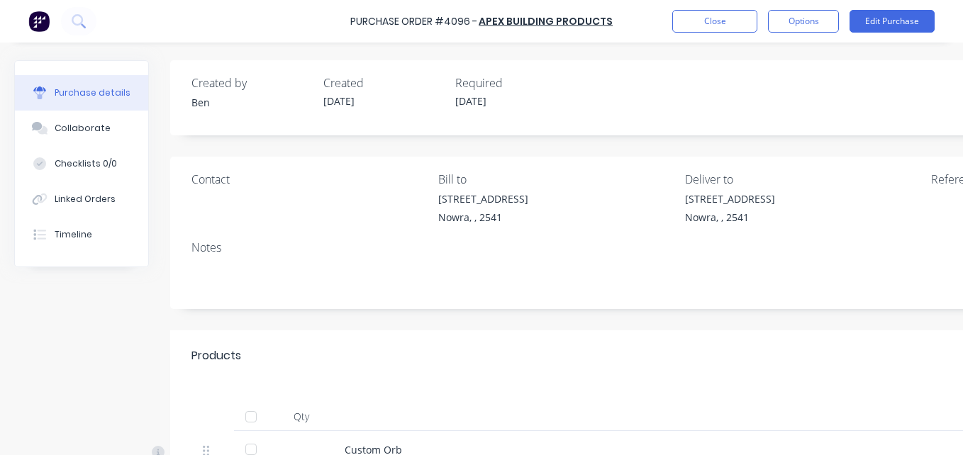
click at [247, 418] on div at bounding box center [251, 417] width 28 height 28
click at [790, 24] on button "Options" at bounding box center [803, 21] width 71 height 23
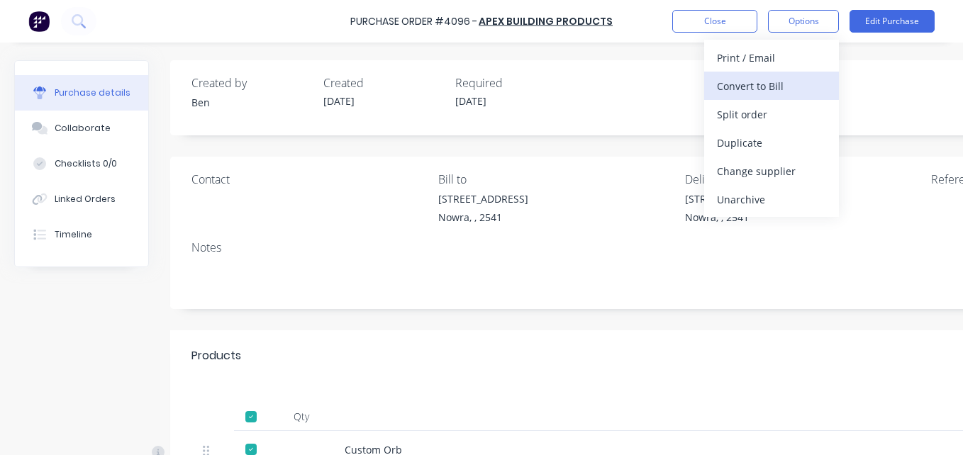
click at [790, 82] on div "Convert to Bill" at bounding box center [771, 86] width 109 height 21
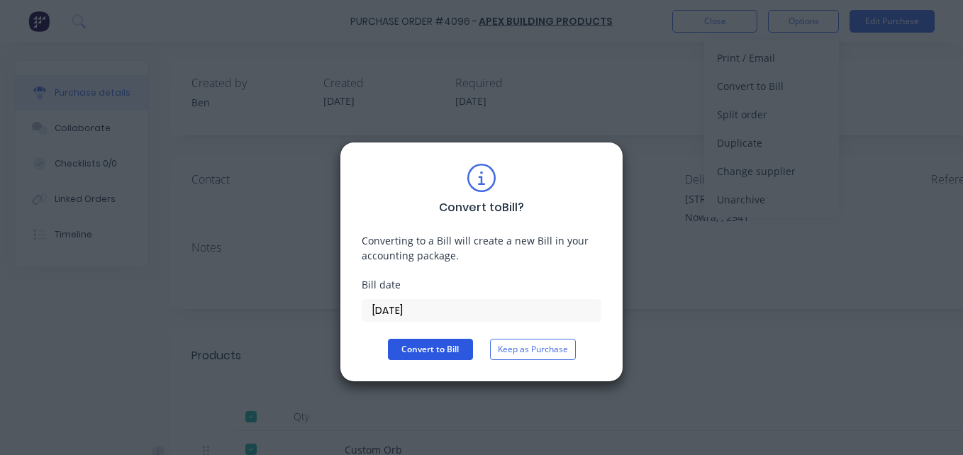
click at [432, 352] on button "Convert to Bill" at bounding box center [430, 349] width 85 height 21
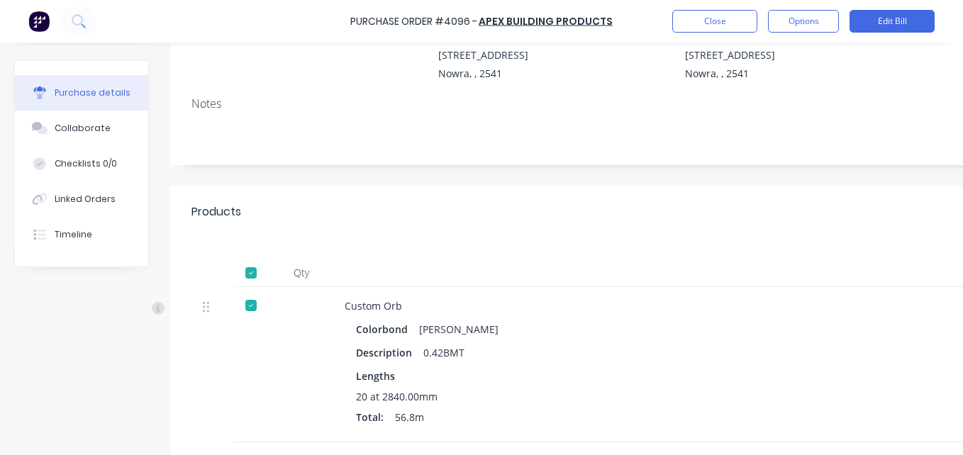
scroll to position [213, 0]
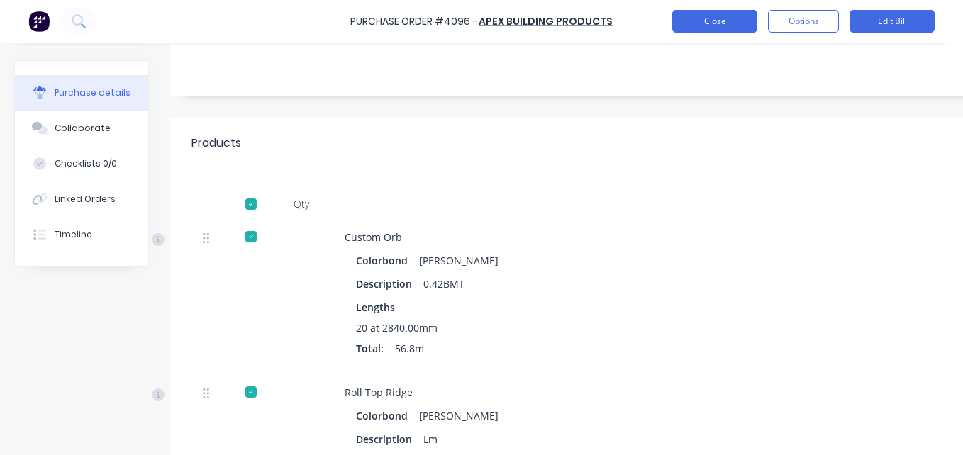
click at [750, 21] on button "Close" at bounding box center [714, 21] width 85 height 23
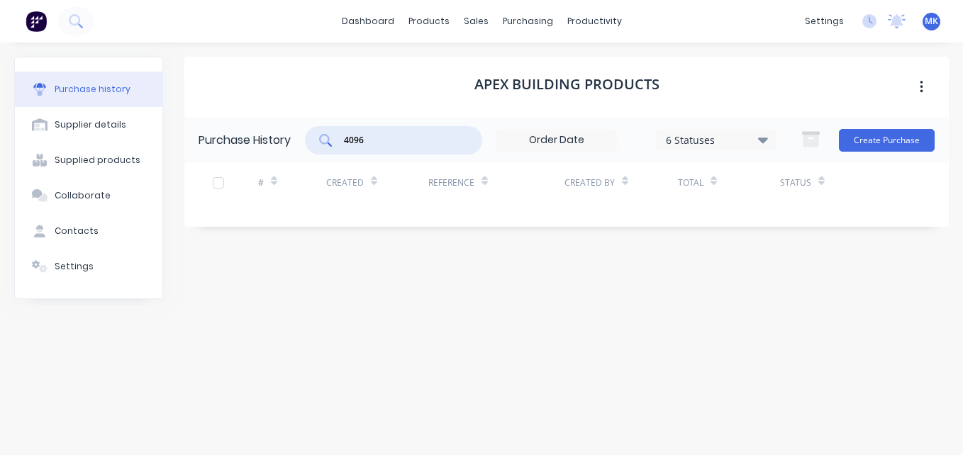
click at [429, 143] on input "4096" at bounding box center [401, 140] width 118 height 14
type input "4052"
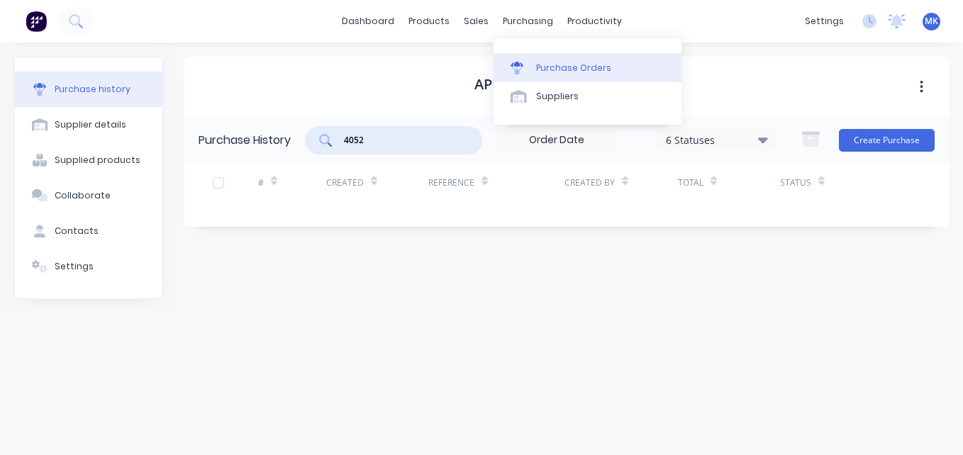
click at [520, 57] on link "Purchase Orders" at bounding box center [587, 67] width 188 height 28
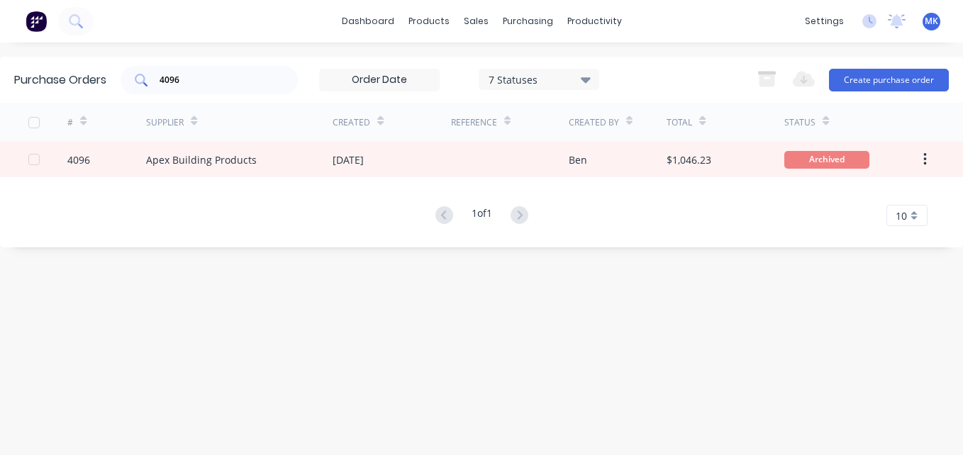
click at [255, 77] on input "4096" at bounding box center [217, 80] width 118 height 14
type input "4052"
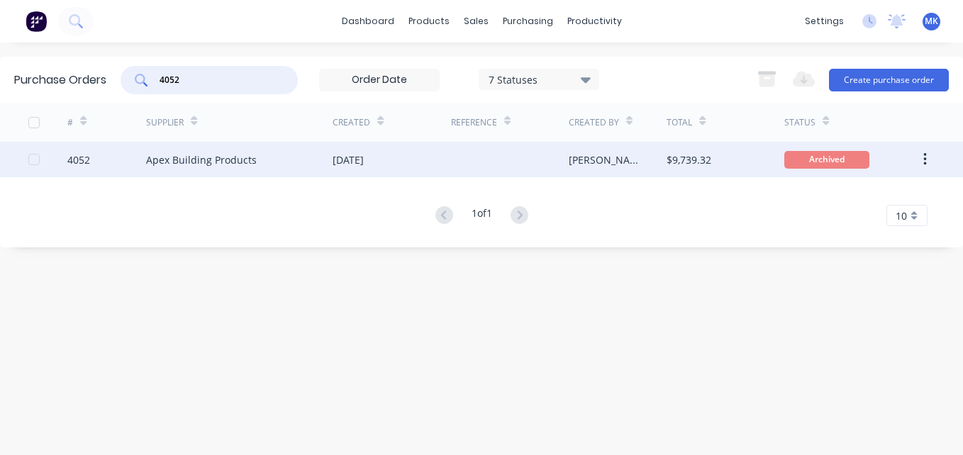
click at [651, 174] on div "[PERSON_NAME]" at bounding box center [618, 159] width 99 height 35
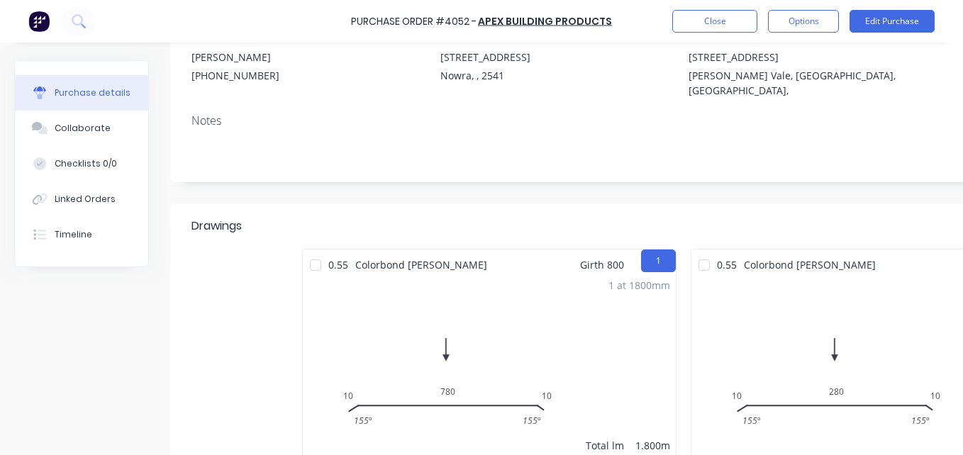
scroll to position [142, 244]
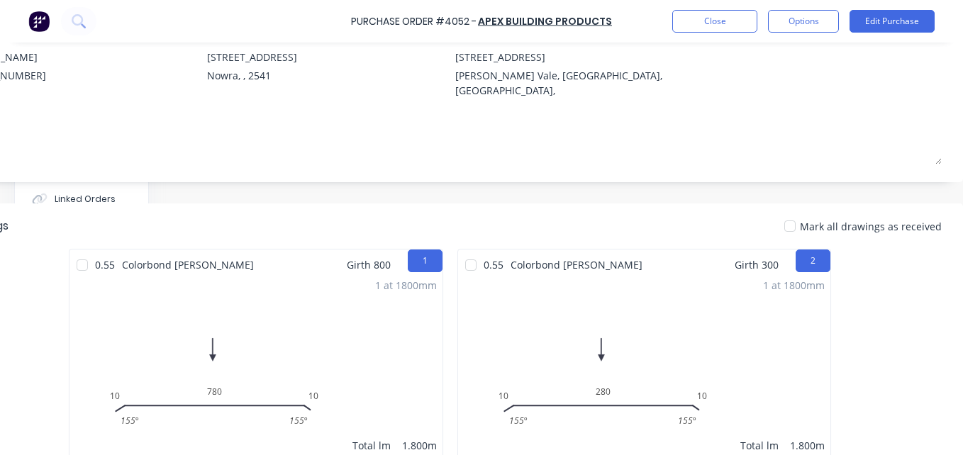
click at [793, 212] on div at bounding box center [790, 226] width 28 height 28
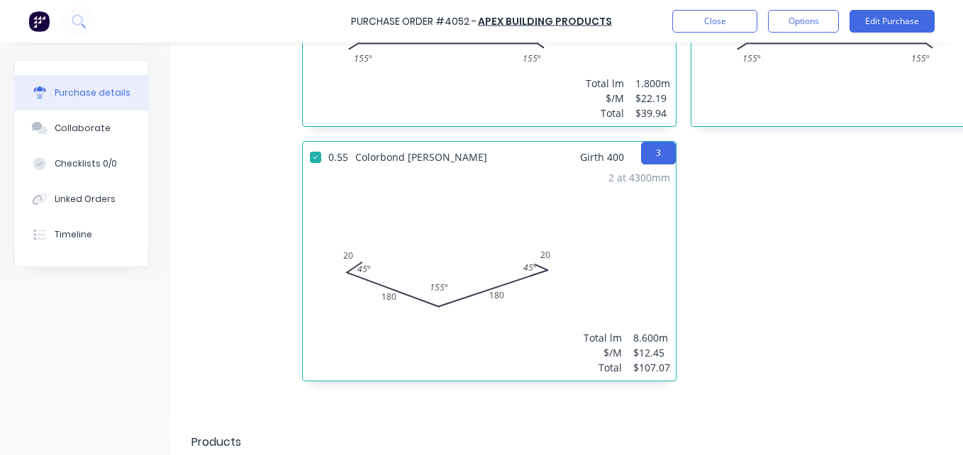
scroll to position [567, 0]
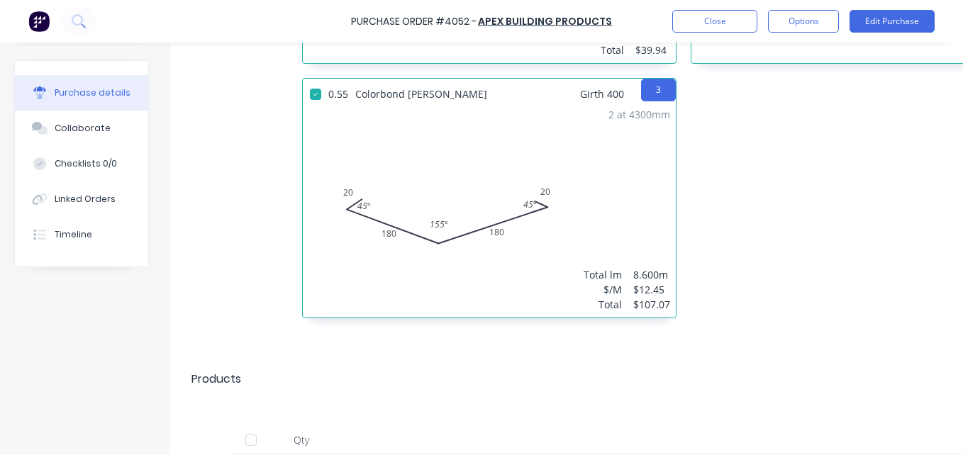
drag, startPoint x: 260, startPoint y: 423, endPoint x: 388, endPoint y: 430, distance: 128.5
click at [259, 426] on div at bounding box center [251, 440] width 28 height 28
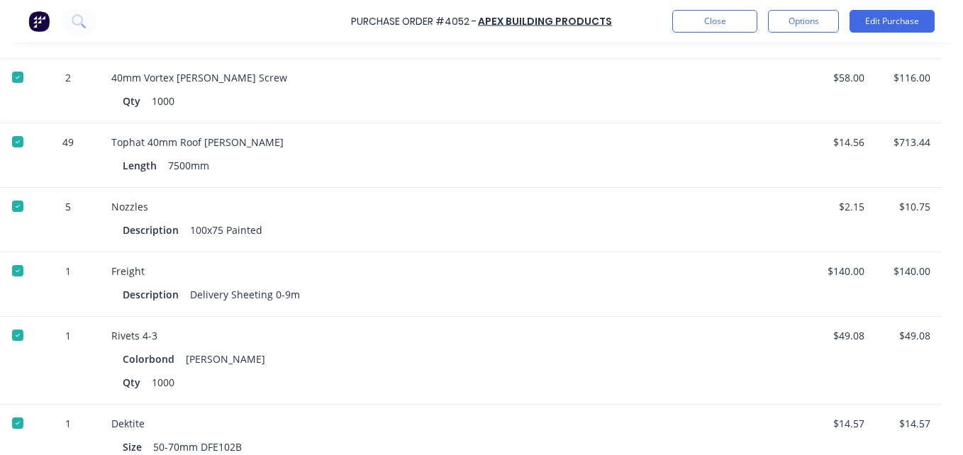
scroll to position [1626, 244]
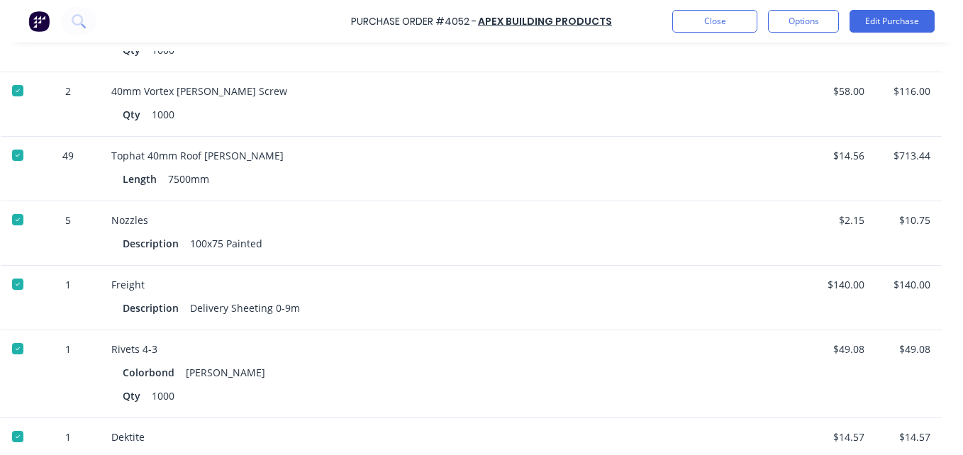
click at [10, 206] on div at bounding box center [18, 220] width 28 height 28
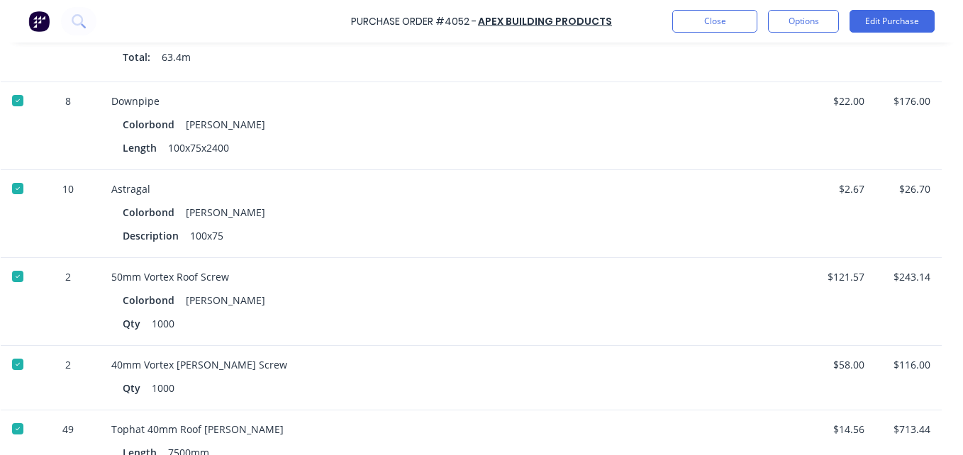
scroll to position [1272, 244]
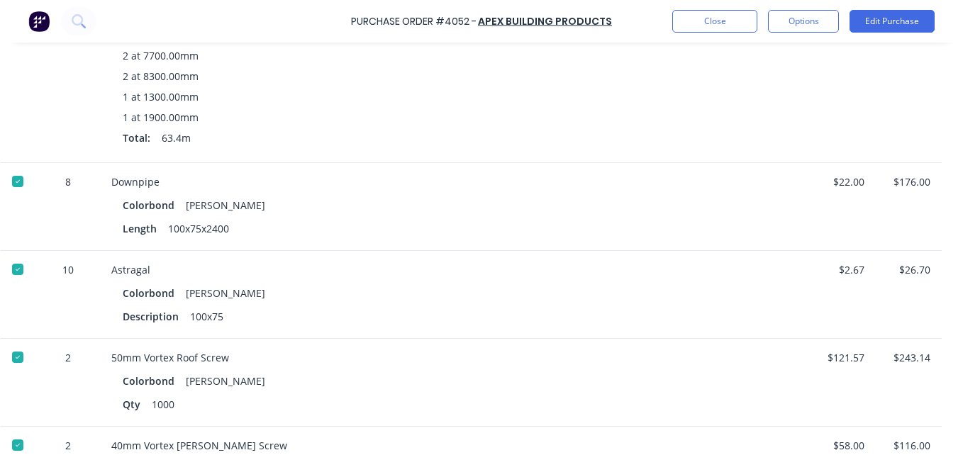
click at [12, 167] on div at bounding box center [18, 181] width 28 height 28
click at [6, 255] on div at bounding box center [18, 269] width 28 height 28
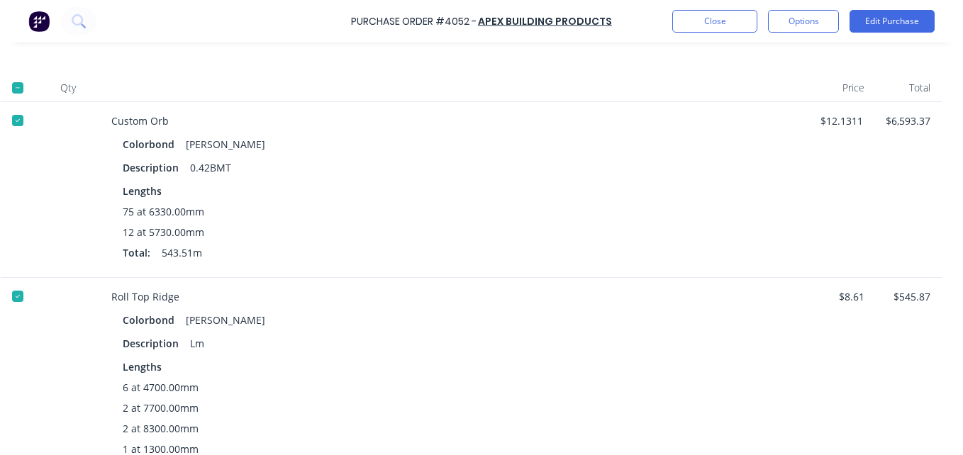
scroll to position [917, 244]
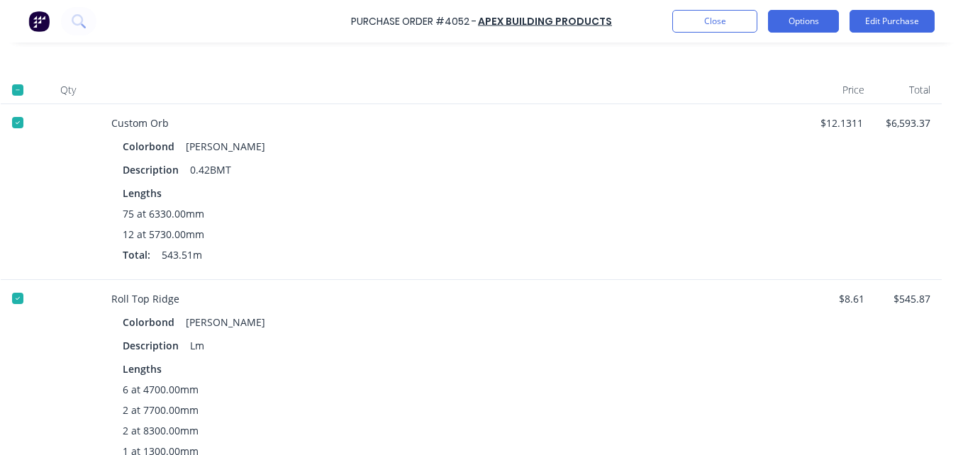
click at [795, 23] on button "Options" at bounding box center [803, 21] width 71 height 23
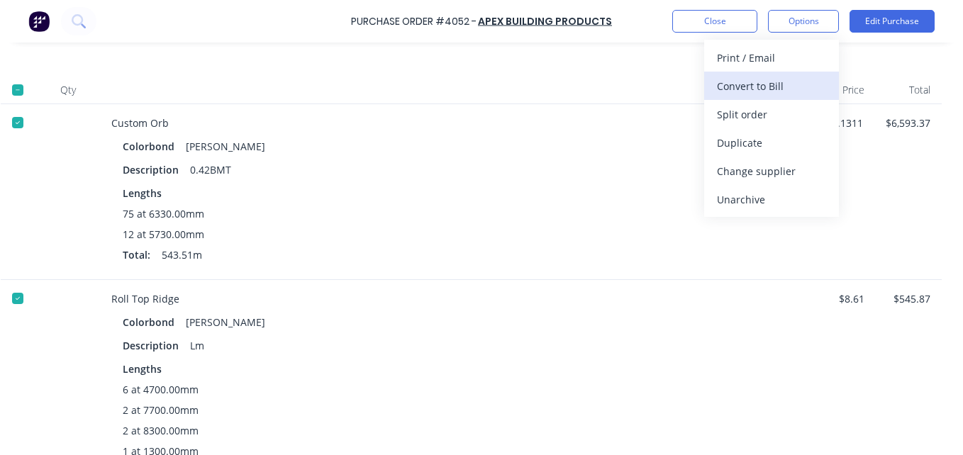
click at [780, 88] on div "Convert to Bill" at bounding box center [771, 86] width 109 height 21
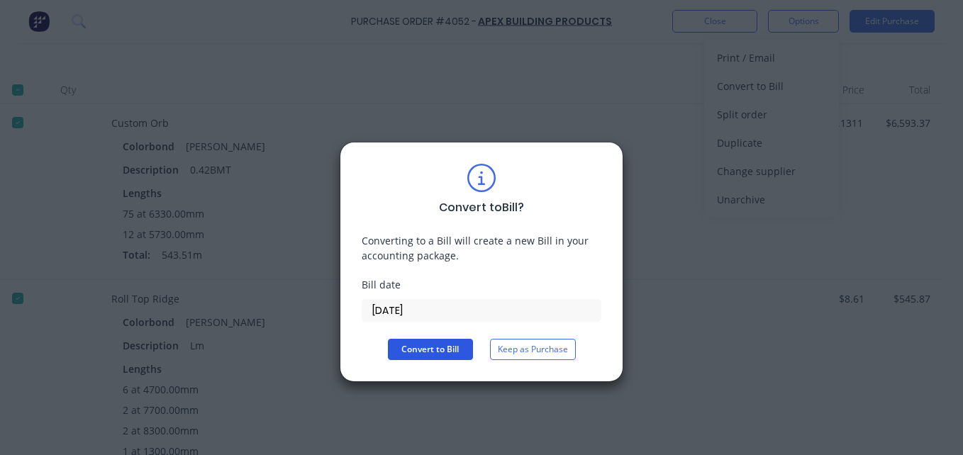
click at [456, 352] on button "Convert to Bill" at bounding box center [430, 349] width 85 height 21
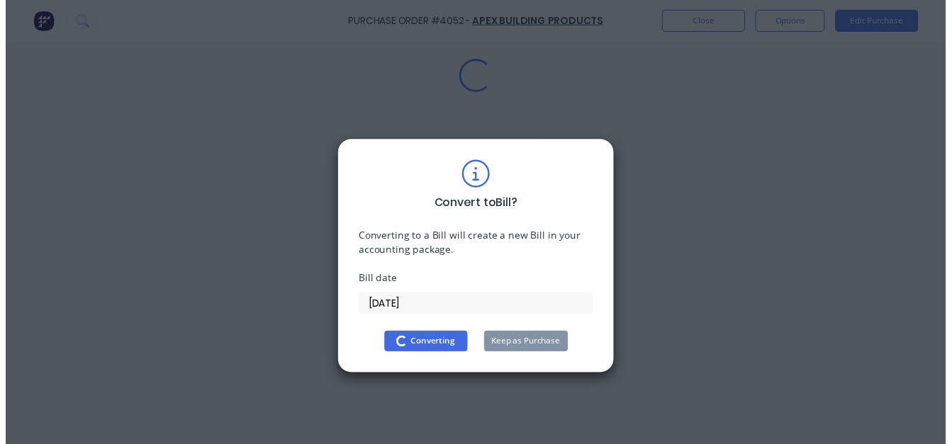
scroll to position [0, 0]
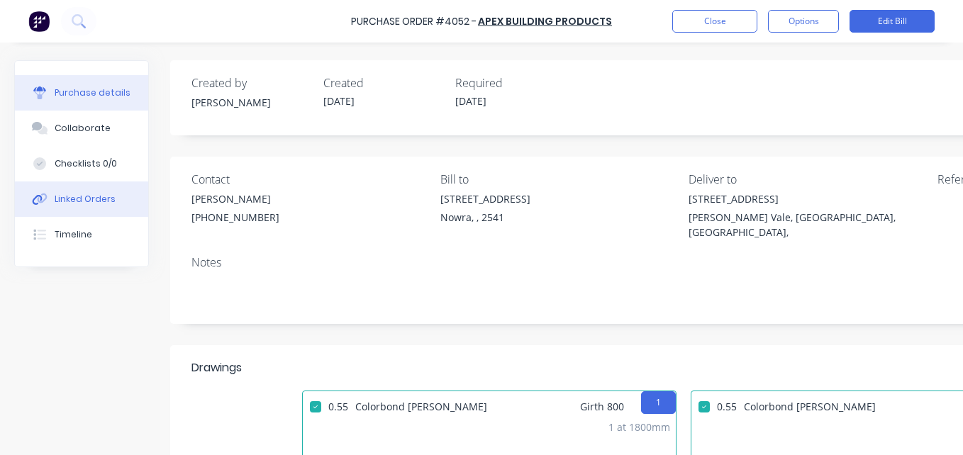
click at [113, 200] on button "Linked Orders" at bounding box center [81, 198] width 133 height 35
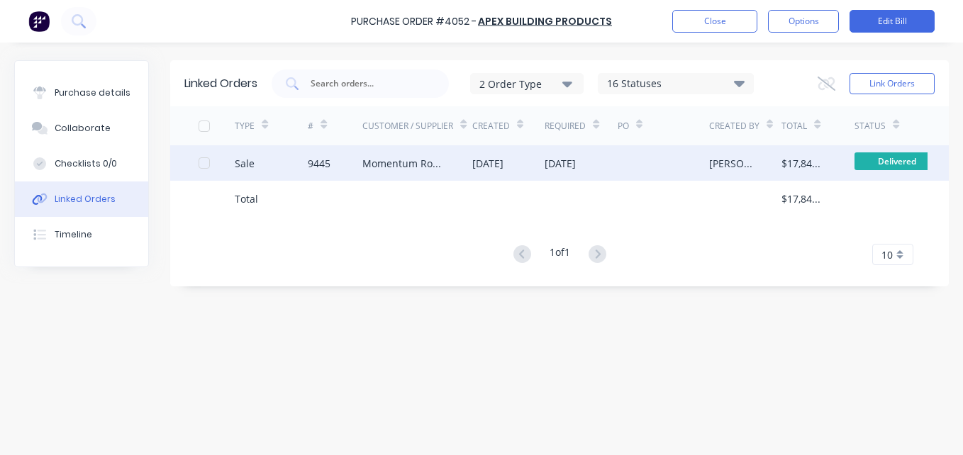
click at [494, 166] on div "[DATE]" at bounding box center [487, 163] width 31 height 15
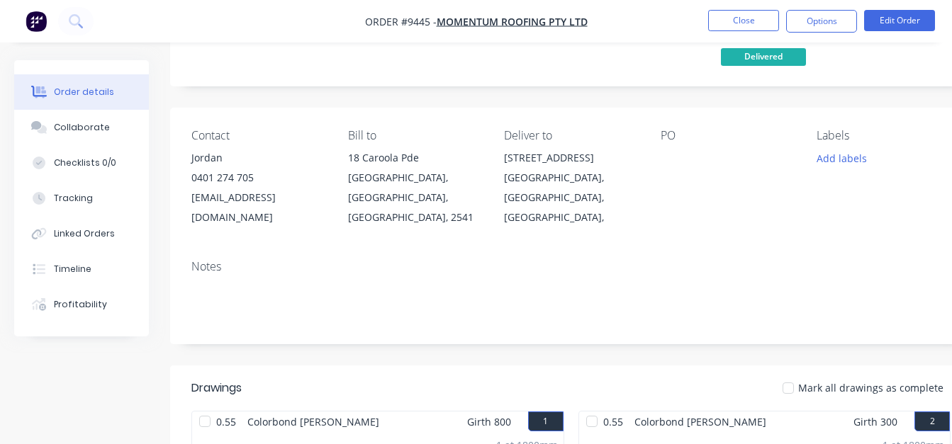
scroll to position [142, 0]
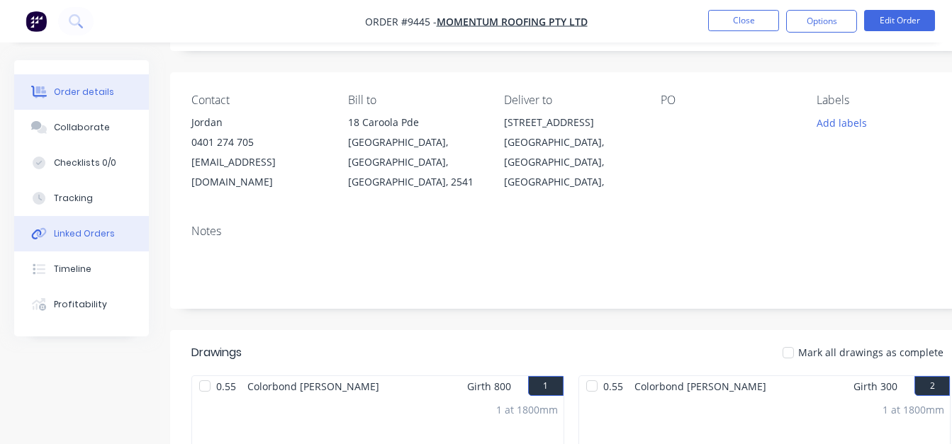
click at [102, 238] on div "Linked Orders" at bounding box center [84, 234] width 61 height 13
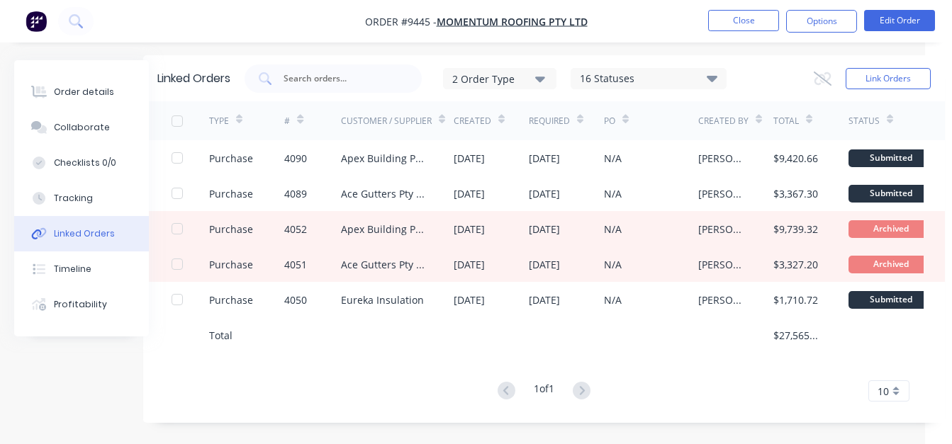
scroll to position [11, 34]
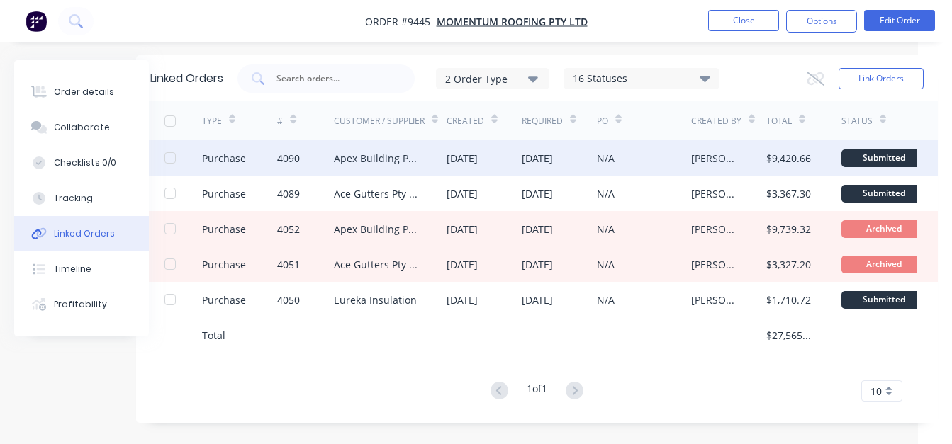
click at [693, 151] on div "[PERSON_NAME]" at bounding box center [714, 158] width 47 height 15
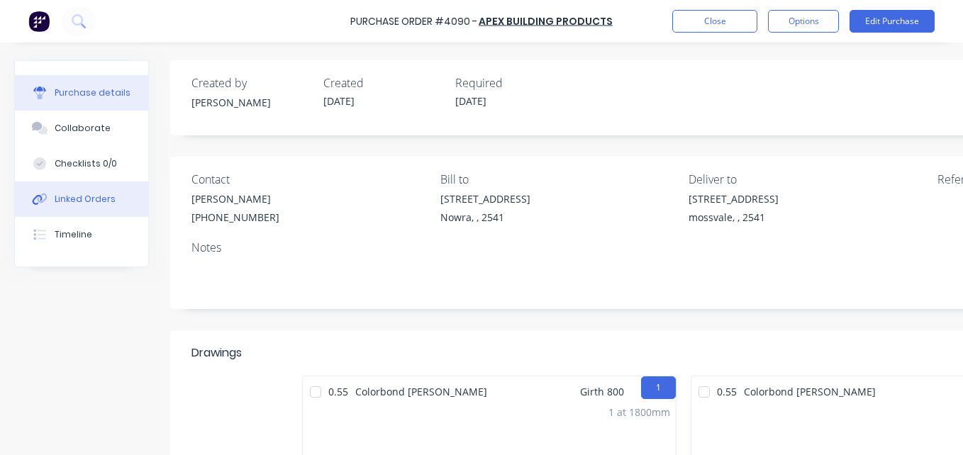
click at [57, 195] on div "Linked Orders" at bounding box center [85, 199] width 61 height 13
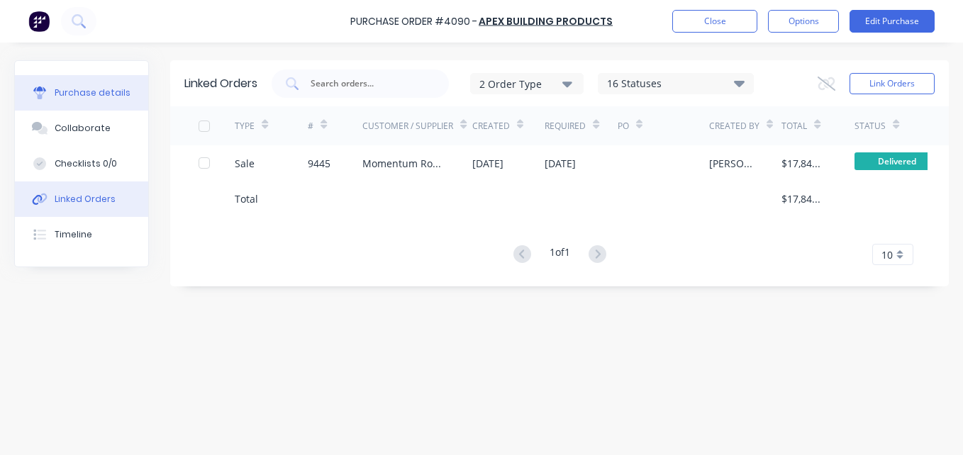
click at [91, 92] on div "Purchase details" at bounding box center [93, 92] width 76 height 13
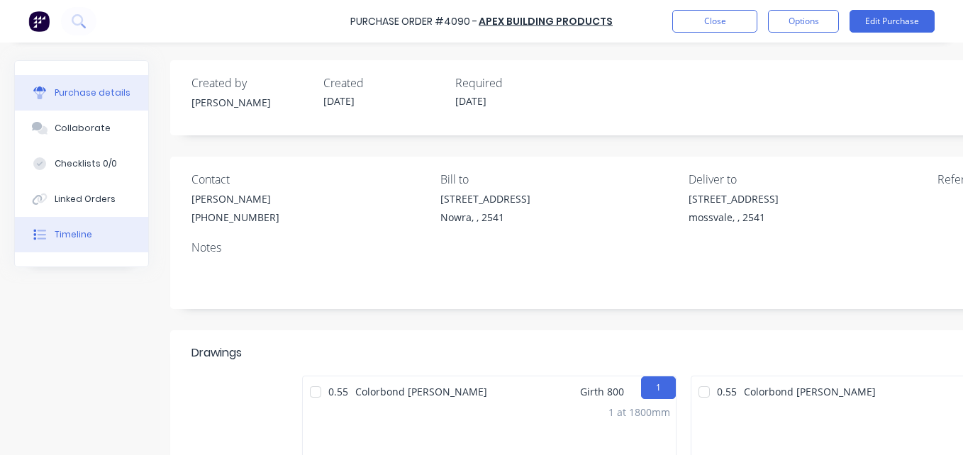
click at [94, 235] on button "Timeline" at bounding box center [81, 234] width 133 height 35
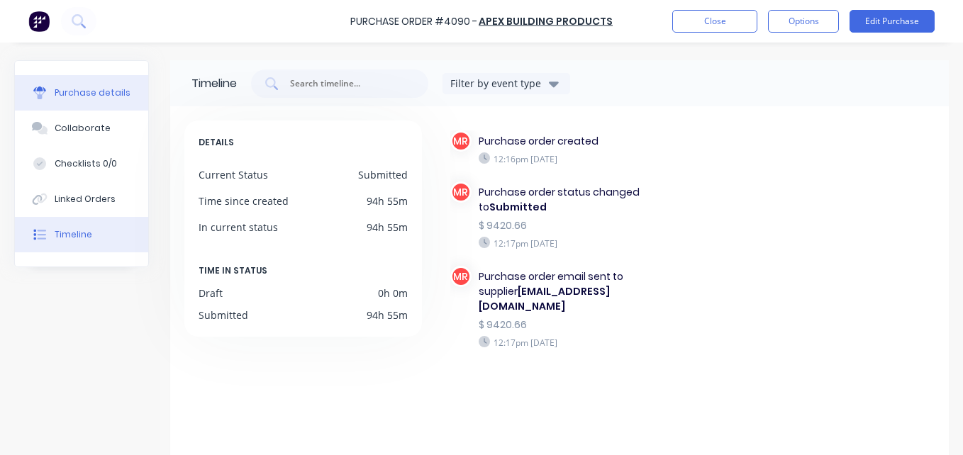
click at [90, 101] on button "Purchase details" at bounding box center [81, 92] width 133 height 35
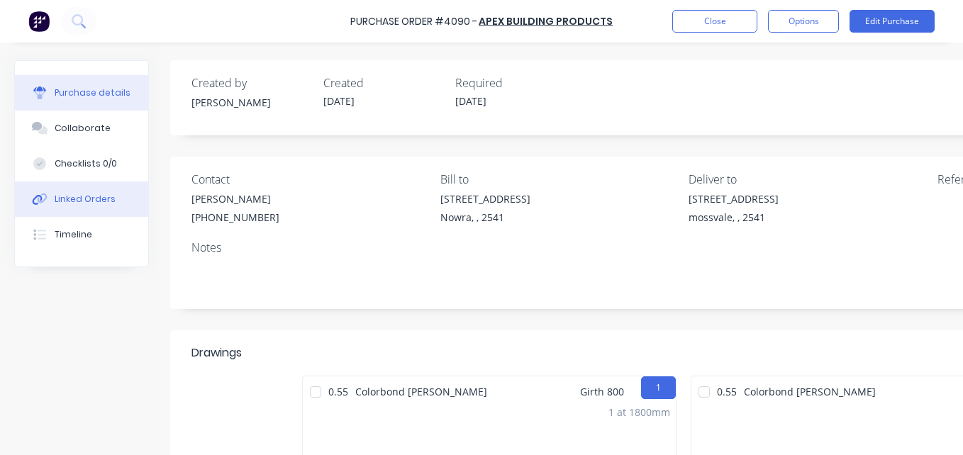
click at [62, 208] on button "Linked Orders" at bounding box center [81, 198] width 133 height 35
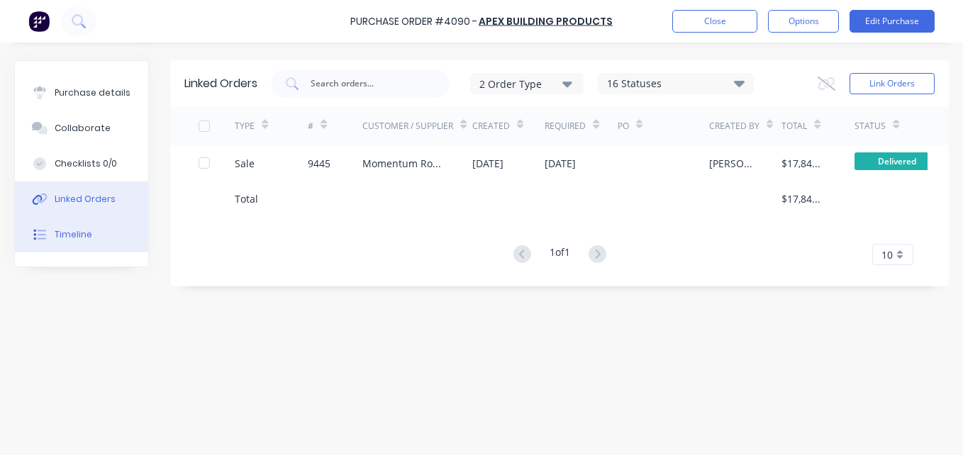
click at [67, 237] on div "Timeline" at bounding box center [74, 234] width 38 height 13
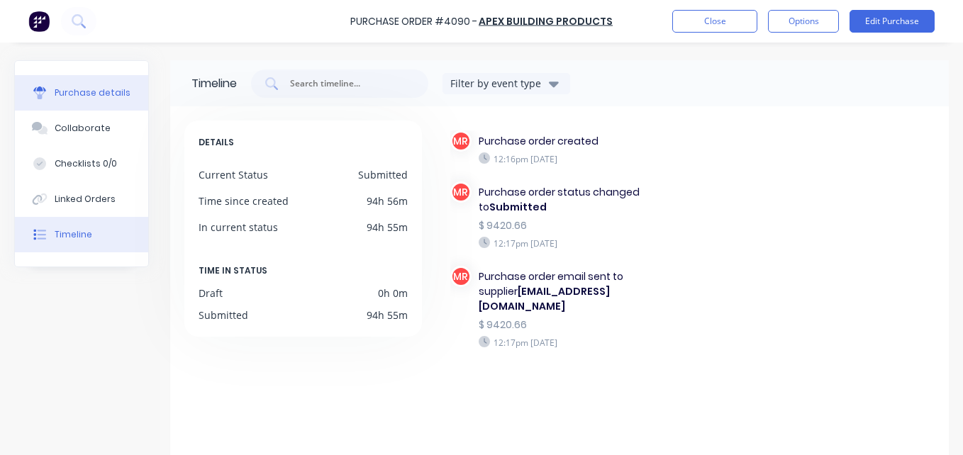
click at [55, 94] on div "Purchase details" at bounding box center [93, 92] width 76 height 13
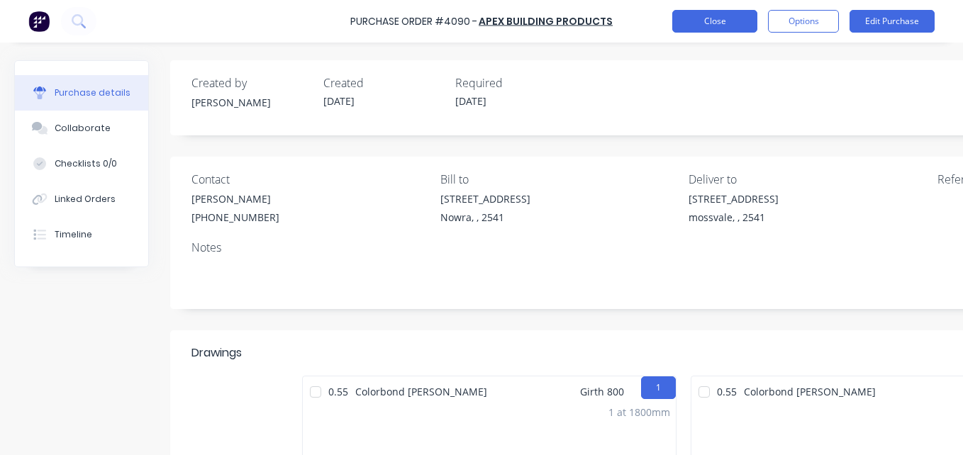
click at [688, 24] on button "Close" at bounding box center [714, 21] width 85 height 23
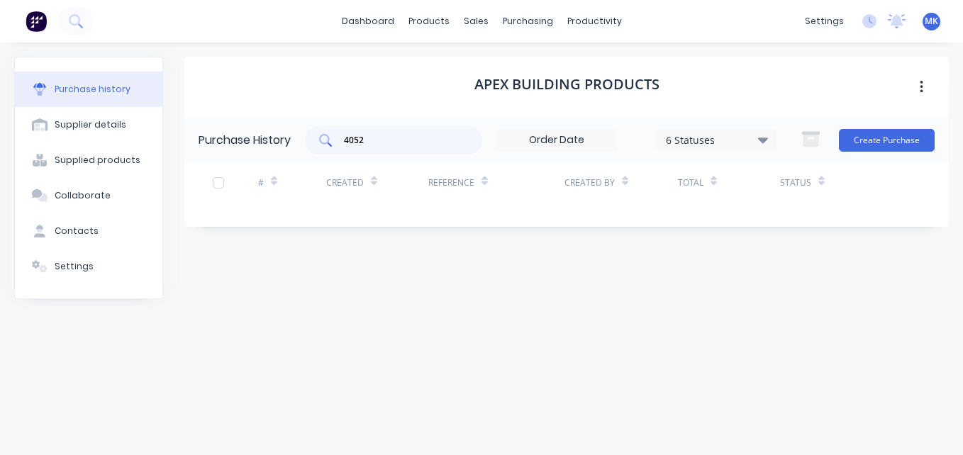
click at [391, 142] on input "4052" at bounding box center [401, 140] width 118 height 14
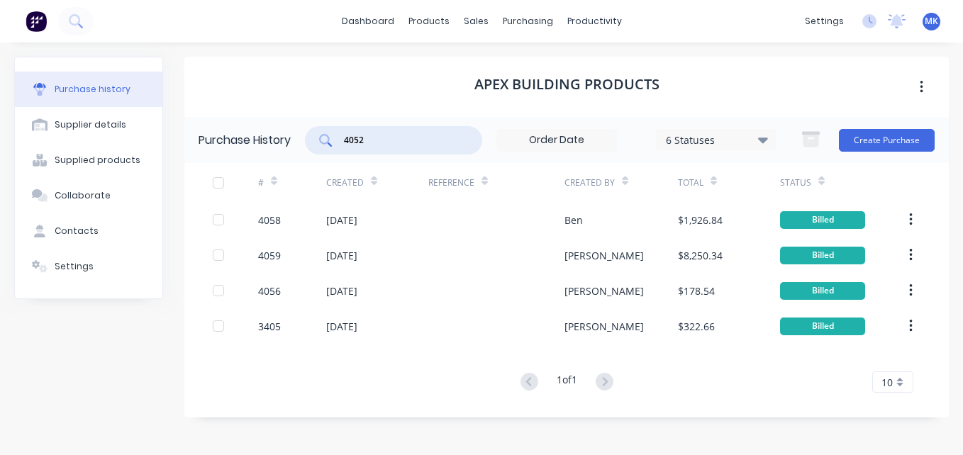
type input "4052"
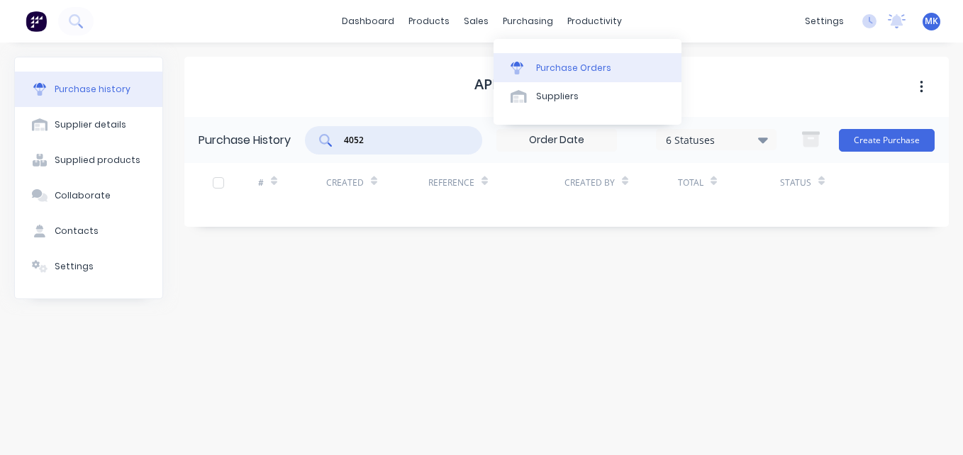
click at [555, 62] on div "Purchase Orders" at bounding box center [573, 68] width 75 height 13
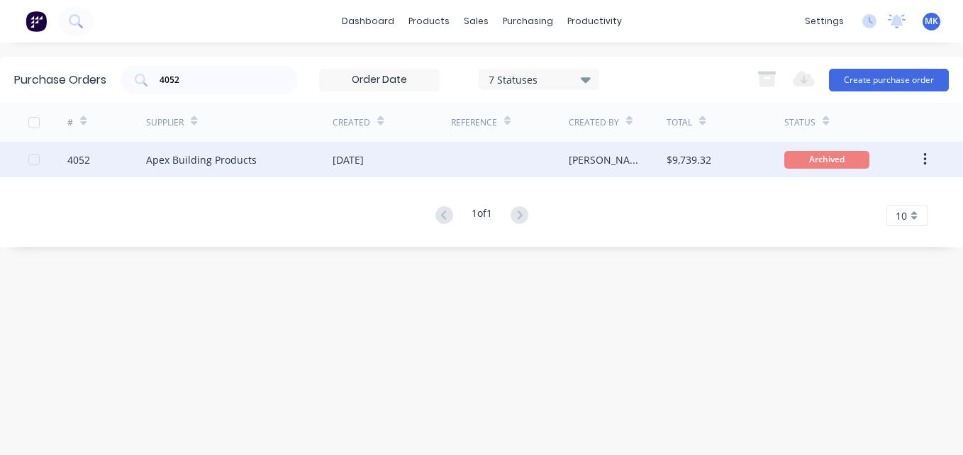
click at [599, 165] on div "[PERSON_NAME]" at bounding box center [618, 159] width 99 height 35
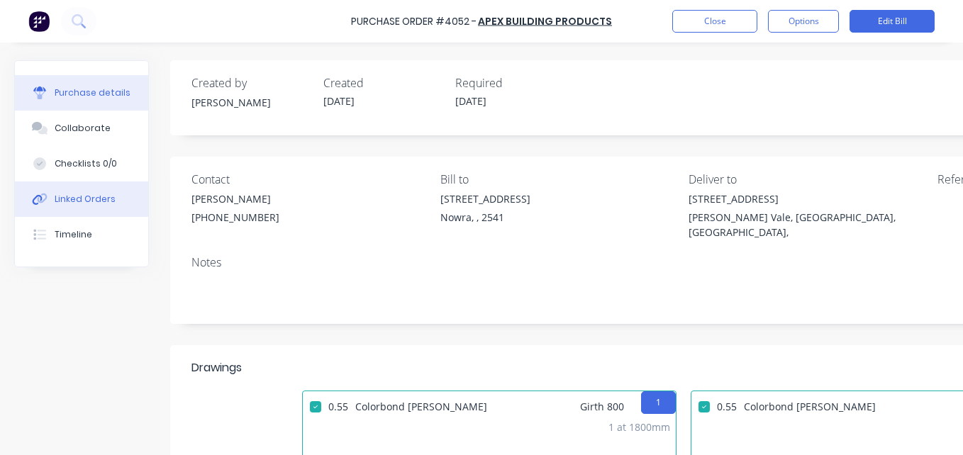
click at [74, 209] on button "Linked Orders" at bounding box center [81, 198] width 133 height 35
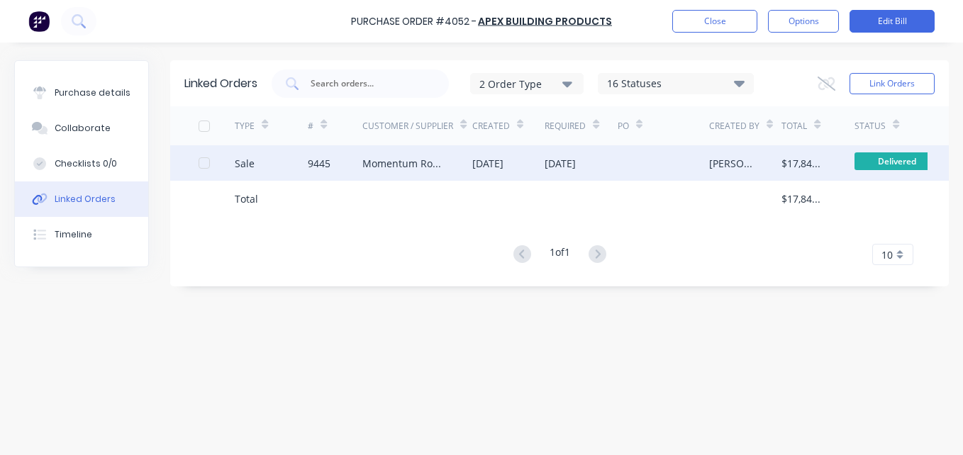
click at [570, 179] on div "[DATE]" at bounding box center [580, 162] width 73 height 35
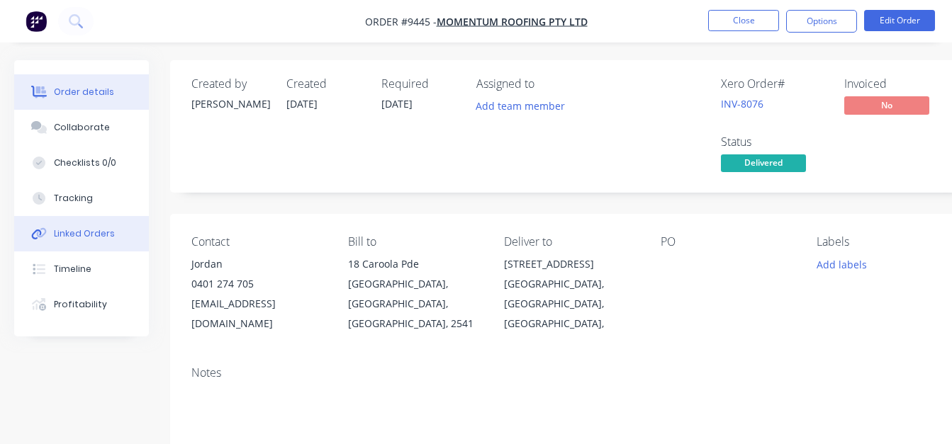
click at [87, 245] on button "Linked Orders" at bounding box center [81, 233] width 135 height 35
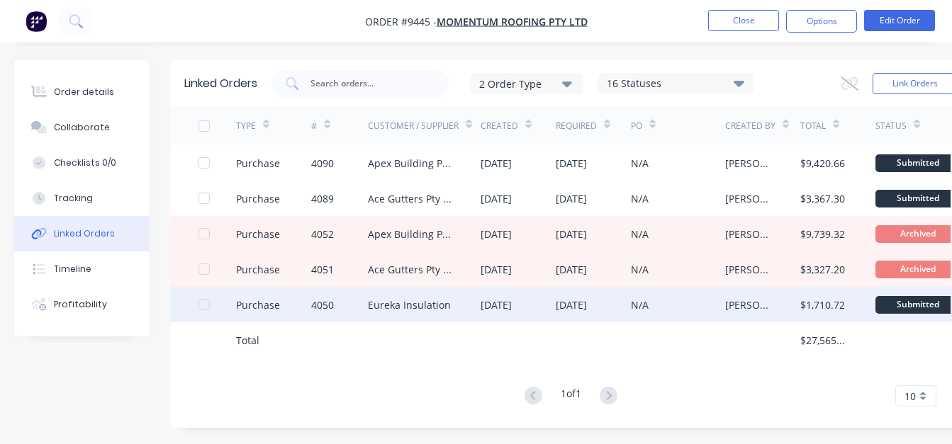
click at [649, 306] on div "N/A" at bounding box center [678, 304] width 94 height 35
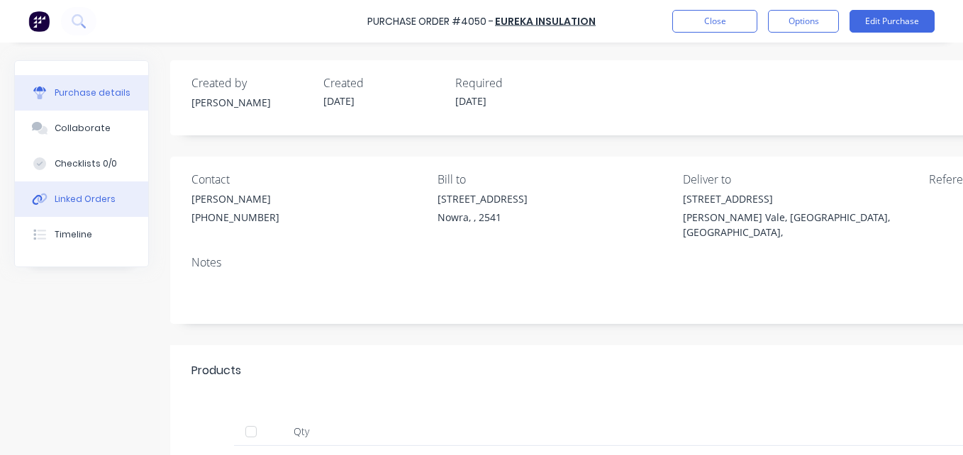
click at [123, 196] on button "Linked Orders" at bounding box center [81, 198] width 133 height 35
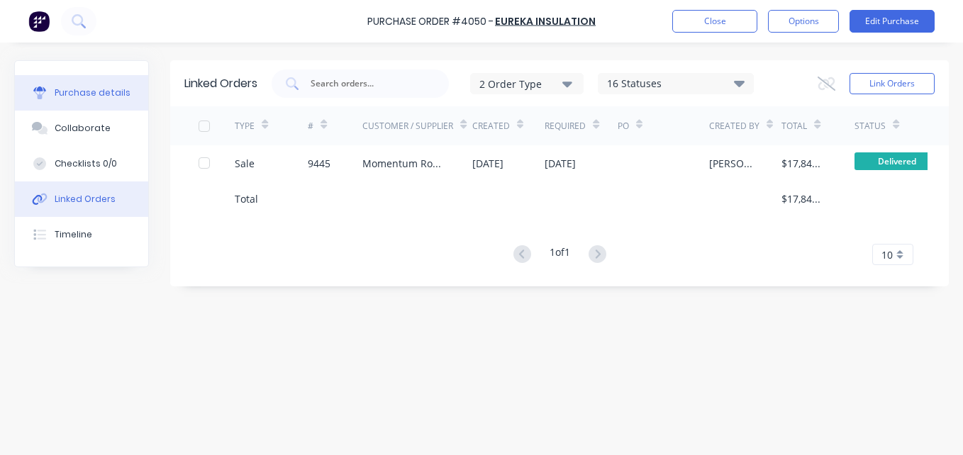
click at [85, 94] on div "Purchase details" at bounding box center [93, 92] width 76 height 13
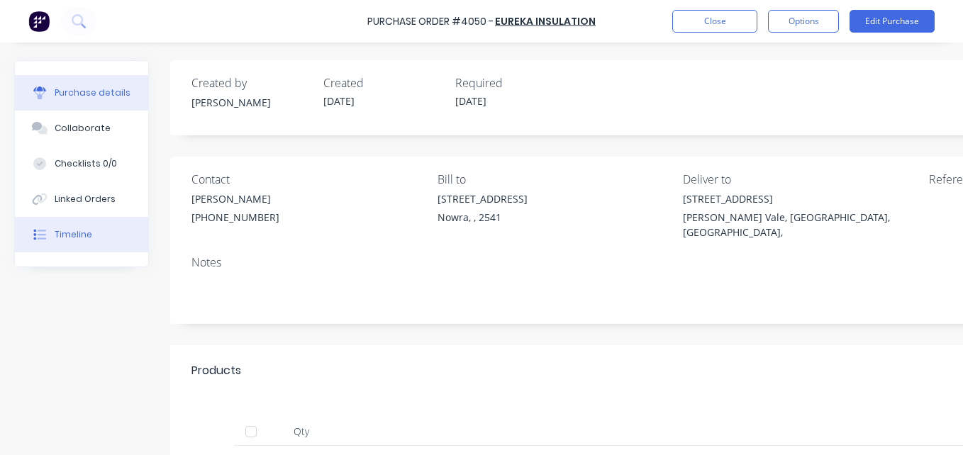
click at [88, 233] on div "Timeline" at bounding box center [74, 234] width 38 height 13
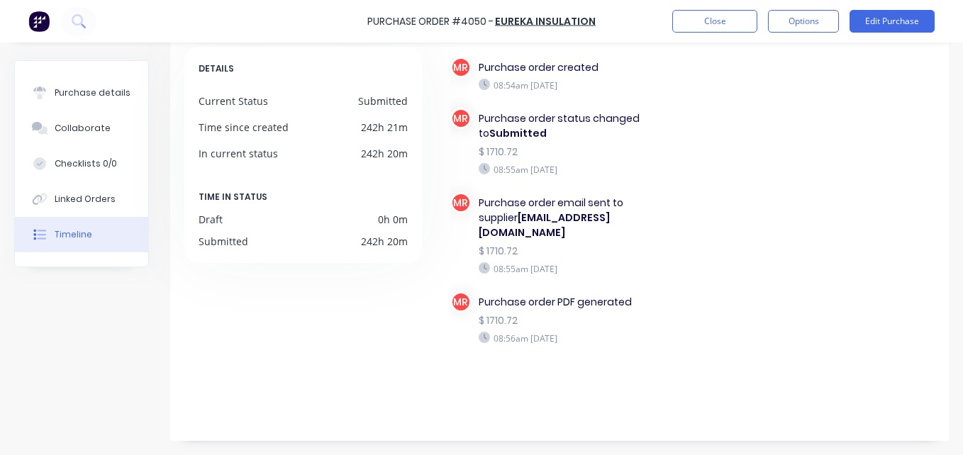
scroll to position [71, 0]
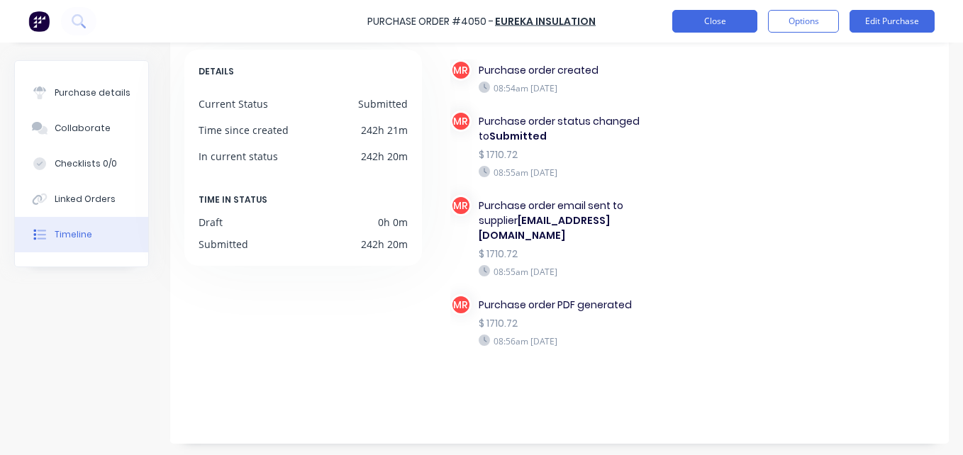
click at [695, 16] on button "Close" at bounding box center [714, 21] width 85 height 23
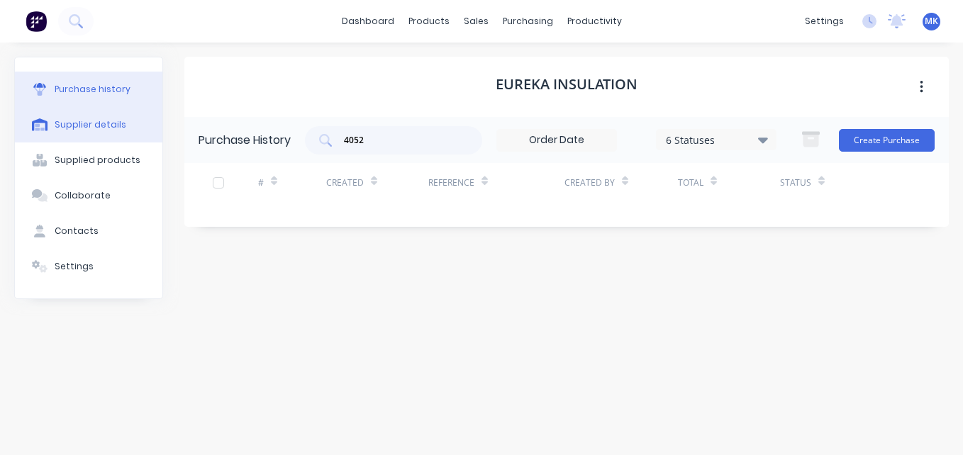
click at [108, 121] on div "Supplier details" at bounding box center [91, 124] width 72 height 13
select select "AU"
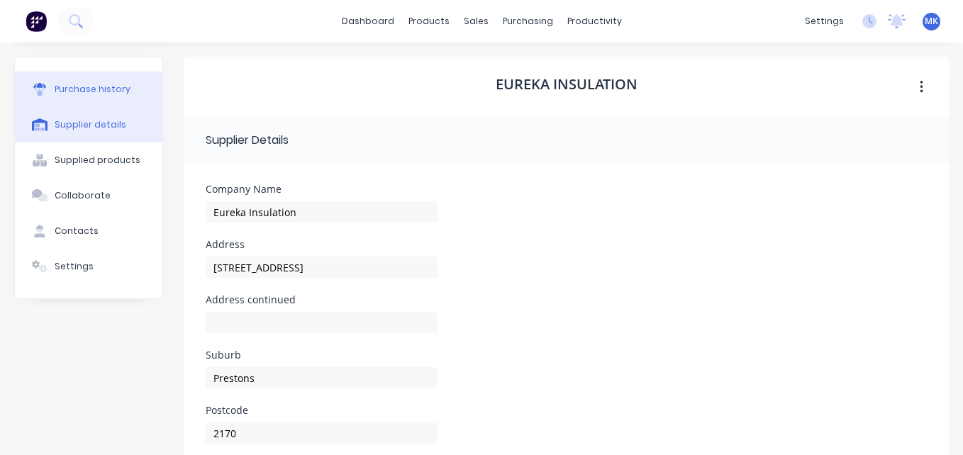
click at [115, 82] on button "Purchase history" at bounding box center [88, 89] width 147 height 35
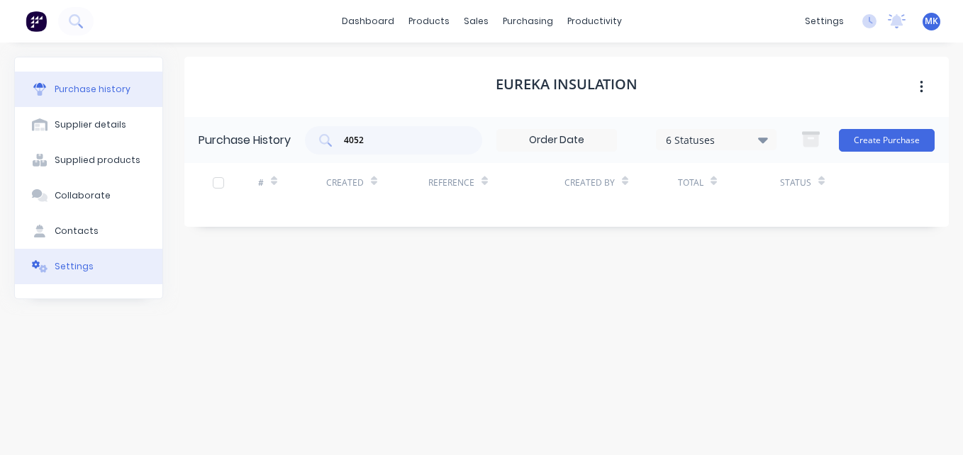
click at [103, 272] on button "Settings" at bounding box center [88, 266] width 147 height 35
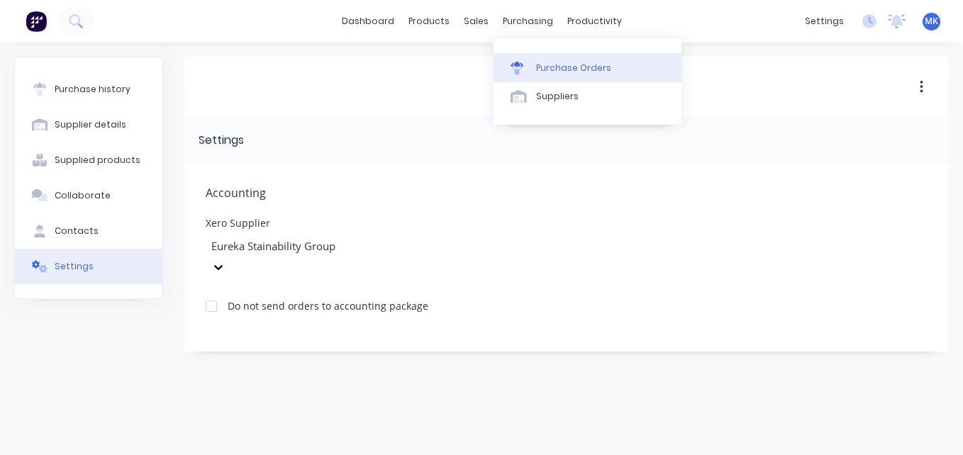
click at [542, 55] on link "Purchase Orders" at bounding box center [587, 67] width 188 height 28
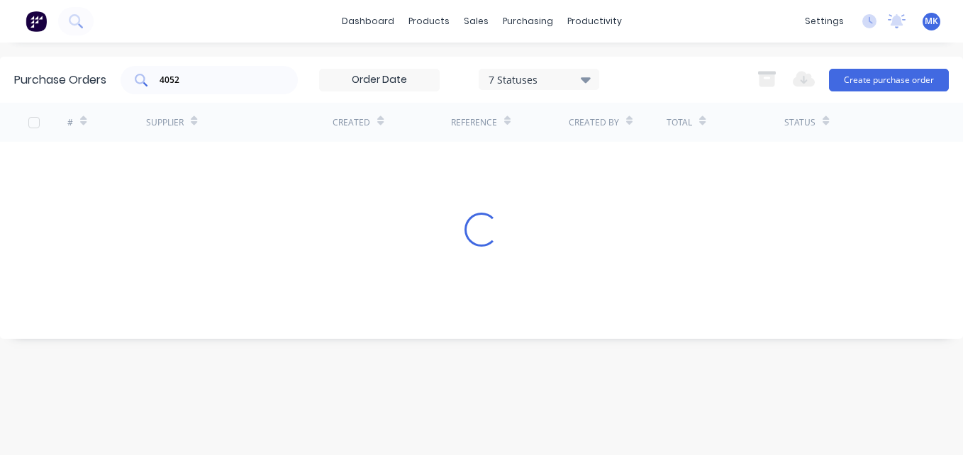
click at [208, 82] on input "4052" at bounding box center [217, 80] width 118 height 14
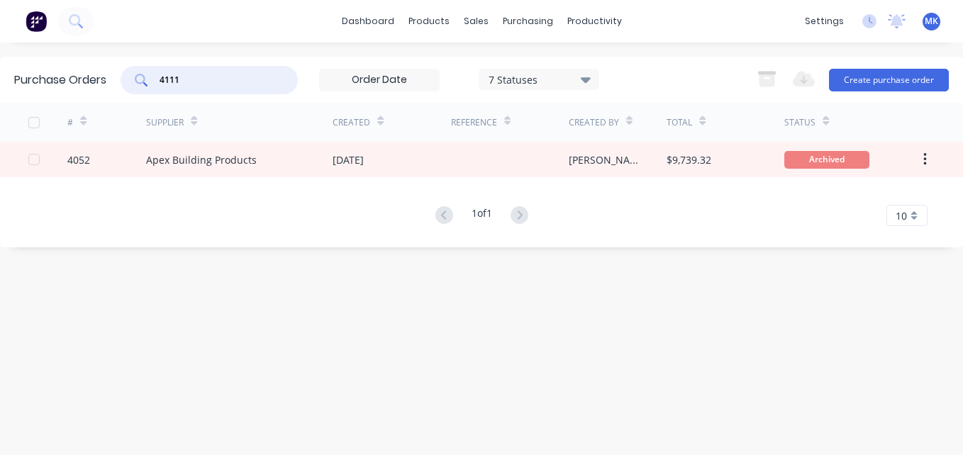
type input "4111"
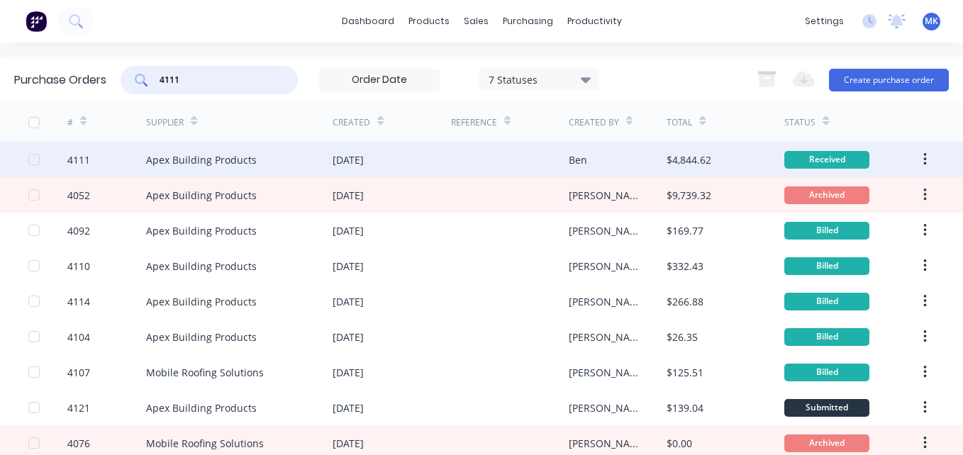
click at [718, 157] on div "$4,844.62" at bounding box center [725, 159] width 118 height 35
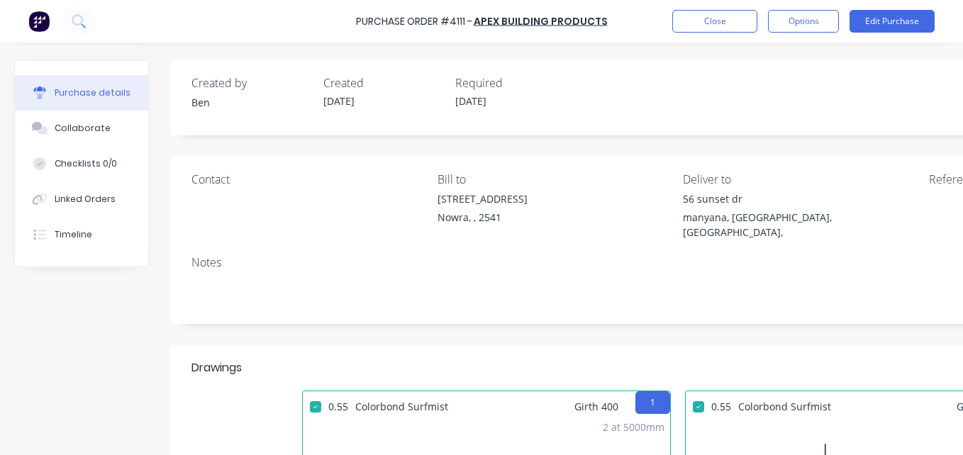
scroll to position [71, 0]
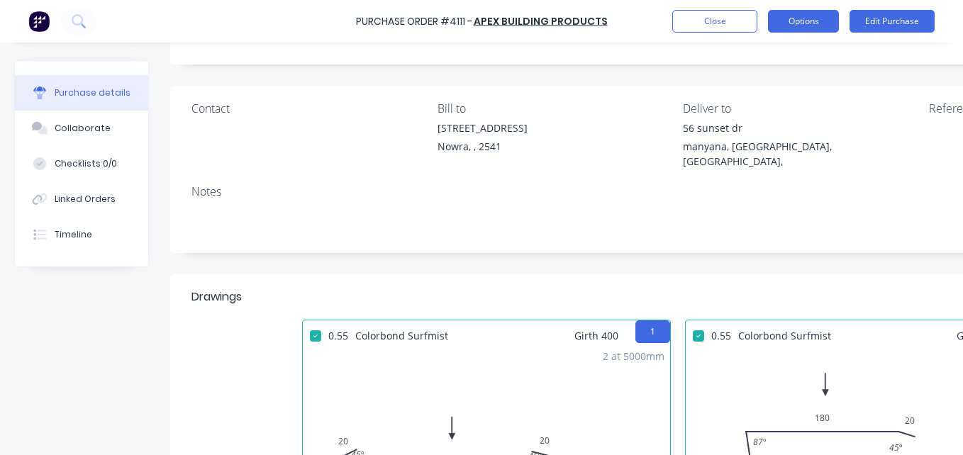
click at [812, 26] on button "Options" at bounding box center [803, 21] width 71 height 23
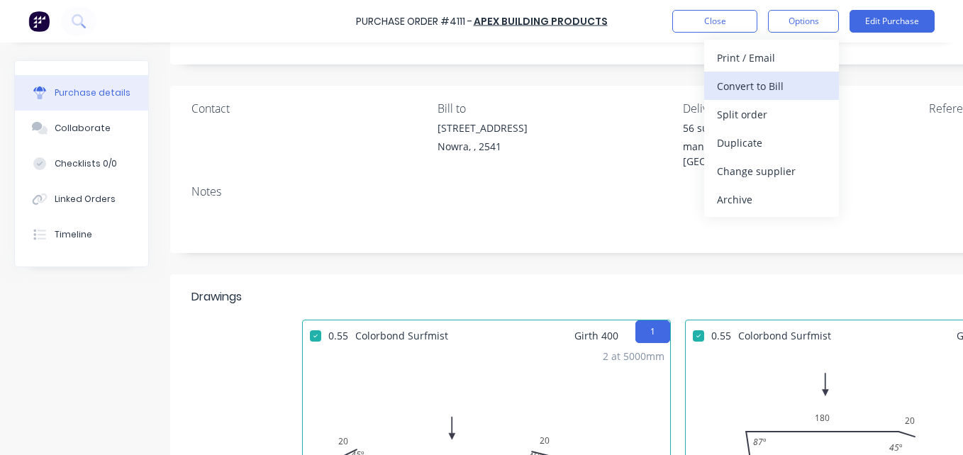
click at [812, 82] on div "Convert to Bill" at bounding box center [771, 86] width 109 height 21
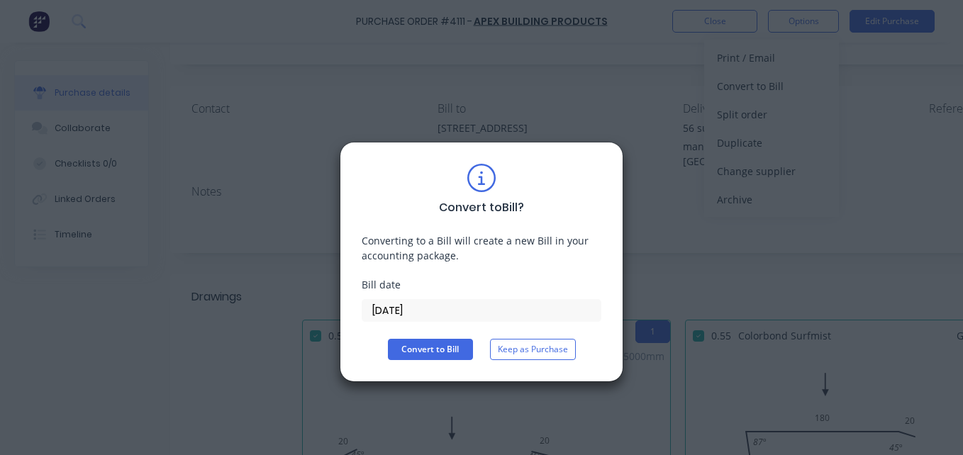
click at [444, 336] on div "Convert to Bill ? Converting to a Bill will create a new Bill in your accountin…" at bounding box center [482, 262] width 240 height 196
click at [446, 351] on button "Convert to Bill" at bounding box center [430, 349] width 85 height 21
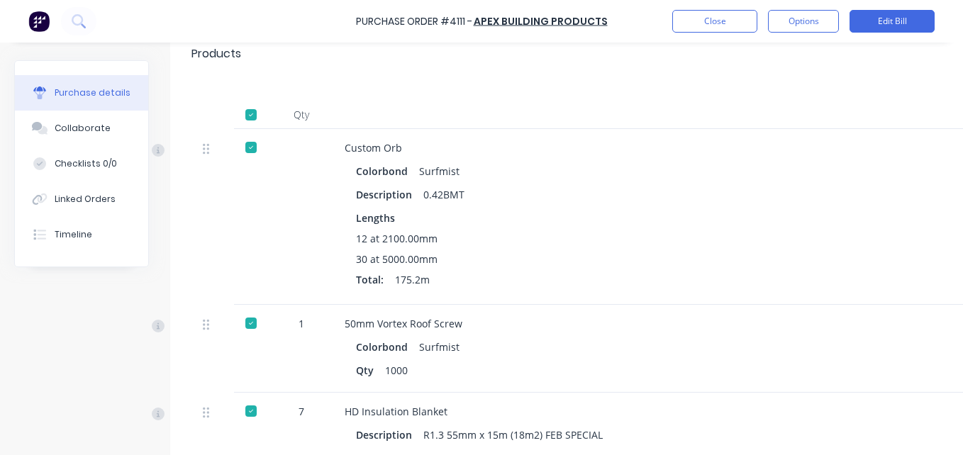
scroll to position [922, 0]
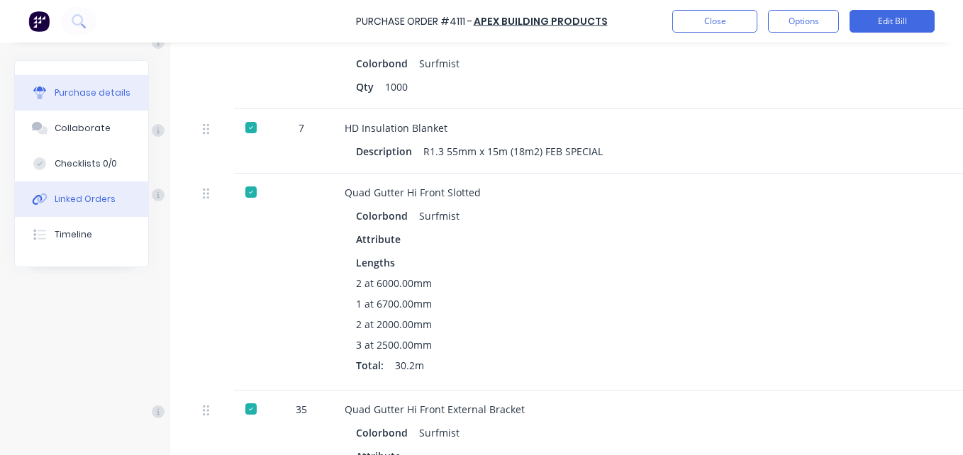
click at [59, 205] on div "Linked Orders" at bounding box center [85, 199] width 61 height 13
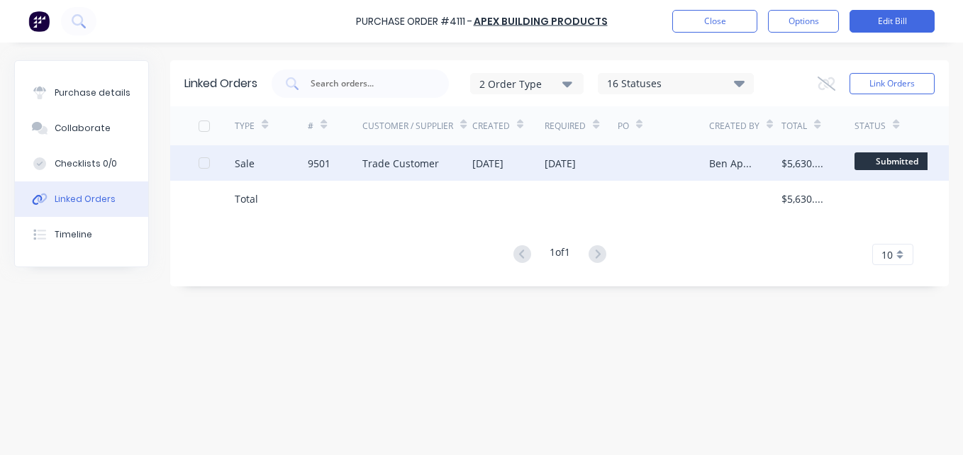
click at [571, 172] on div "[DATE]" at bounding box center [580, 162] width 73 height 35
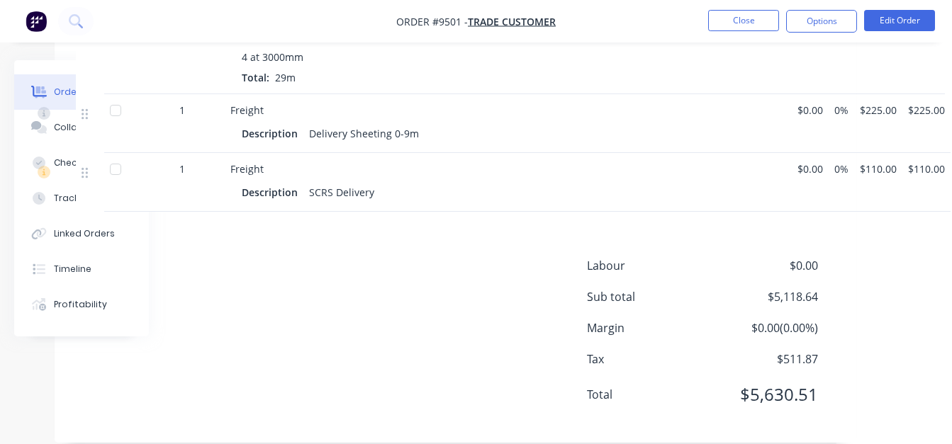
scroll to position [1762, 116]
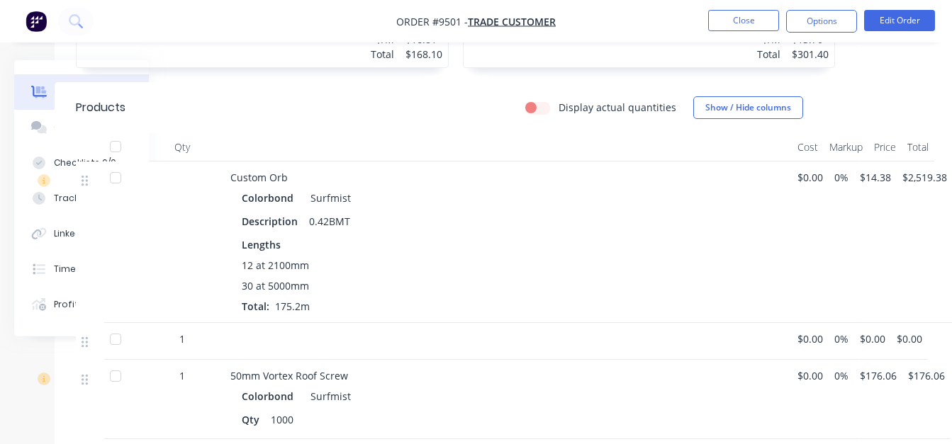
scroll to position [628, 116]
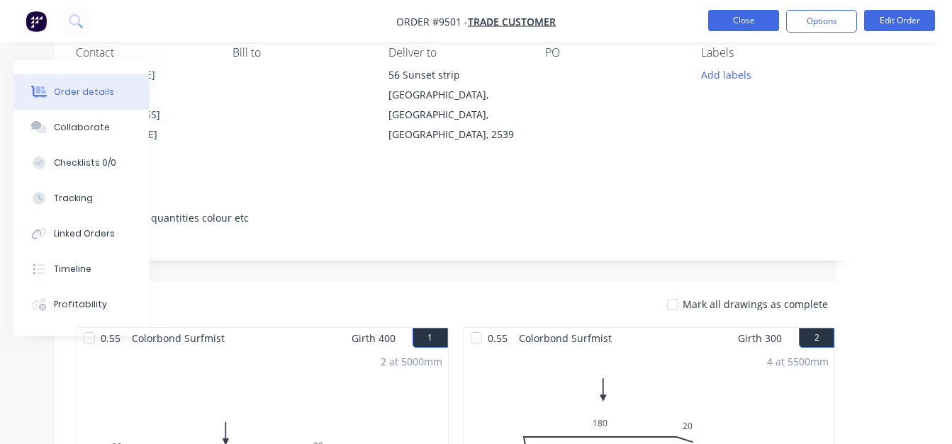
click at [727, 24] on button "Close" at bounding box center [743, 20] width 71 height 21
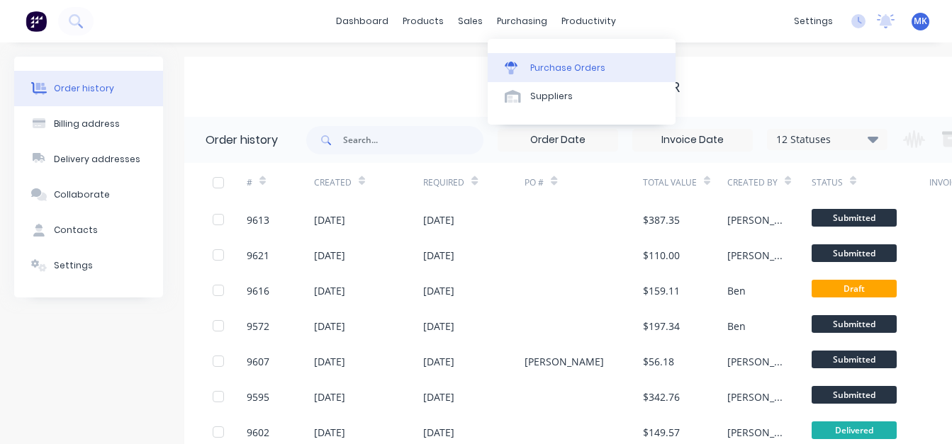
click at [529, 54] on link "Purchase Orders" at bounding box center [582, 67] width 188 height 28
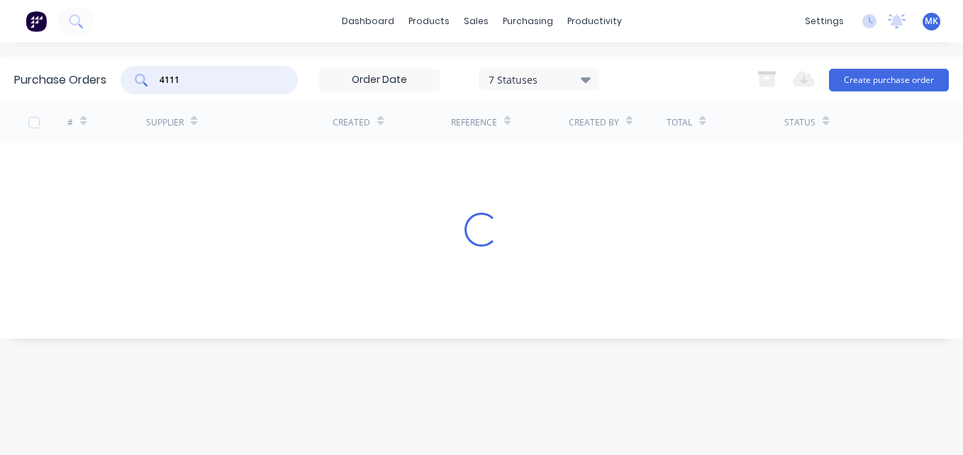
click at [252, 75] on input "4111" at bounding box center [217, 80] width 118 height 14
type input "4109"
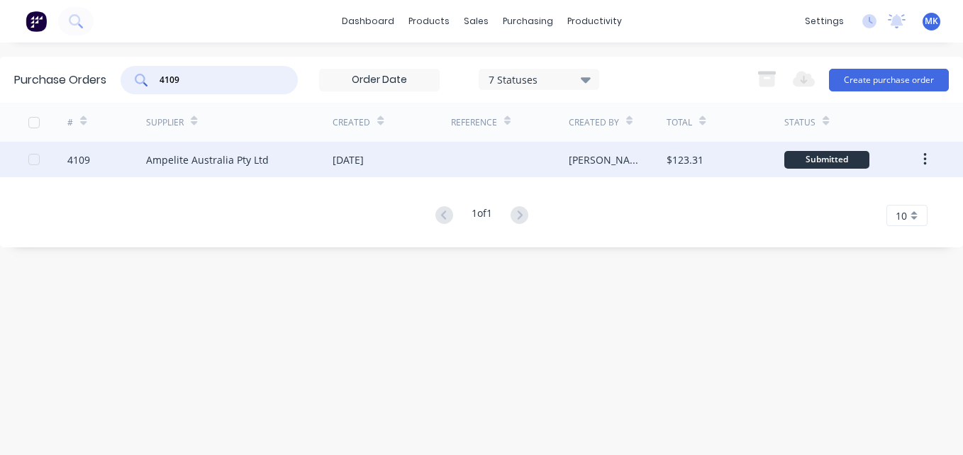
click at [692, 160] on div "$123.31" at bounding box center [684, 159] width 37 height 15
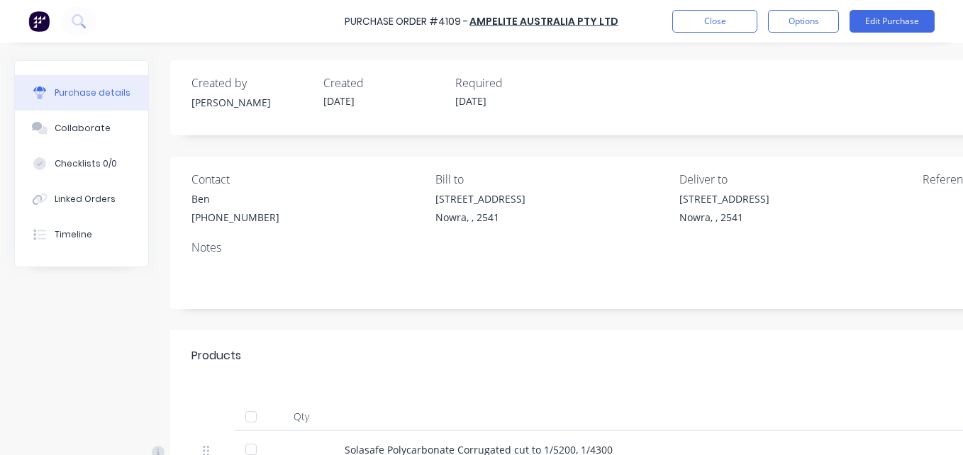
click at [265, 418] on div at bounding box center [251, 417] width 35 height 28
click at [254, 420] on div at bounding box center [251, 417] width 28 height 28
click at [817, 22] on button "Options" at bounding box center [803, 21] width 71 height 23
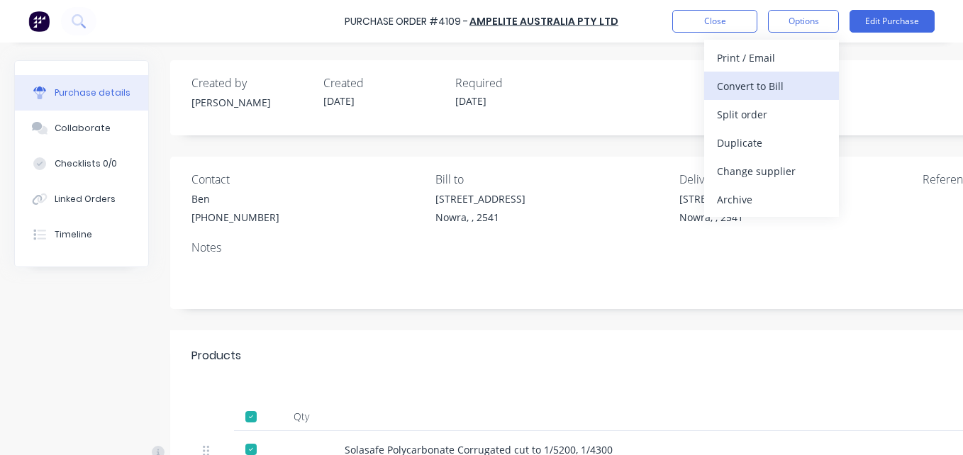
click at [811, 80] on div "Convert to Bill" at bounding box center [771, 86] width 109 height 21
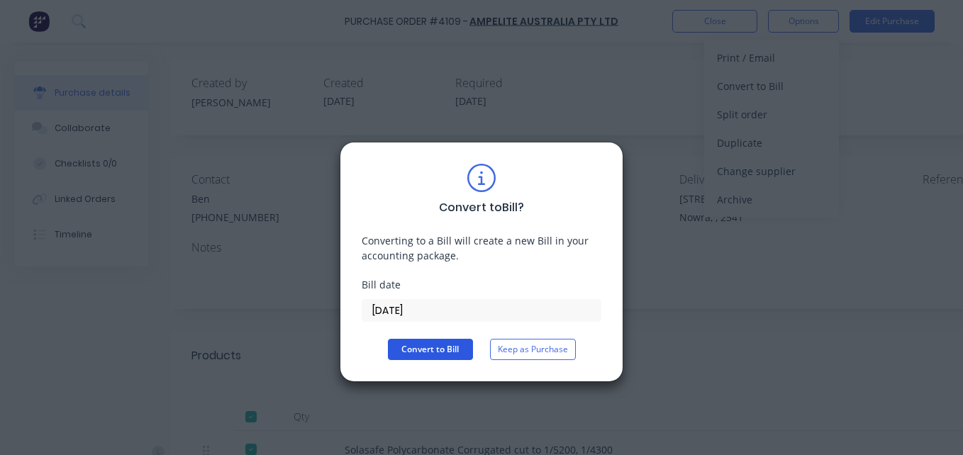
click at [440, 350] on button "Convert to Bill" at bounding box center [430, 349] width 85 height 21
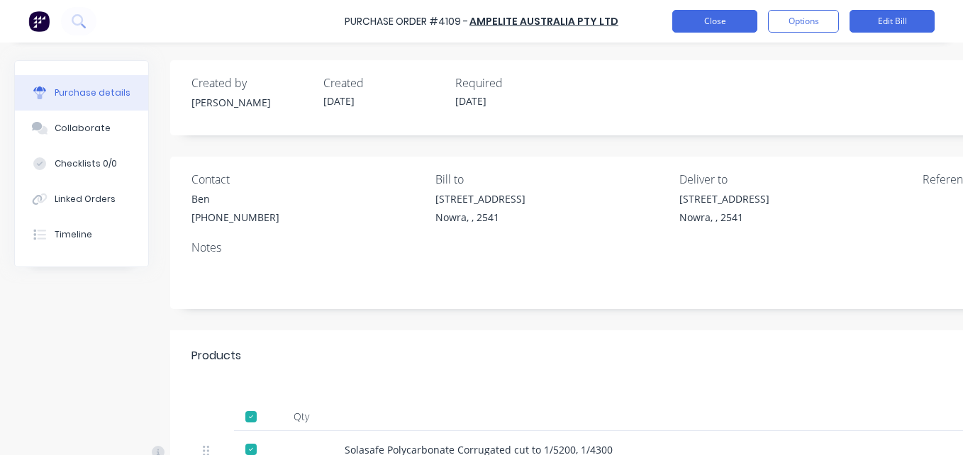
click at [697, 29] on button "Close" at bounding box center [714, 21] width 85 height 23
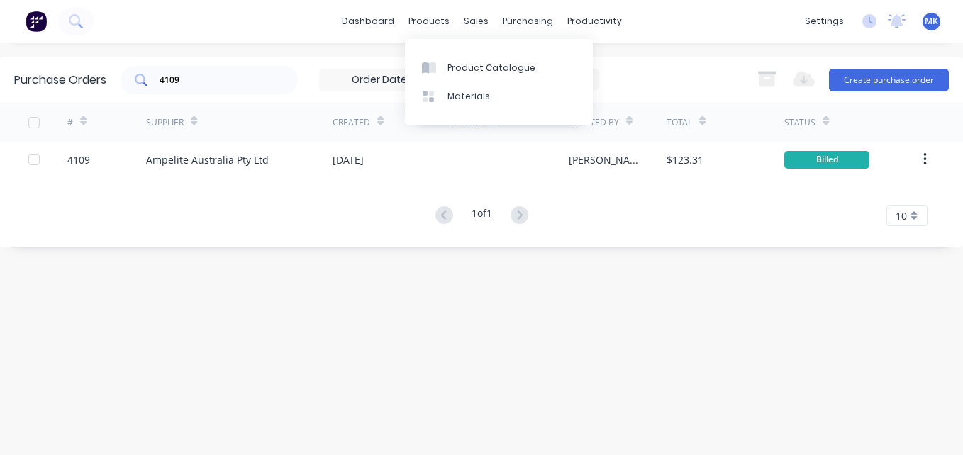
click at [219, 78] on input "4109" at bounding box center [217, 80] width 118 height 14
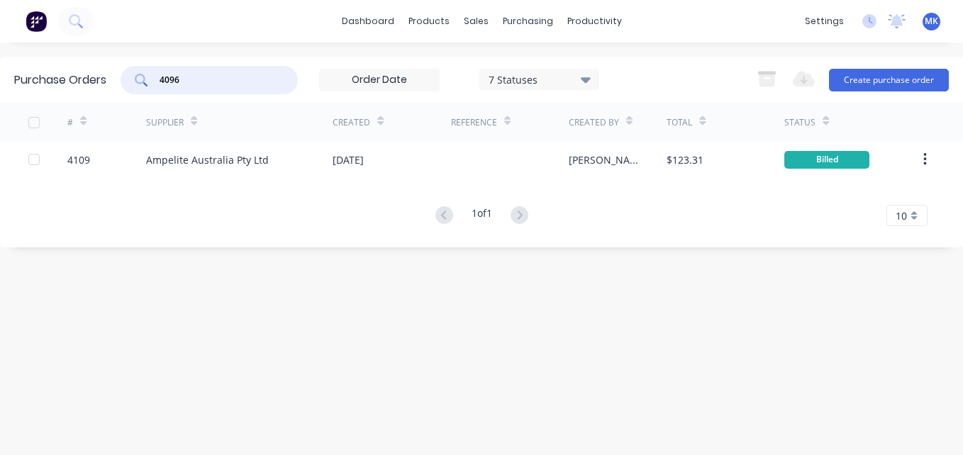
type input "4096"
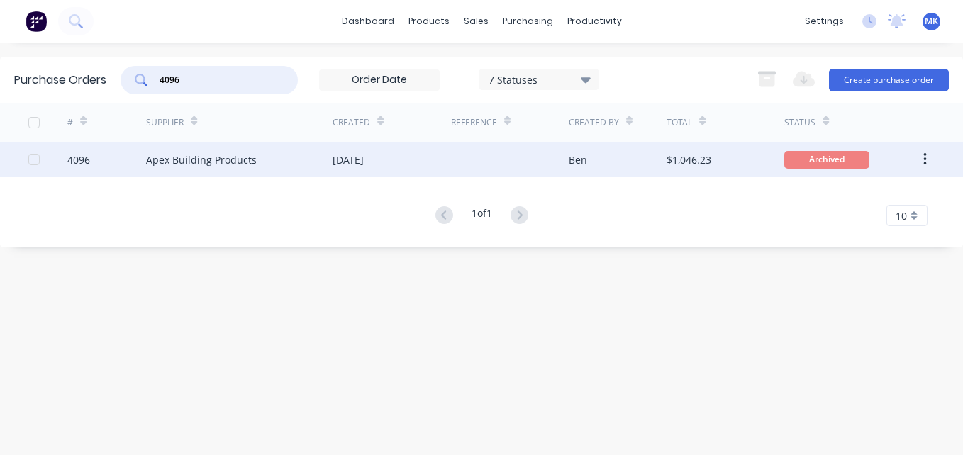
click at [452, 158] on div at bounding box center [510, 159] width 118 height 35
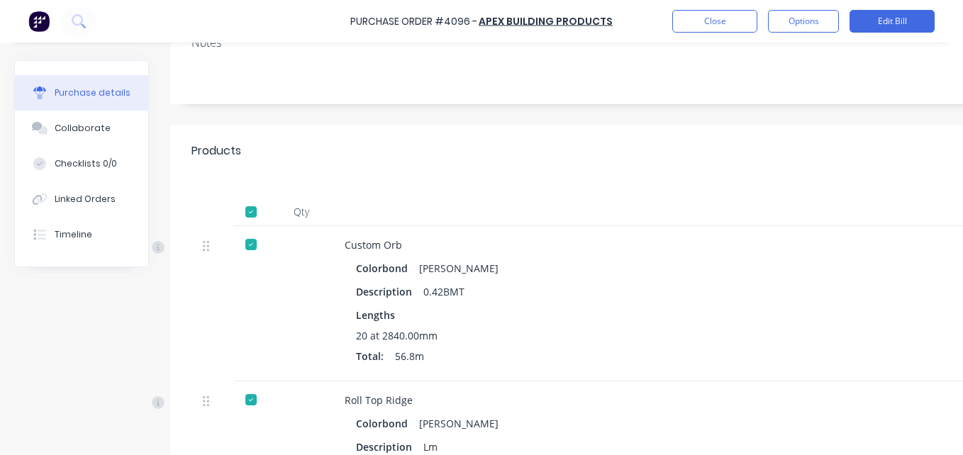
scroll to position [186, 0]
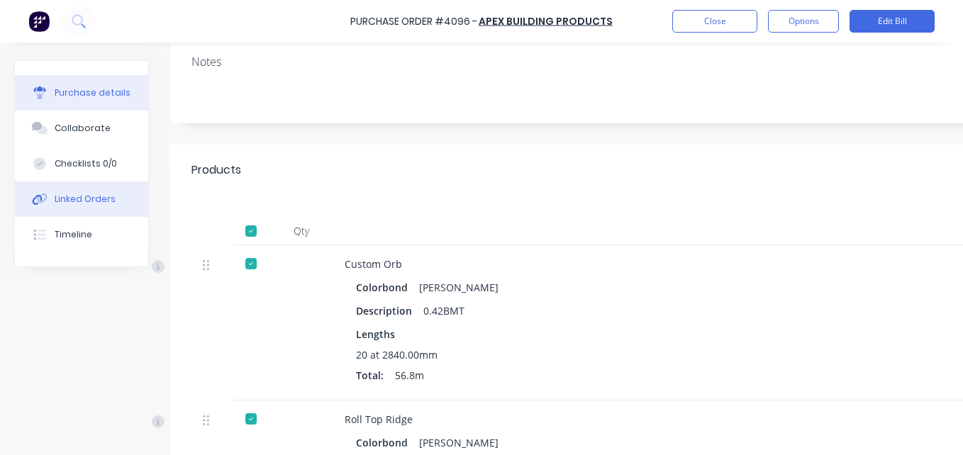
click at [77, 201] on div "Linked Orders" at bounding box center [85, 199] width 61 height 13
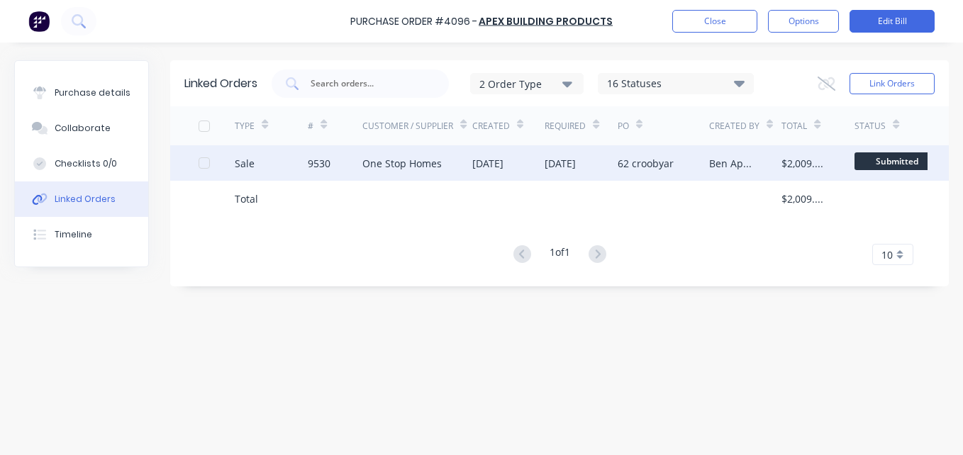
click at [609, 168] on div "[DATE]" at bounding box center [580, 162] width 73 height 35
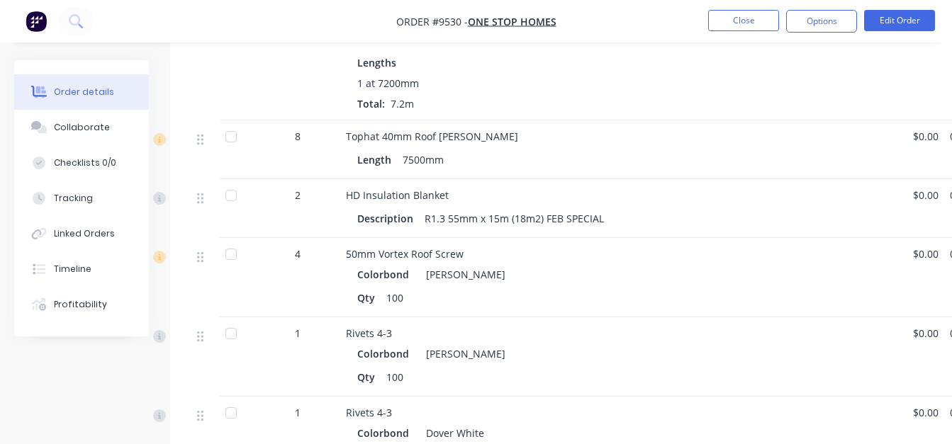
scroll to position [1072, 0]
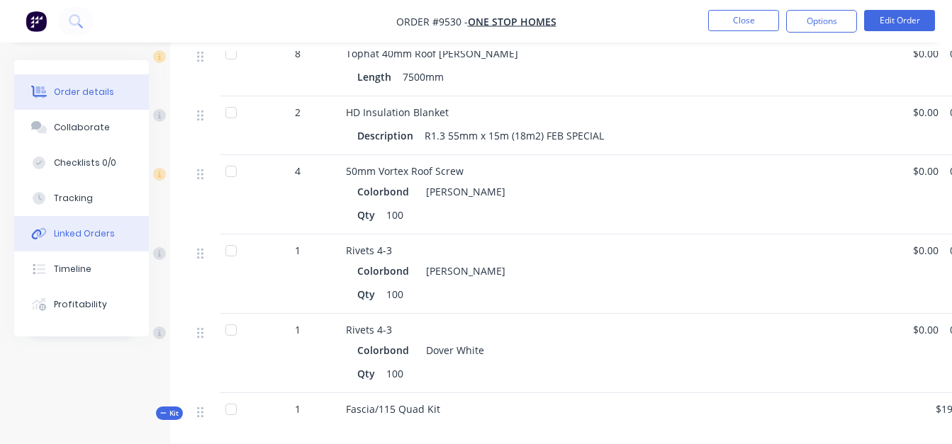
click at [89, 235] on div "Linked Orders" at bounding box center [84, 234] width 61 height 13
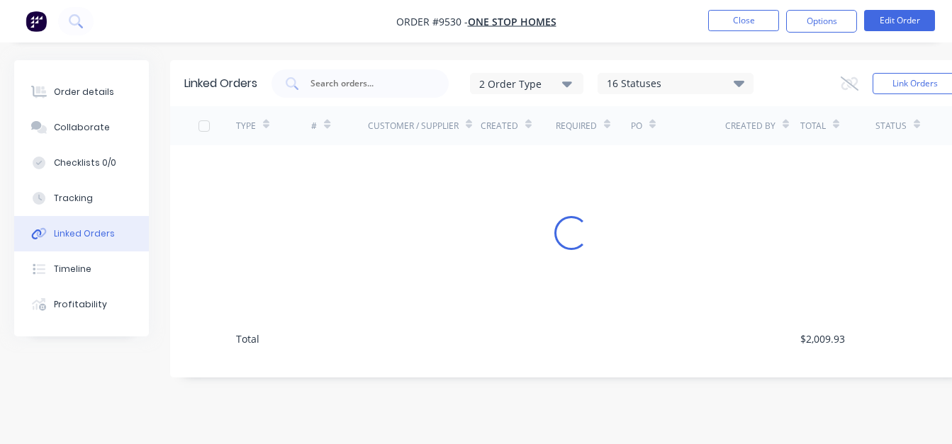
scroll to position [11, 0]
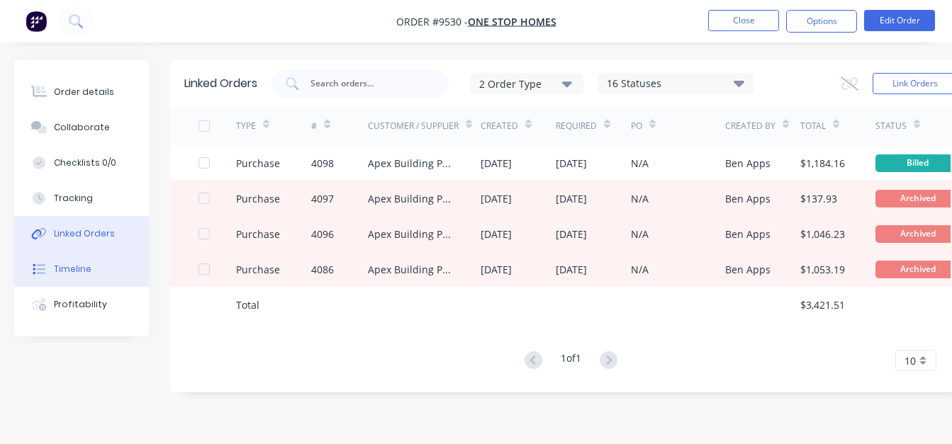
click at [83, 269] on div "Timeline" at bounding box center [73, 269] width 38 height 13
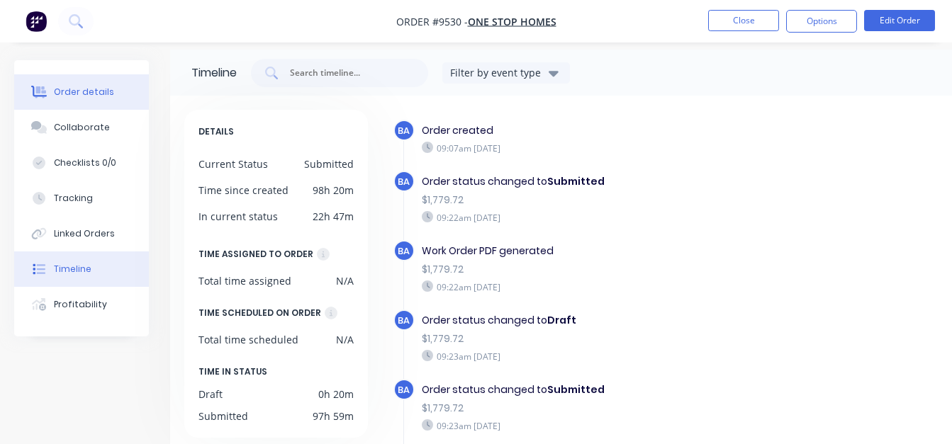
click at [88, 93] on div "Order details" at bounding box center [84, 92] width 60 height 13
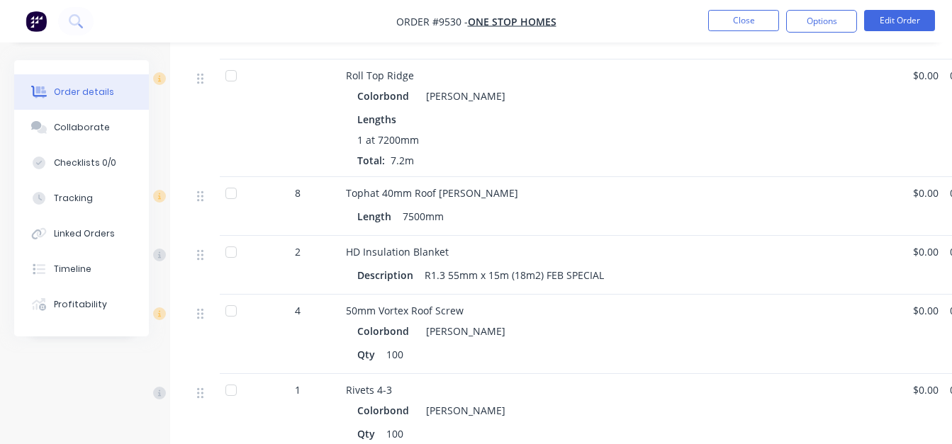
scroll to position [1074, 0]
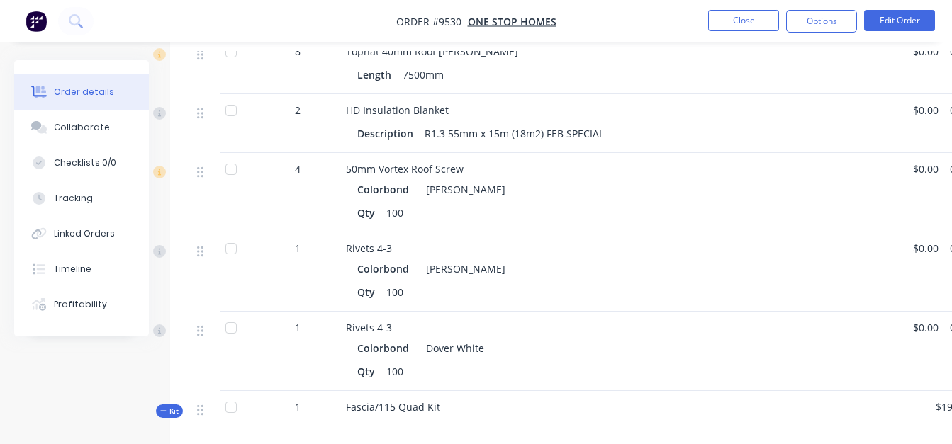
click at [176, 406] on span "Kit" at bounding box center [169, 411] width 18 height 11
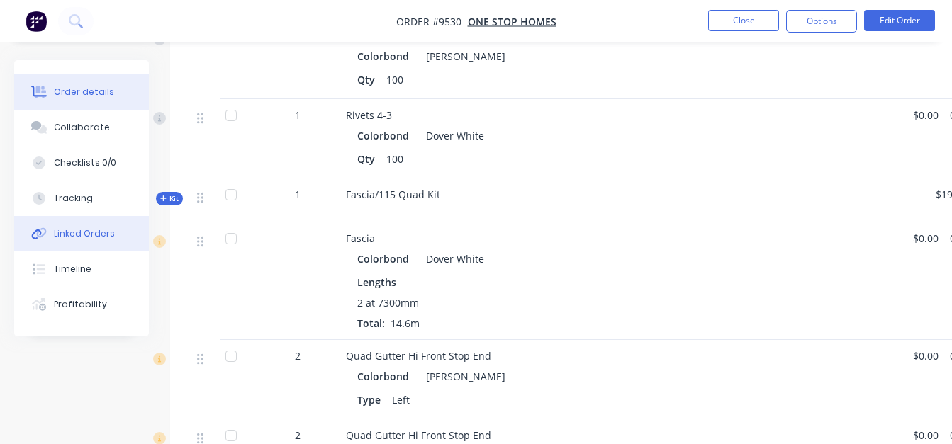
click at [98, 231] on div "Linked Orders" at bounding box center [84, 234] width 61 height 13
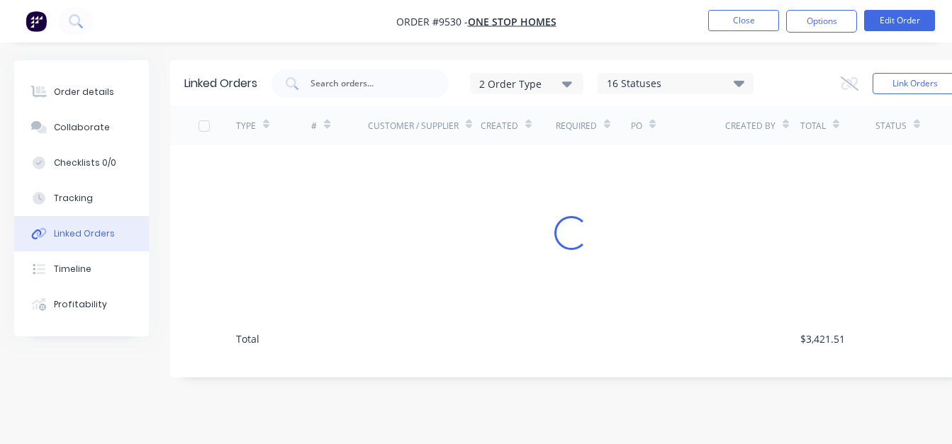
scroll to position [11, 0]
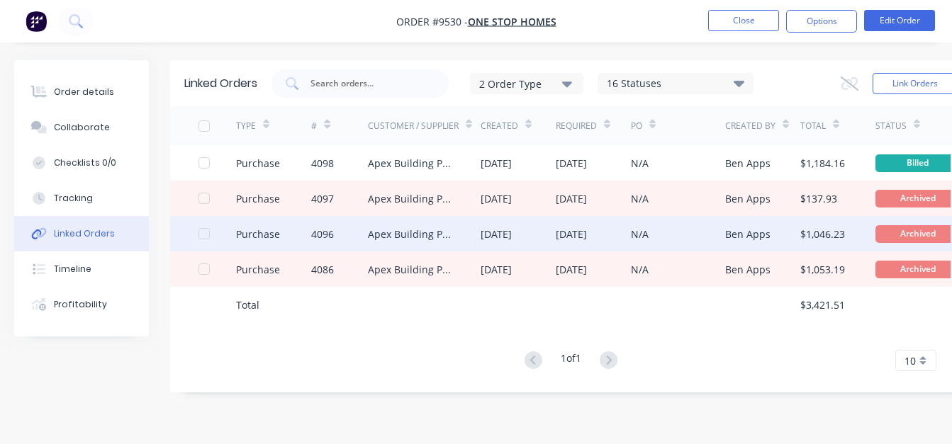
click at [642, 227] on div "N/A" at bounding box center [640, 234] width 18 height 15
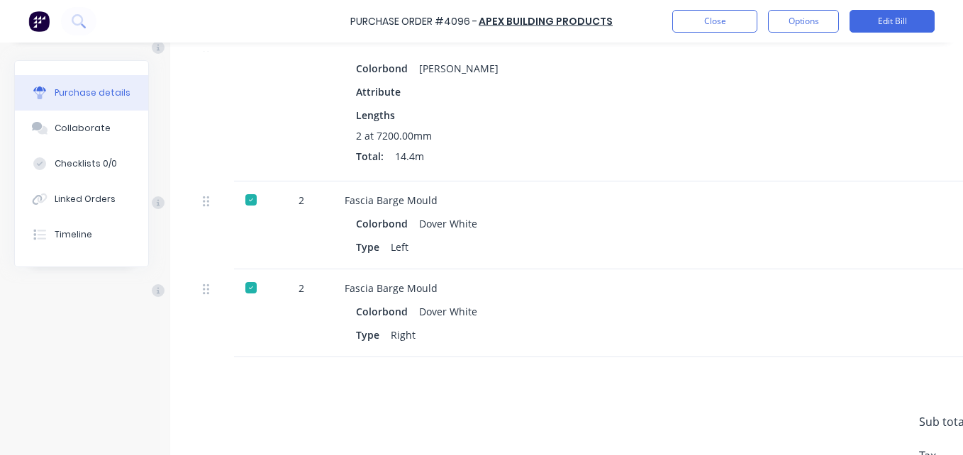
scroll to position [638, 0]
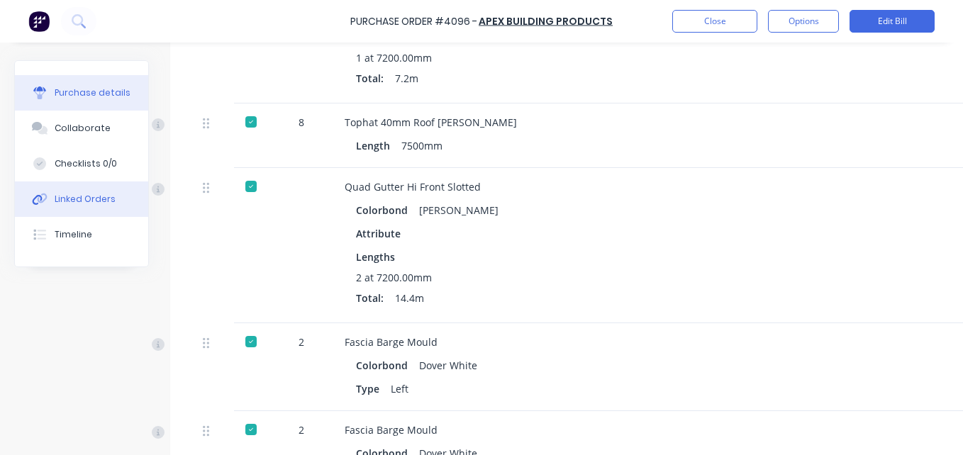
click at [90, 203] on div "Linked Orders" at bounding box center [85, 199] width 61 height 13
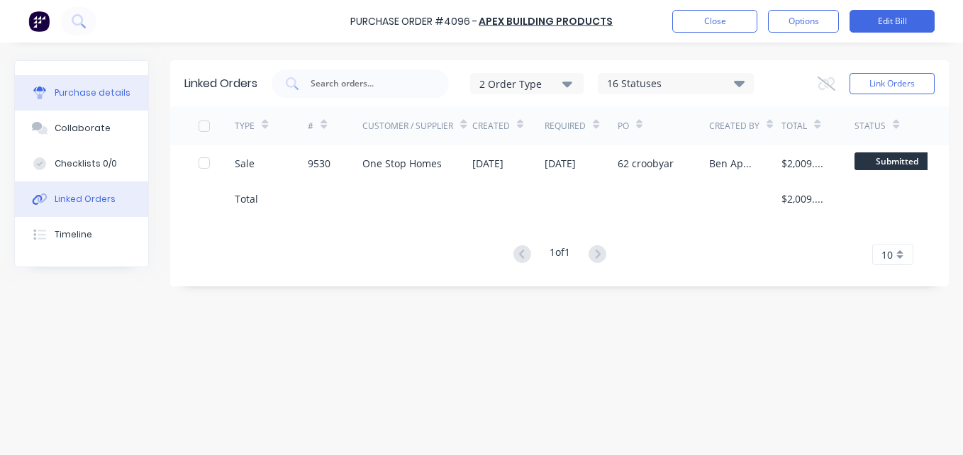
click at [103, 91] on div "Purchase details" at bounding box center [93, 92] width 76 height 13
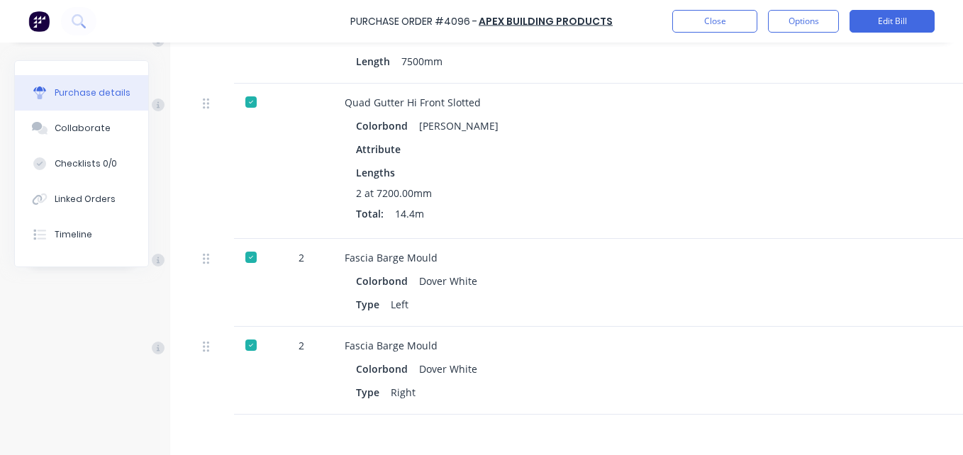
scroll to position [540, 0]
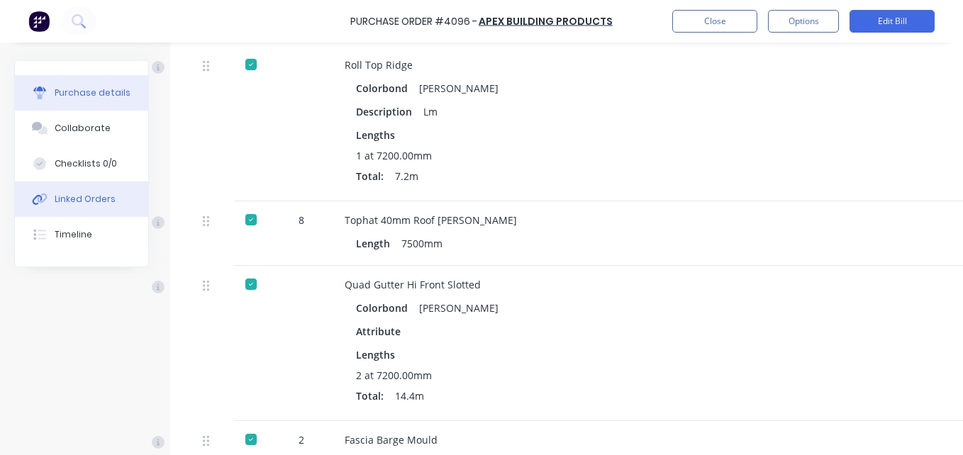
click at [115, 184] on button "Linked Orders" at bounding box center [81, 198] width 133 height 35
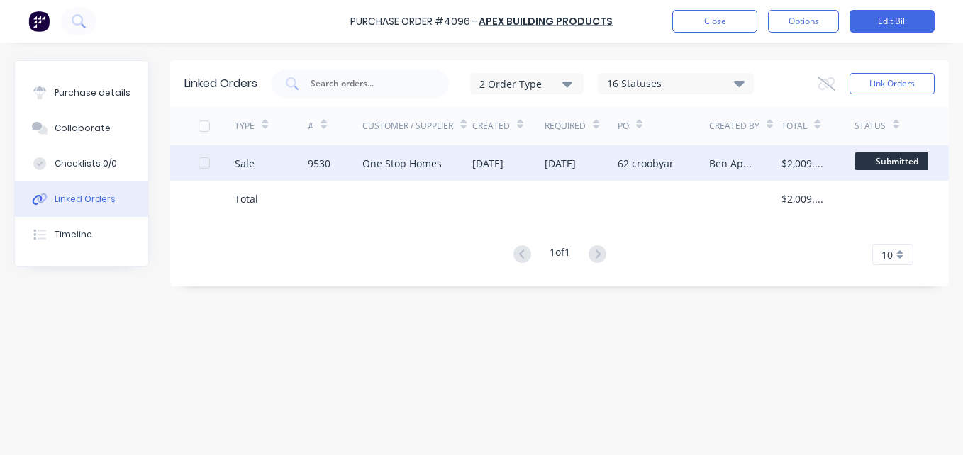
click at [642, 166] on div "62 croobyar" at bounding box center [645, 163] width 56 height 15
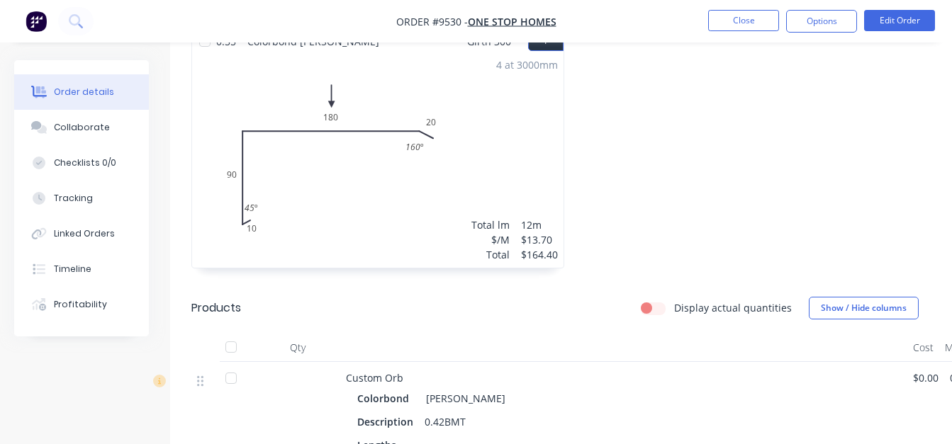
scroll to position [354, 0]
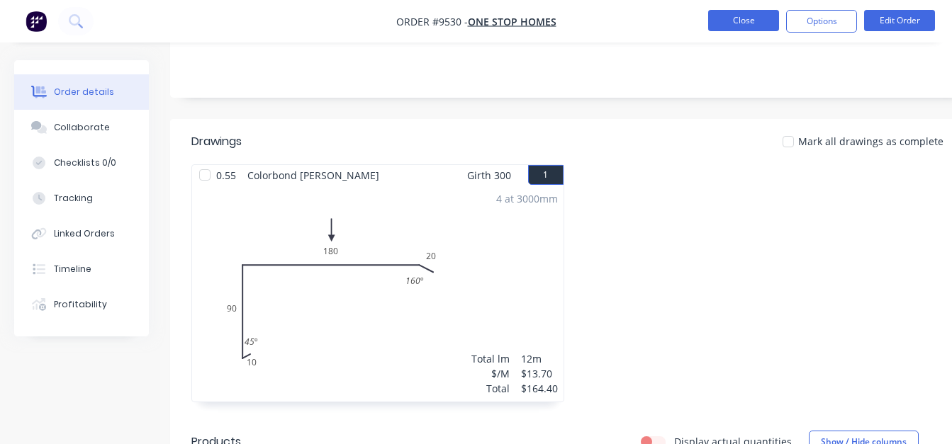
click at [722, 24] on button "Close" at bounding box center [743, 20] width 71 height 21
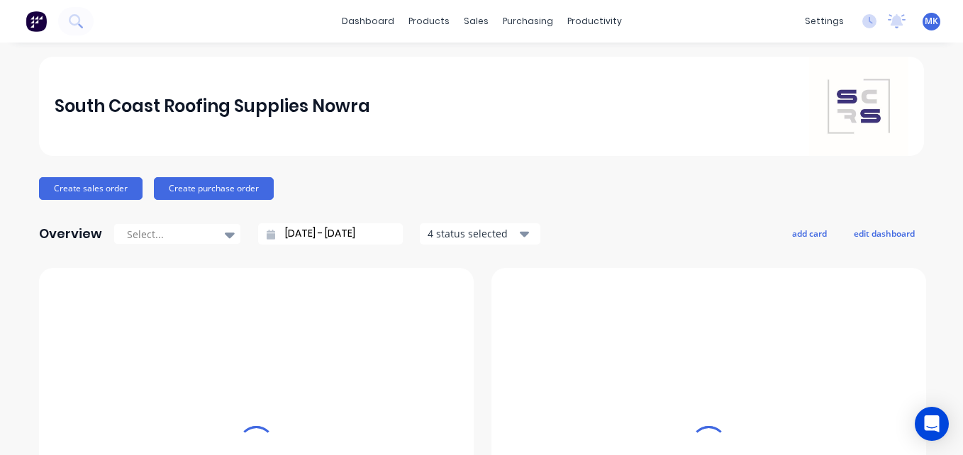
click at [503, 19] on div "purchasing" at bounding box center [528, 21] width 65 height 21
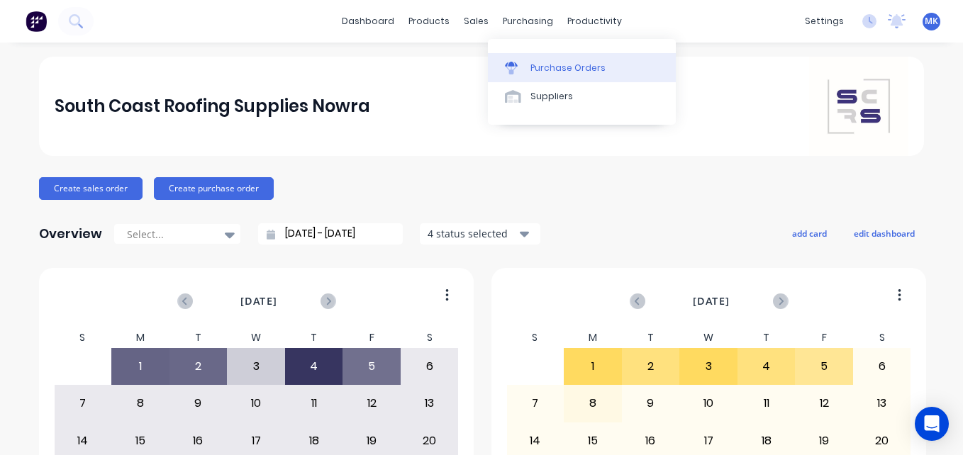
click at [547, 77] on link "Purchase Orders" at bounding box center [582, 67] width 188 height 28
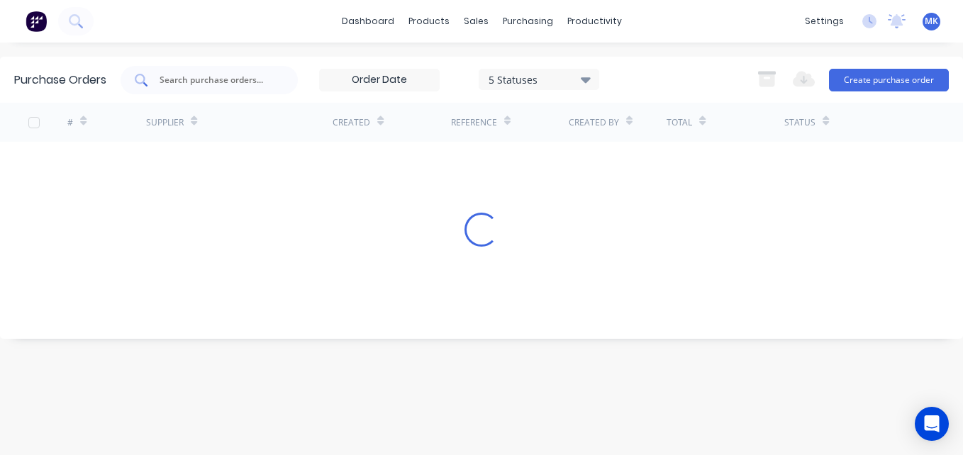
drag, startPoint x: 457, startPoint y: 77, endPoint x: 223, endPoint y: 77, distance: 233.2
click at [224, 77] on input "text" at bounding box center [217, 80] width 118 height 14
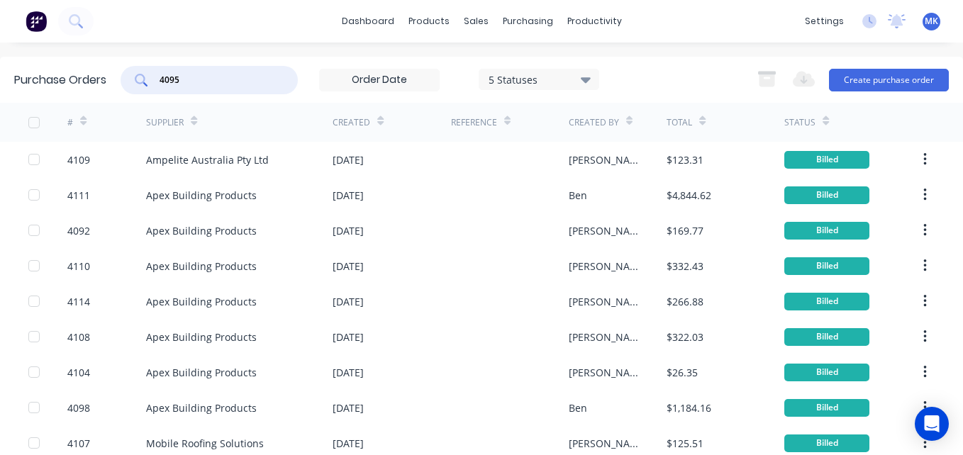
type input "4095"
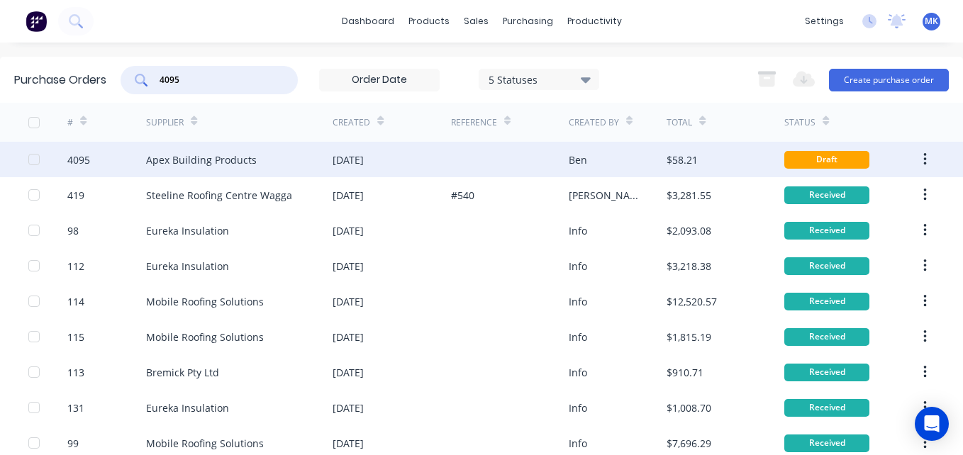
click at [636, 165] on div "Ben" at bounding box center [618, 159] width 99 height 35
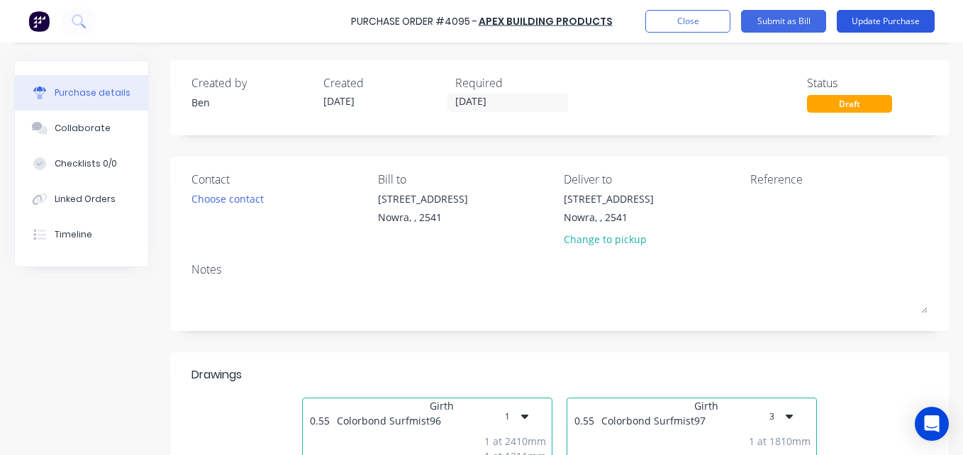
click at [858, 21] on button "Update Purchase" at bounding box center [886, 21] width 98 height 23
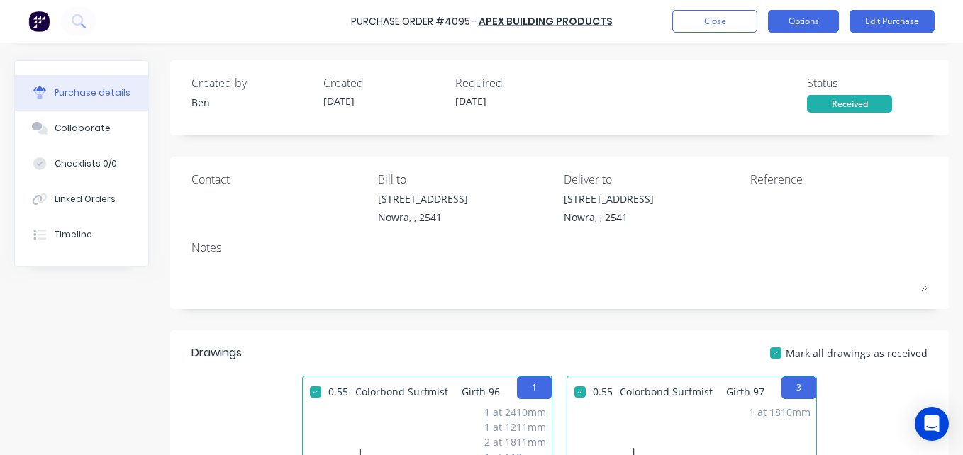
click at [818, 21] on button "Options" at bounding box center [803, 21] width 71 height 23
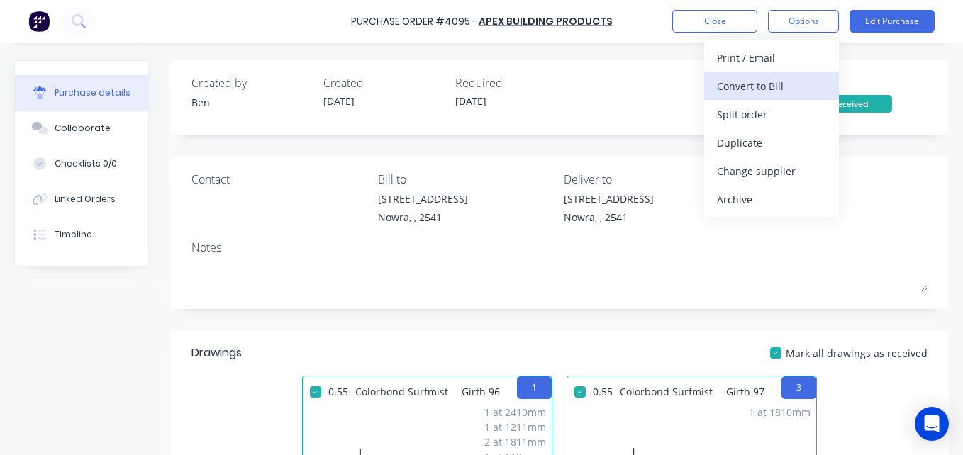
click at [807, 87] on div "Convert to Bill" at bounding box center [771, 86] width 109 height 21
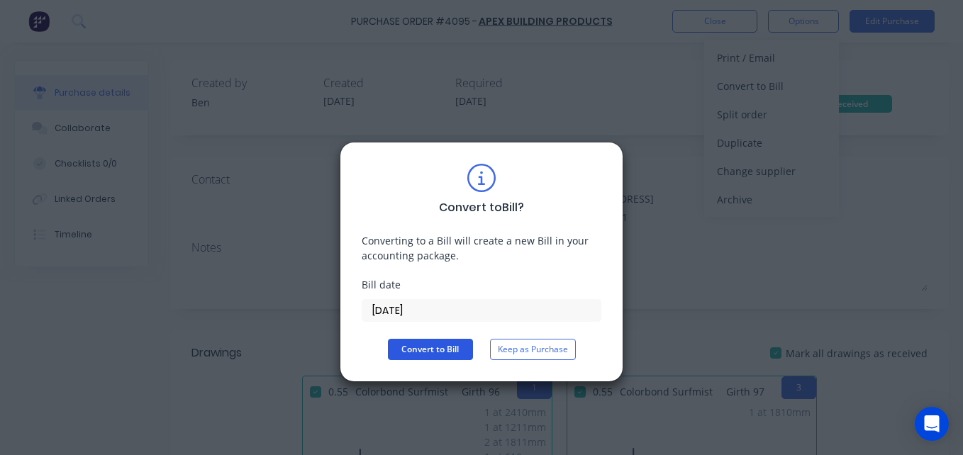
click at [462, 348] on button "Convert to Bill" at bounding box center [430, 349] width 85 height 21
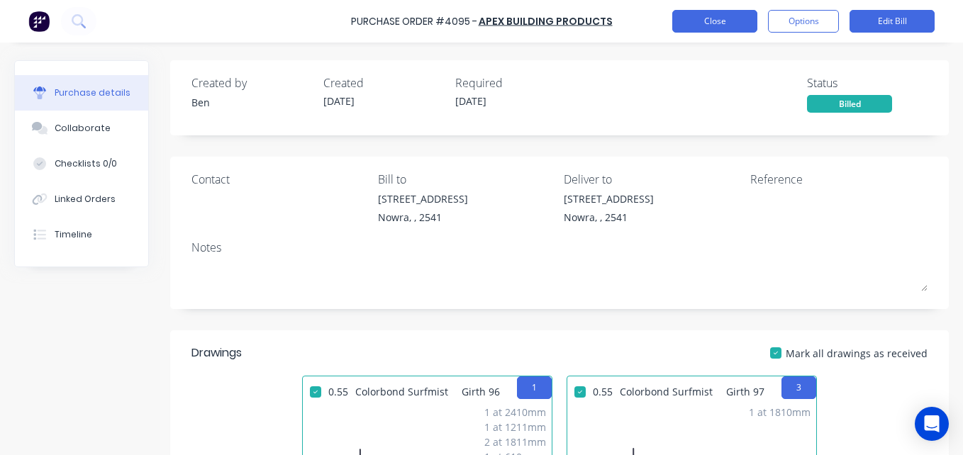
click at [725, 23] on button "Close" at bounding box center [714, 21] width 85 height 23
